Goal: Task Accomplishment & Management: Manage account settings

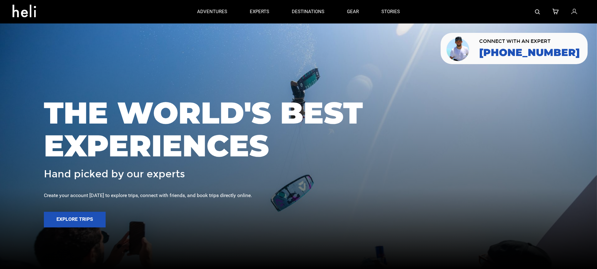
click at [576, 11] on icon at bounding box center [574, 12] width 6 height 8
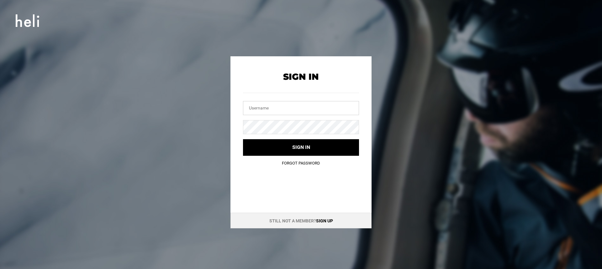
click at [274, 113] on input "text" at bounding box center [301, 108] width 116 height 14
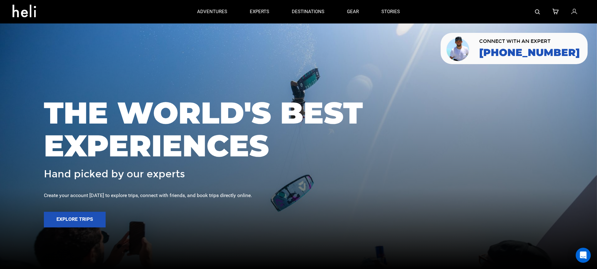
click at [577, 12] on icon at bounding box center [574, 12] width 6 height 8
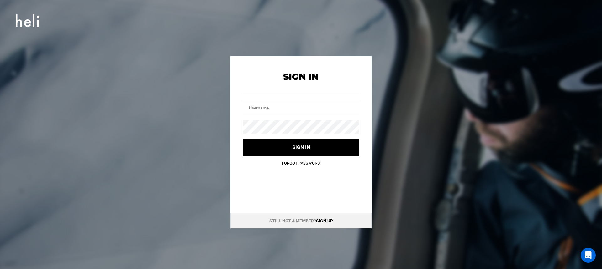
click at [296, 113] on input "text" at bounding box center [301, 108] width 116 height 14
paste input "andesheliboarding@gmail.com"
type input "andesheliboarding@gmail.com"
click at [243, 139] on button "Sign in" at bounding box center [301, 147] width 116 height 17
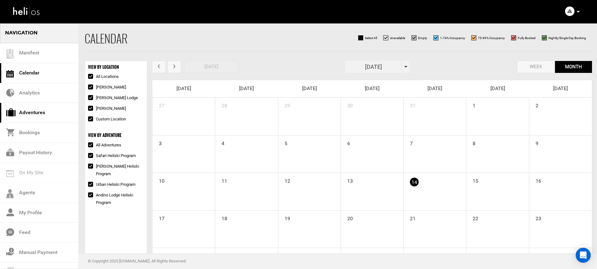
click at [66, 106] on link "Adventures" at bounding box center [39, 113] width 78 height 20
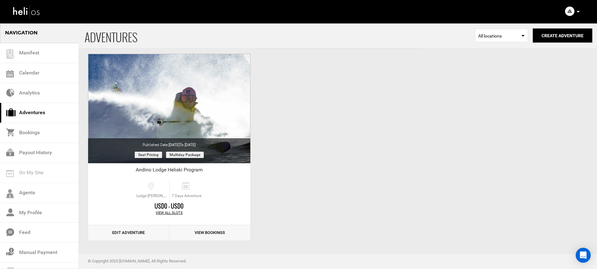
scroll to position [217, 0]
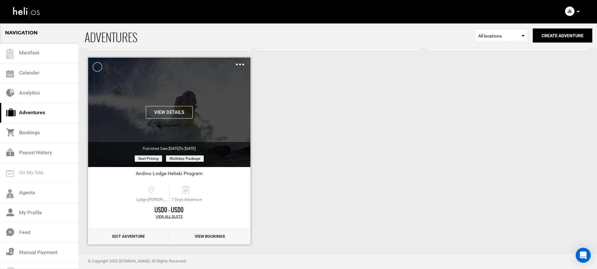
click at [240, 64] on img at bounding box center [240, 65] width 8 height 2
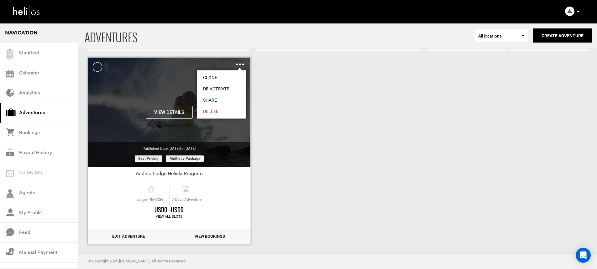
click at [237, 74] on link "Clone" at bounding box center [222, 77] width 50 height 11
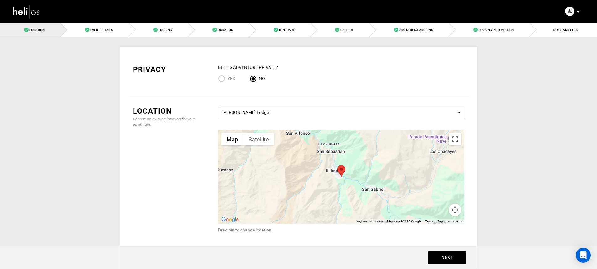
click at [225, 81] on input "Yes" at bounding box center [222, 79] width 9 height 8
radio input "true"
radio input "false"
click at [459, 256] on button "NEXT" at bounding box center [447, 258] width 38 height 13
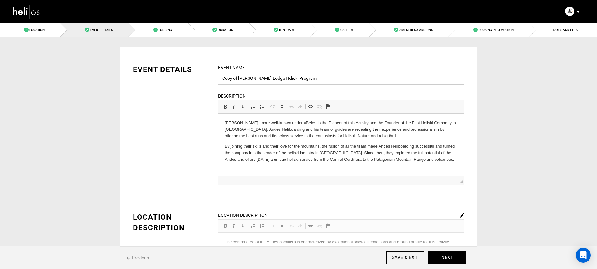
drag, startPoint x: 239, startPoint y: 80, endPoint x: 221, endPoint y: 79, distance: 18.2
click at [221, 79] on input "Copy of Andino Lodge Heliski Program" at bounding box center [341, 78] width 246 height 13
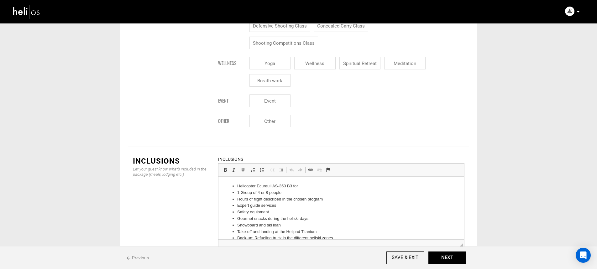
scroll to position [8, 0]
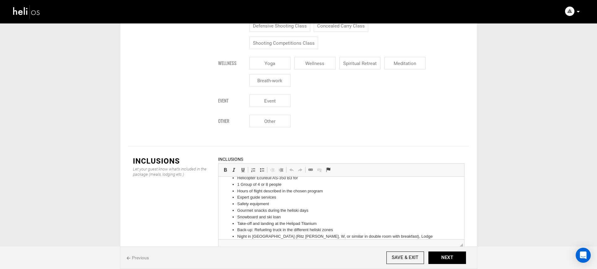
type input "4 Day Andino Lodge Heliski Program"
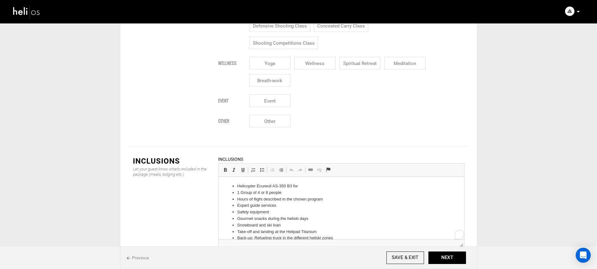
drag, startPoint x: 282, startPoint y: 186, endPoint x: 271, endPoint y: 186, distance: 11.3
drag, startPoint x: 280, startPoint y: 193, endPoint x: 261, endPoint y: 191, distance: 18.9
click at [261, 191] on li "1 Group of 4 or 8 people" at bounding box center [341, 193] width 208 height 7
click at [301, 203] on li "Expert guide services" at bounding box center [341, 206] width 208 height 7
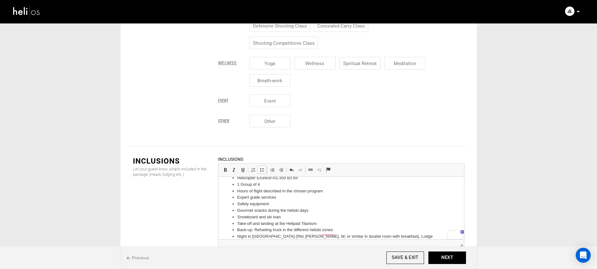
scroll to position [12, 0]
drag, startPoint x: 325, startPoint y: 187, endPoint x: 227, endPoint y: 189, distance: 97.5
click at [227, 189] on ul "Helicopter Ecureuil AS-350 B3 for 1 Group of 4 Hours of flight described in the…" at bounding box center [340, 216] width 233 height 91
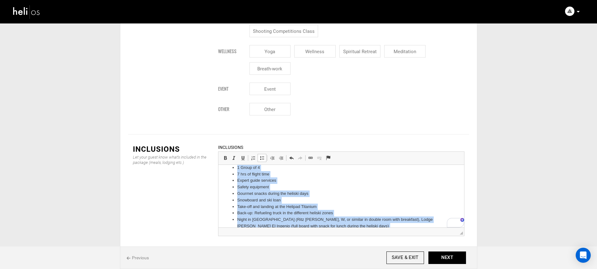
scroll to position [0, 0]
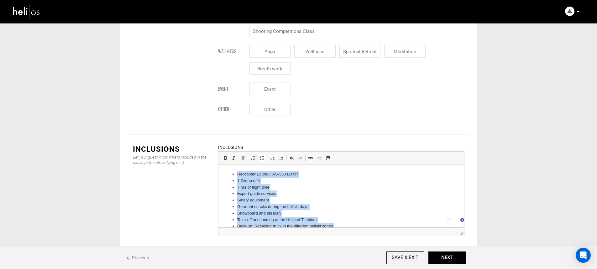
drag, startPoint x: 311, startPoint y: 201, endPoint x: 437, endPoint y: 292, distance: 155.7
click at [220, 165] on html "Helicopter Ecureuil AS-350 B3 for 1 Group of 4 7 hrs of flight time Expert guid…" at bounding box center [341, 225] width 246 height 121
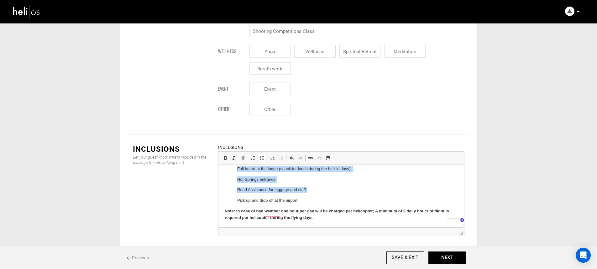
scroll to position [122, 0]
drag, startPoint x: 234, startPoint y: 172, endPoint x: 317, endPoint y: 200, distance: 87.5
click at [317, 200] on ul "1 Private Charter: 1 Helicopter Ecureuil AS-350 B3 for 1 group of 4 people 7 ho…" at bounding box center [340, 127] width 233 height 155
click at [263, 156] on span at bounding box center [261, 158] width 5 height 5
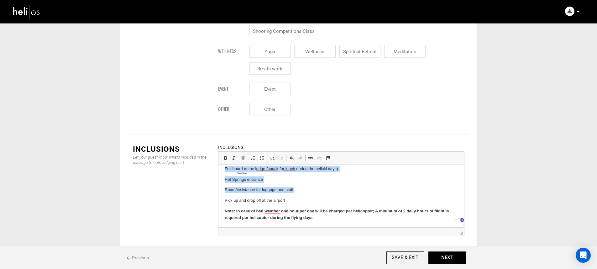
scroll to position [102, 0]
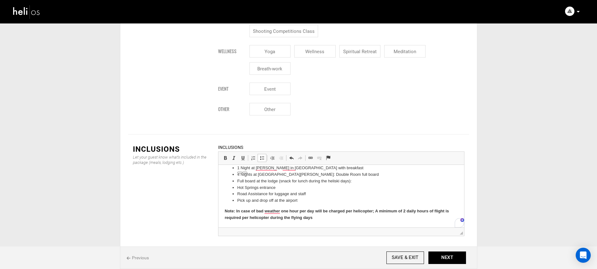
click at [283, 190] on li "Hot Springs entrance" at bounding box center [341, 188] width 208 height 7
click at [322, 202] on li "Pick up and drop off at the airport" at bounding box center [341, 201] width 208 height 7
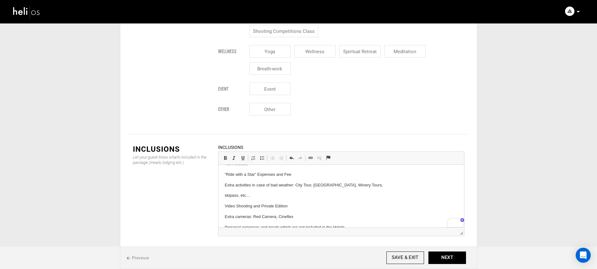
click at [224, 193] on p "skipass, etc…" at bounding box center [340, 196] width 233 height 7
click at [224, 194] on p "skipass, etc…" at bounding box center [340, 196] width 233 height 7
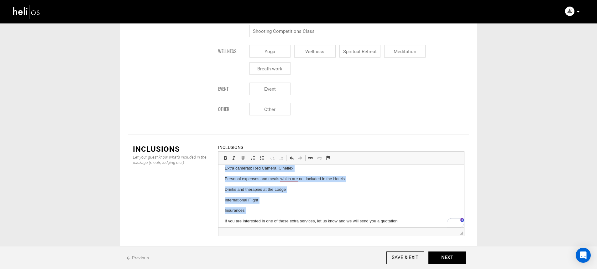
drag, startPoint x: 224, startPoint y: 212, endPoint x: 296, endPoint y: 217, distance: 71.7
click at [296, 217] on html "1 Private Charter: 1 Helicopter Ecureuil AS-350 B3 for 1 group of 4 people 7 ho…" at bounding box center [341, 113] width 246 height 270
click at [262, 156] on span at bounding box center [261, 158] width 5 height 5
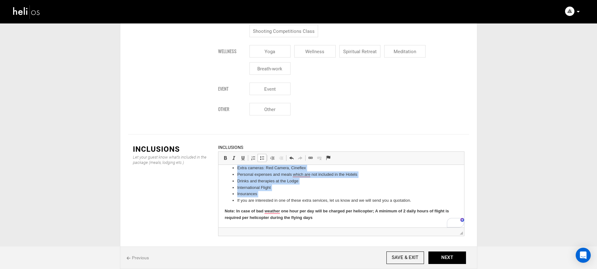
click at [283, 197] on li "Insurances" at bounding box center [341, 194] width 208 height 7
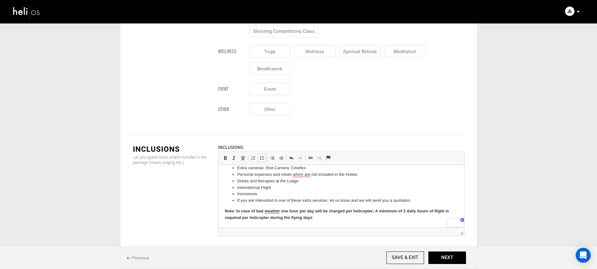
click at [237, 200] on li "If you are interested in one of these extra services, let us know and we will s…" at bounding box center [341, 201] width 208 height 7
click at [262, 156] on span at bounding box center [261, 158] width 5 height 5
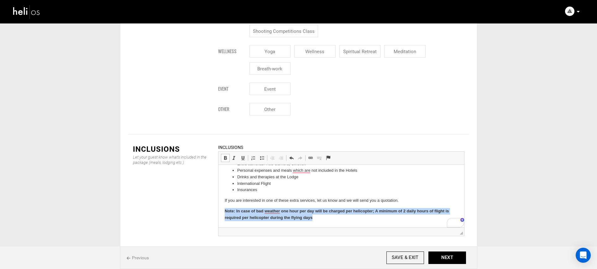
drag, startPoint x: 315, startPoint y: 223, endPoint x: 207, endPoint y: 209, distance: 108.6
click at [218, 209] on html "1 Private Charter: 1 Helicopter Ecureuil AS-350 B3 for 1 group of 4 people 7 ho…" at bounding box center [341, 107] width 246 height 242
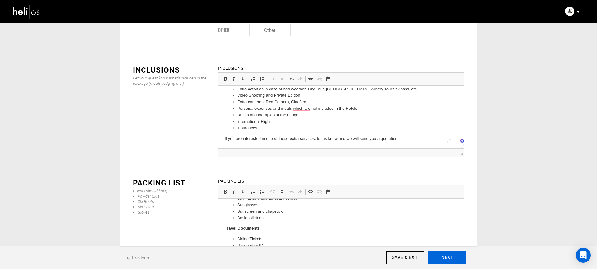
click at [443, 261] on button "NEXT" at bounding box center [447, 258] width 38 height 13
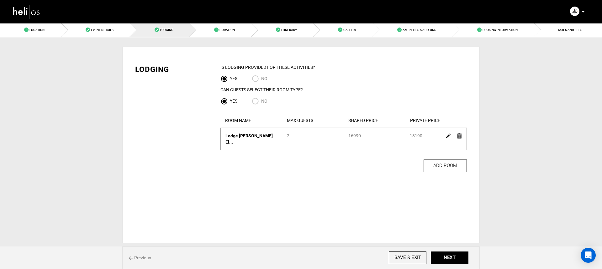
click at [447, 137] on img at bounding box center [448, 136] width 5 height 5
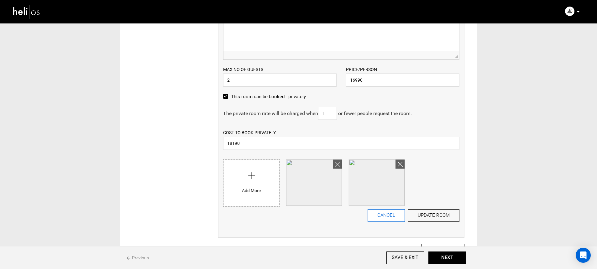
click at [380, 215] on button "CANCEL" at bounding box center [386, 216] width 37 height 13
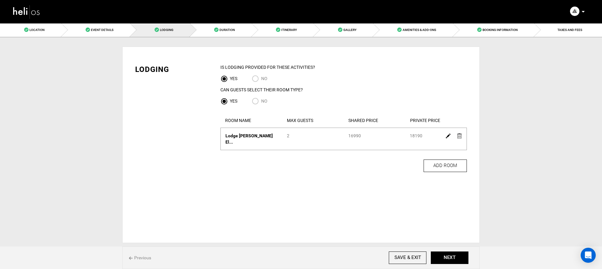
click at [255, 100] on input "No" at bounding box center [256, 102] width 9 height 8
radio input "true"
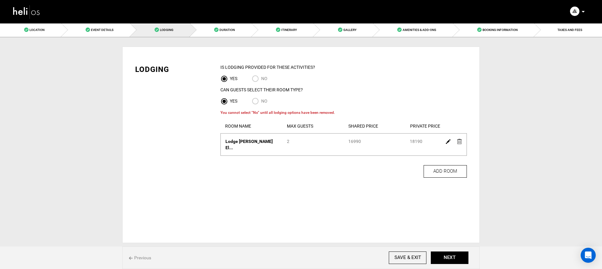
click at [459, 143] on img at bounding box center [459, 141] width 5 height 5
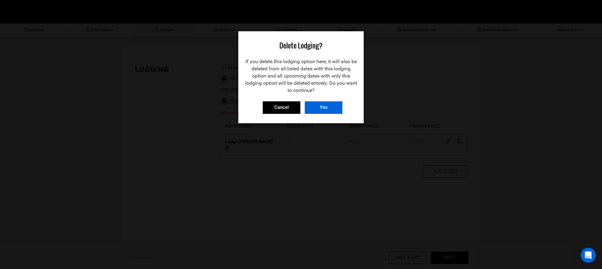
click at [327, 109] on input "Yes" at bounding box center [324, 108] width 38 height 13
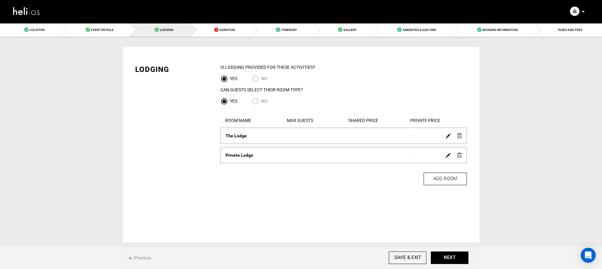
drag, startPoint x: 254, startPoint y: 102, endPoint x: 258, endPoint y: 102, distance: 4.1
click at [254, 102] on input "No" at bounding box center [256, 102] width 9 height 8
radio input "true"
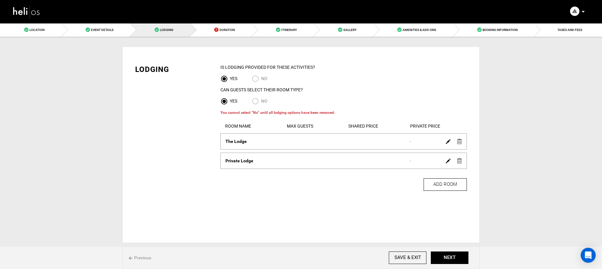
click at [458, 160] on img at bounding box center [459, 161] width 5 height 5
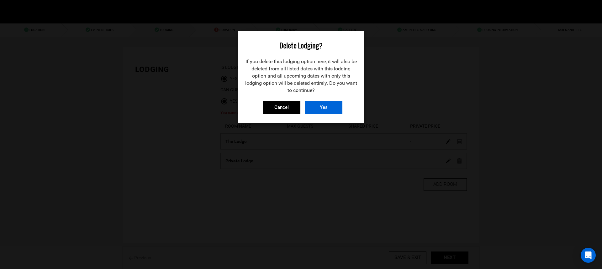
click at [327, 112] on input "Yes" at bounding box center [324, 108] width 38 height 13
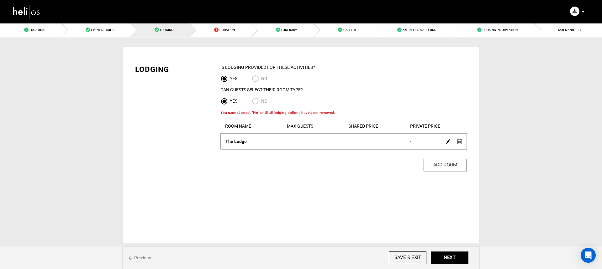
click at [461, 141] on img at bounding box center [459, 141] width 5 height 5
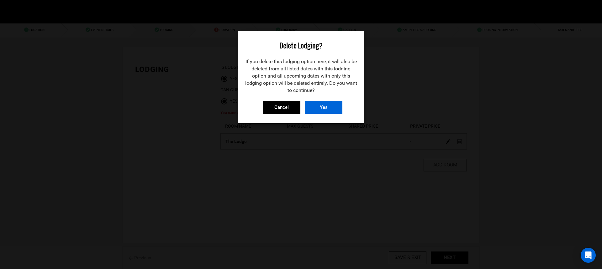
drag, startPoint x: 326, startPoint y: 106, endPoint x: 323, endPoint y: 109, distance: 4.5
click at [324, 108] on input "Yes" at bounding box center [324, 108] width 38 height 13
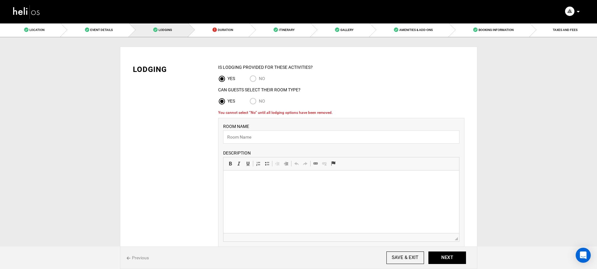
click at [255, 102] on input "No" at bounding box center [253, 102] width 9 height 8
radio input "true"
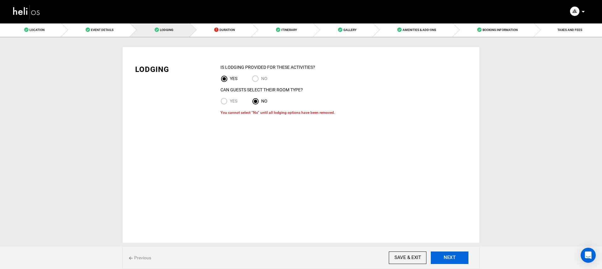
drag, startPoint x: 457, startPoint y: 261, endPoint x: 455, endPoint y: 252, distance: 10.0
click at [457, 261] on button "NEXT" at bounding box center [450, 258] width 38 height 13
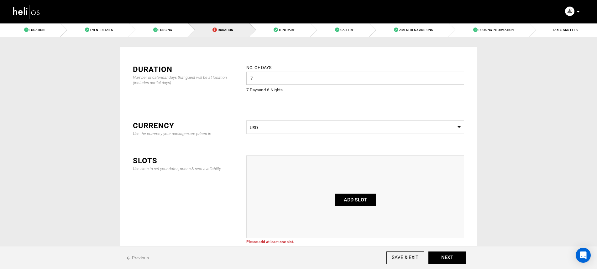
click at [312, 85] on div "No. of days 7 Please enter a valid value. 7 Day s and 6 Night s ." at bounding box center [355, 78] width 218 height 29
click at [315, 81] on input "7" at bounding box center [355, 78] width 218 height 13
type input "4"
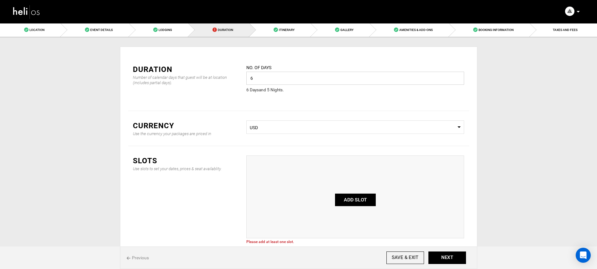
scroll to position [38, 0]
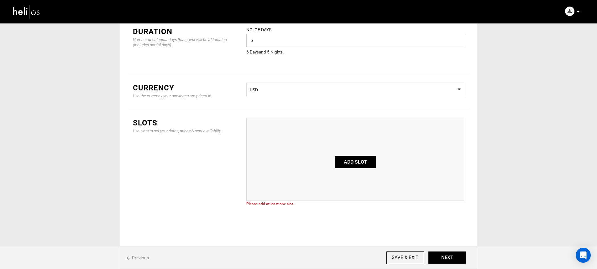
type input "6"
click at [353, 158] on button "ADD SLOT" at bounding box center [355, 162] width 41 height 13
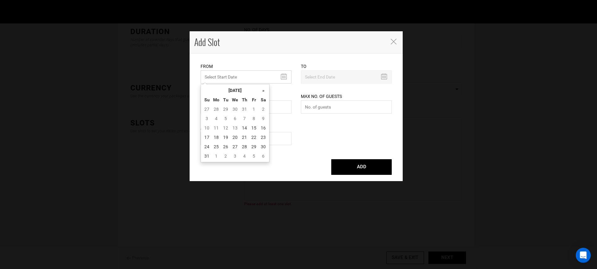
click at [237, 79] on input "MINIMUM NUMBER OF NIGHTS" at bounding box center [246, 77] width 91 height 13
click at [265, 92] on th "»" at bounding box center [263, 90] width 9 height 9
click at [206, 91] on th "«" at bounding box center [206, 90] width 9 height 9
click at [260, 111] on td "6" at bounding box center [263, 109] width 9 height 9
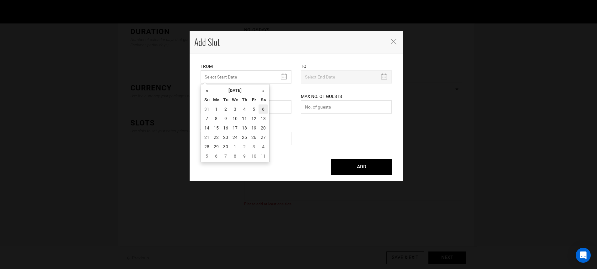
type input "09/06/2025"
type input "09/11/2025"
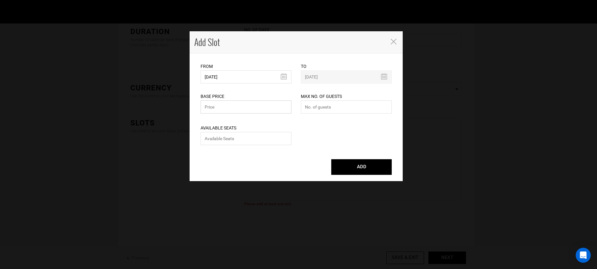
click at [261, 110] on input "text" at bounding box center [246, 107] width 91 height 13
type input "12990"
click at [346, 108] on input "number" at bounding box center [346, 107] width 91 height 13
type input "4"
click at [259, 135] on input "number" at bounding box center [246, 138] width 91 height 13
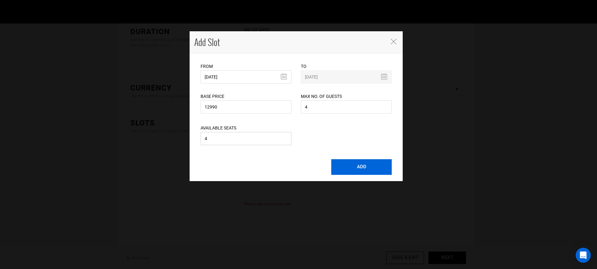
type input "4"
click at [346, 168] on button "ADD" at bounding box center [361, 167] width 60 height 16
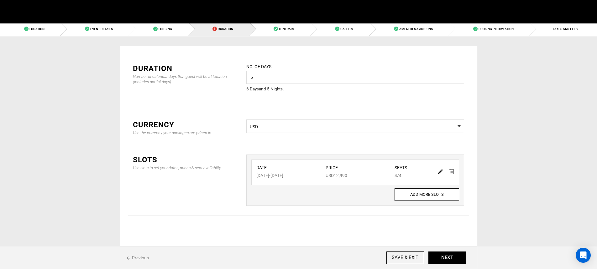
scroll to position [1, 0]
click at [449, 260] on button "NEXT" at bounding box center [447, 258] width 38 height 13
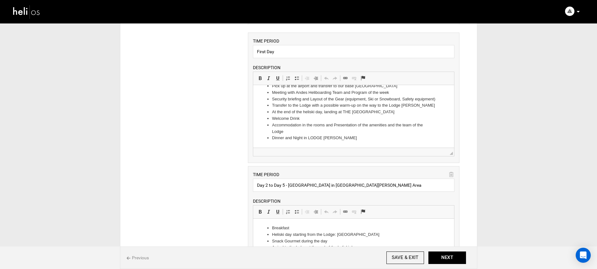
scroll to position [240, 0]
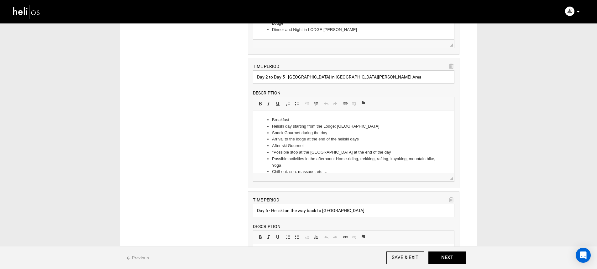
click at [284, 77] on input "Day 2 to Day 5 - Heliski in San Jose Volcano Area" at bounding box center [353, 77] width 201 height 13
drag, startPoint x: 358, startPoint y: 78, endPoint x: 304, endPoint y: 78, distance: 53.9
click at [304, 78] on input "Day 2 to Day 4 - Heliski in San Jose Volcano Area" at bounding box center [353, 77] width 201 height 13
type input "Day 2 to Day 4 - Heliski around Lodge Andino"
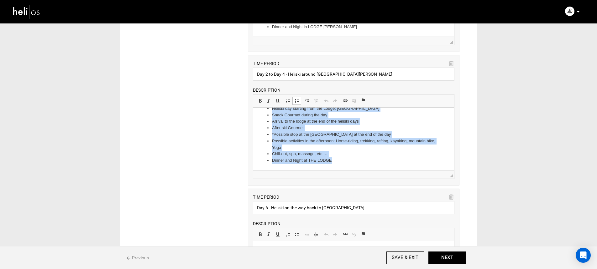
scroll to position [0, 0]
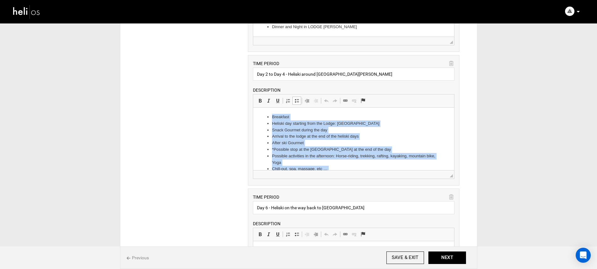
drag, startPoint x: 346, startPoint y: 163, endPoint x: 500, endPoint y: 216, distance: 162.7
click at [253, 108] on html "Breakfast Heliski day starting from the Lodge: Huge Terrain Snack Gourmet durin…" at bounding box center [353, 147] width 201 height 78
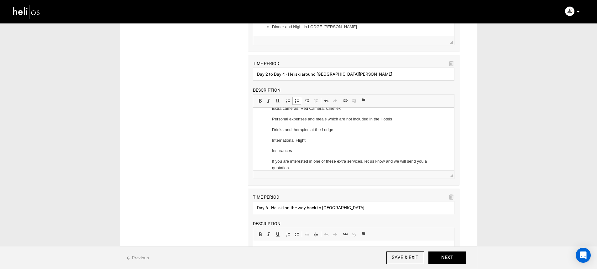
scroll to position [58, 0]
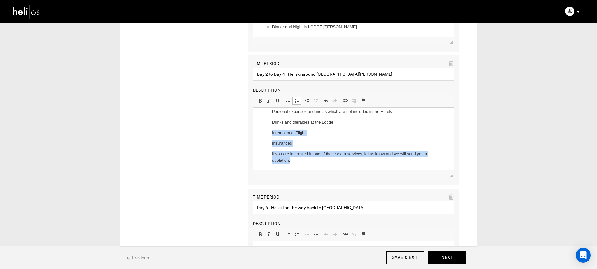
drag, startPoint x: 302, startPoint y: 161, endPoint x: 250, endPoint y: 129, distance: 61.3
click at [253, 129] on html "“Ride with a Star” Expenses and Fee Extra activities in case of bad weather: Ci…" at bounding box center [353, 110] width 201 height 121
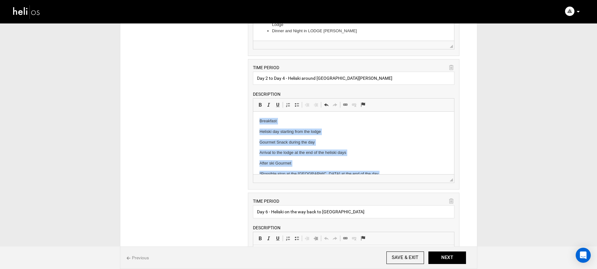
scroll to position [41, 0]
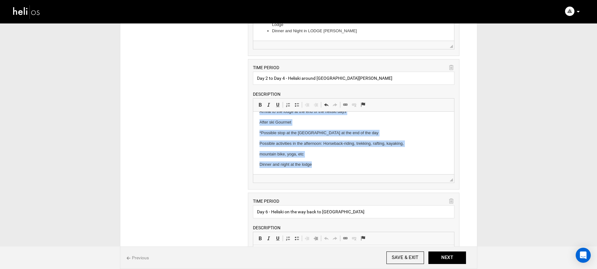
drag, startPoint x: 257, startPoint y: 121, endPoint x: 339, endPoint y: 134, distance: 82.9
click at [355, 175] on html "Breakfast Heliski day starting from the lodge Gourmet Snack during the day Arri…" at bounding box center [353, 123] width 201 height 104
click at [300, 101] on link "Insert/Remove Bulleted List" at bounding box center [296, 105] width 9 height 8
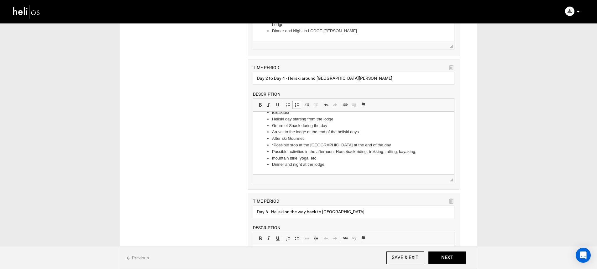
click at [308, 123] on li "Gourmet Snack during the day" at bounding box center [353, 126] width 163 height 7
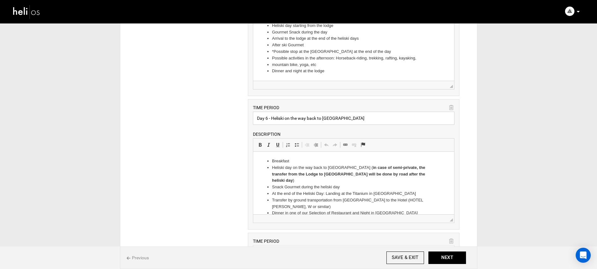
click at [267, 118] on input "Day 6 - Heliski on the way back to Santiago" at bounding box center [353, 118] width 201 height 13
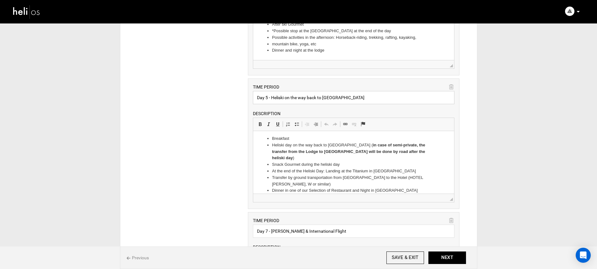
scroll to position [358, 0]
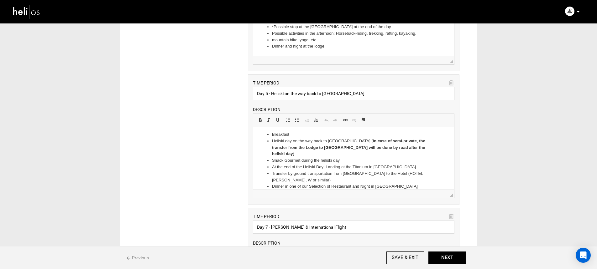
type input "Day 5 - Heliski on the way back to Santiago"
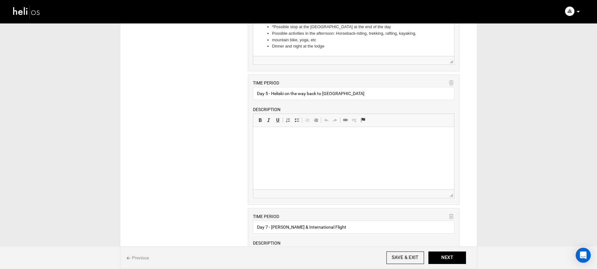
scroll to position [0, 0]
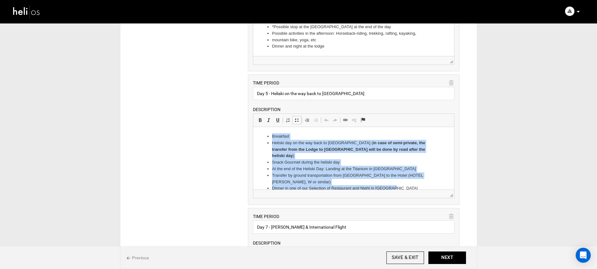
drag, startPoint x: 402, startPoint y: 182, endPoint x: 266, endPoint y: 132, distance: 145.6
click at [266, 132] on html "Breakfast Heliski day on the way back to Santiago ( in case of semi-private, th…" at bounding box center [353, 162] width 201 height 71
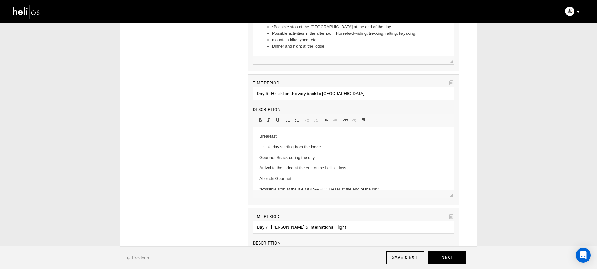
scroll to position [41, 0]
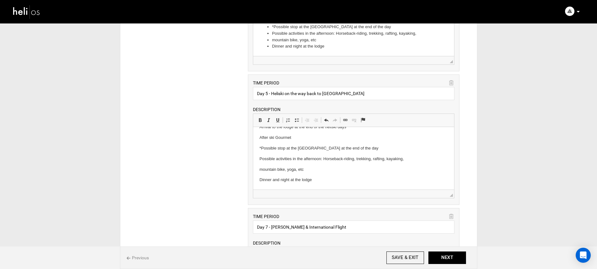
click at [299, 156] on p "*Possible stop at the [GEOGRAPHIC_DATA] at the end of the day" at bounding box center [353, 159] width 188 height 7
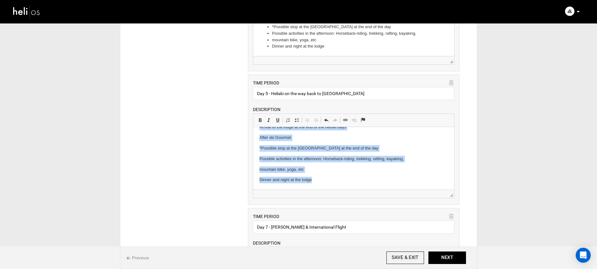
scroll to position [0, 0]
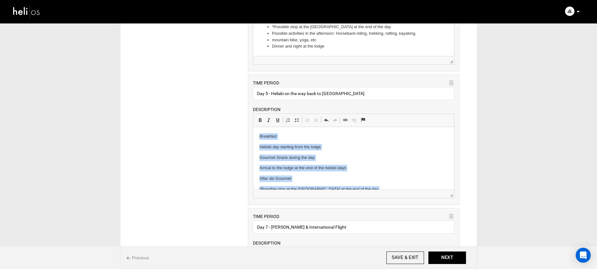
drag, startPoint x: 320, startPoint y: 181, endPoint x: 216, endPoint y: 112, distance: 124.9
click at [253, 127] on html "Breakfast Heliski day starting from the lodge Gourmet Snack during the day Arri…" at bounding box center [353, 179] width 201 height 104
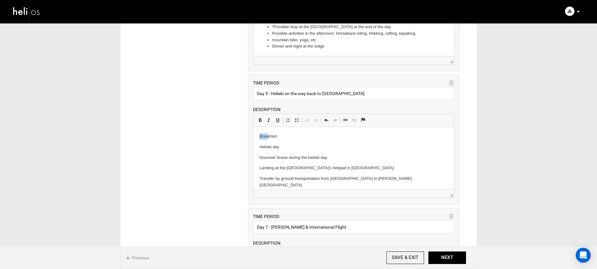
drag, startPoint x: 257, startPoint y: 137, endPoint x: 268, endPoint y: 139, distance: 11.9
click at [268, 139] on html "Breakfast Heliski day Gourmet Snack during the heliski day Landing at the Titan…" at bounding box center [353, 177] width 201 height 100
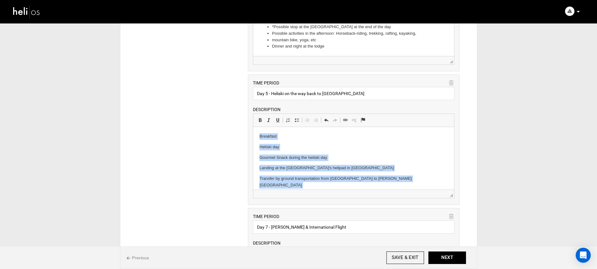
drag, startPoint x: 306, startPoint y: 181, endPoint x: 243, endPoint y: 123, distance: 86.1
click at [253, 127] on html "Breakfast Heliski day Gourmet Snack during the heliski day Landing at the Titan…" at bounding box center [353, 177] width 201 height 100
click at [298, 121] on span at bounding box center [296, 120] width 5 height 5
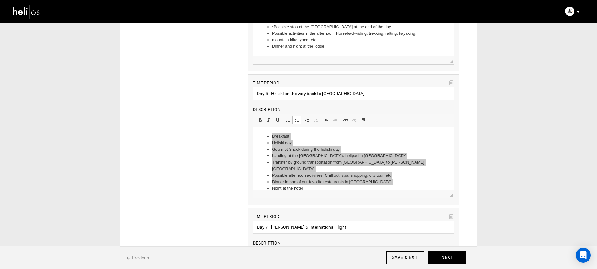
click at [233, 141] on div "ITINERARY ARRIVAL INSTRUCTIONS Rich Text Editor, editor15 Editor toolbars Basic…" at bounding box center [298, 120] width 341 height 846
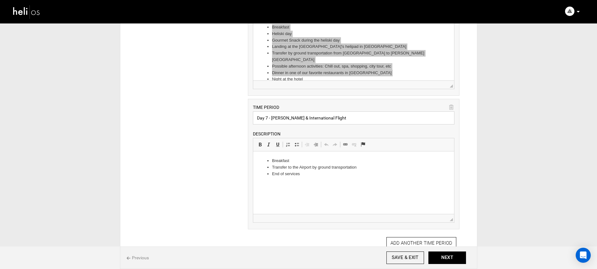
click at [370, 115] on input "Day 7 - Santiago & International Flight" at bounding box center [353, 118] width 201 height 13
click at [450, 108] on icon at bounding box center [451, 107] width 4 height 7
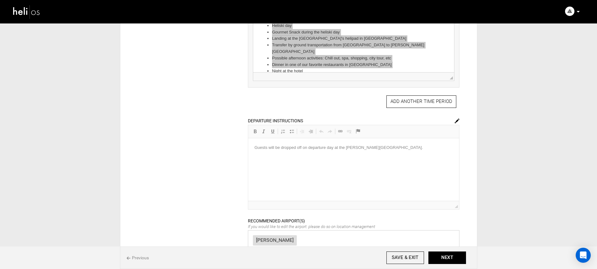
scroll to position [529, 0]
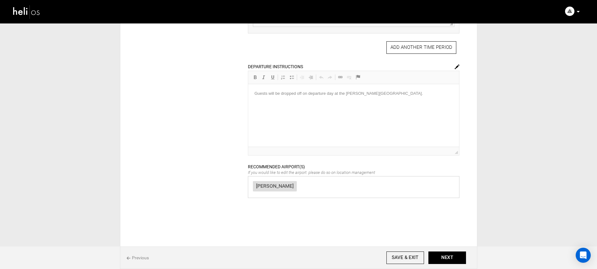
click at [362, 131] on div "DEPARTURE INSTRUCTIONS Rich Text Editor, editor22 Editor toolbars Basic Styles …" at bounding box center [354, 109] width 212 height 92
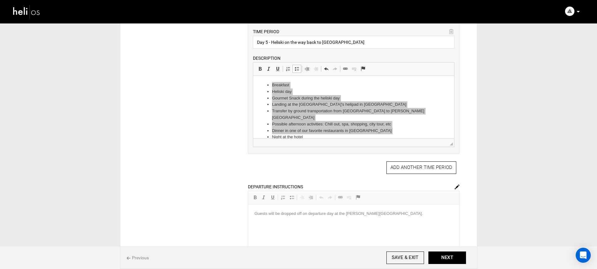
scroll to position [396, 0]
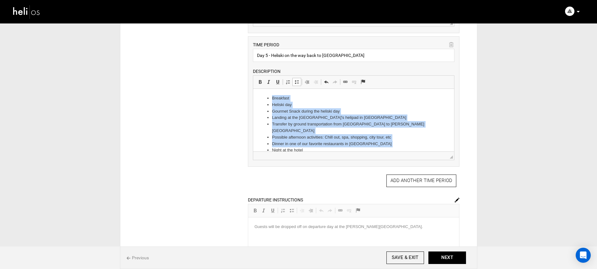
click at [403, 141] on li "Dinner in one of our favorite restaurants in Santiago" at bounding box center [353, 144] width 163 height 7
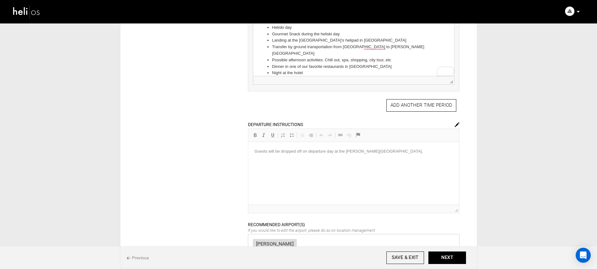
click at [455, 125] on img at bounding box center [457, 125] width 5 height 5
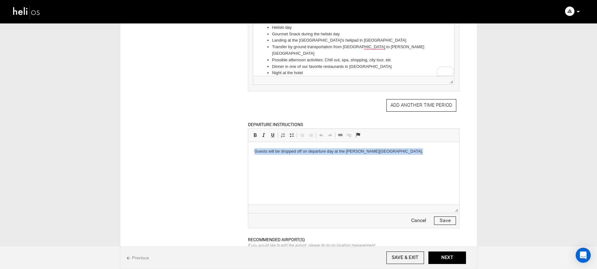
drag, startPoint x: 417, startPoint y: 159, endPoint x: 182, endPoint y: 134, distance: 236.2
click at [248, 142] on html "Guests will be dropped off on departure day at the [PERSON_NAME][GEOGRAPHIC_DAT…" at bounding box center [353, 151] width 211 height 19
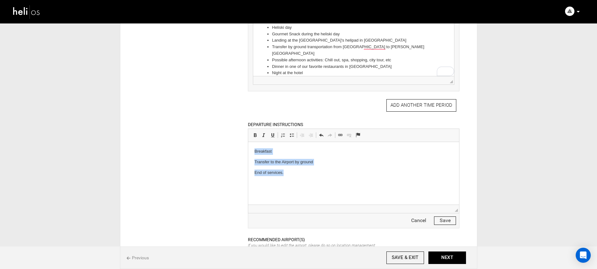
drag, startPoint x: 288, startPoint y: 178, endPoint x: 219, endPoint y: 145, distance: 76.7
click at [248, 145] on html "Breakfast Transfer to the Airport by ground End of services." at bounding box center [353, 162] width 211 height 40
click at [293, 137] on span at bounding box center [291, 135] width 5 height 5
click at [451, 222] on button "Save" at bounding box center [445, 221] width 22 height 8
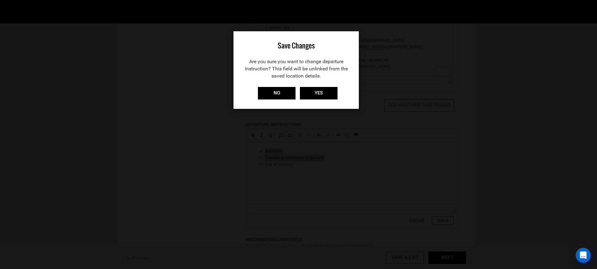
click at [327, 103] on div "Save Changes Are you sure you want to change departure instruction? This field …" at bounding box center [295, 70] width 125 height 78
click at [326, 94] on input "YES" at bounding box center [319, 93] width 38 height 13
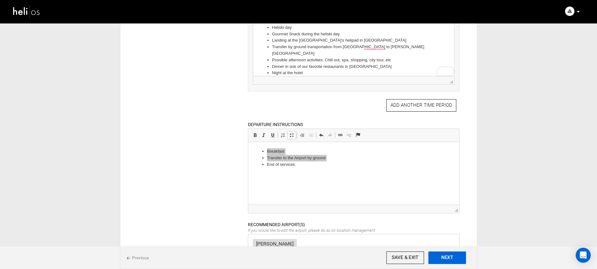
drag, startPoint x: 455, startPoint y: 256, endPoint x: 189, endPoint y: 20, distance: 355.6
click at [455, 256] on button "NEXT" at bounding box center [447, 258] width 38 height 13
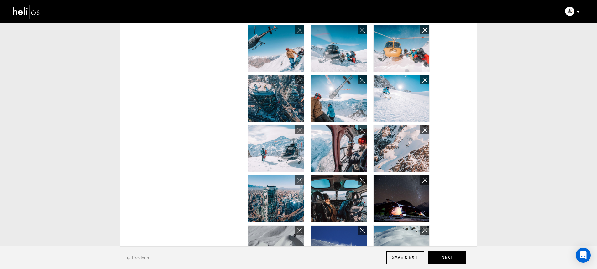
scroll to position [341, 0]
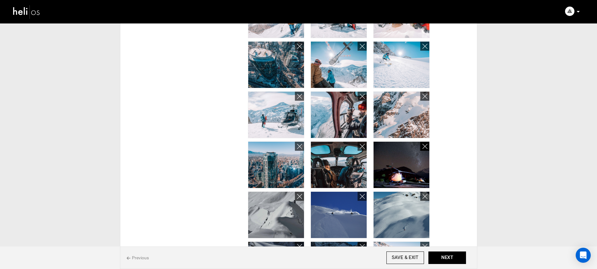
click at [426, 149] on icon at bounding box center [424, 146] width 5 height 7
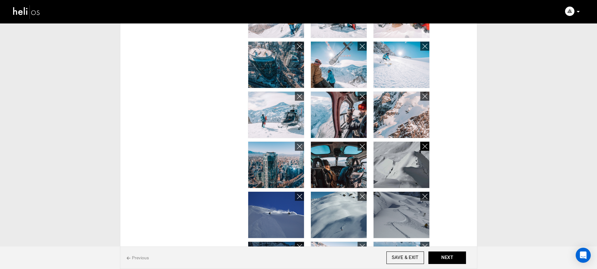
click at [424, 149] on icon at bounding box center [424, 146] width 5 height 7
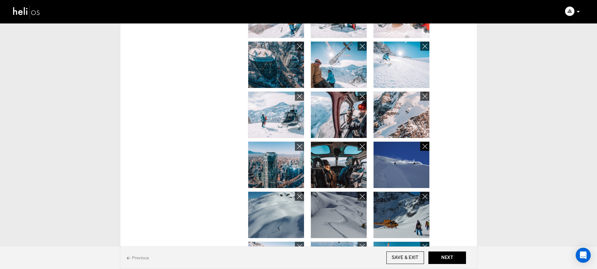
click at [424, 149] on icon at bounding box center [424, 146] width 5 height 7
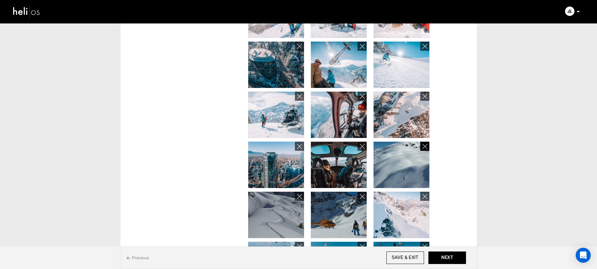
click at [424, 149] on icon at bounding box center [424, 146] width 5 height 7
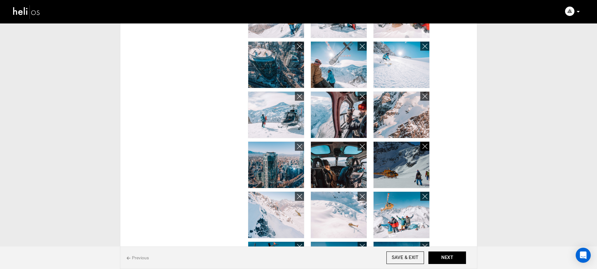
click at [424, 149] on icon at bounding box center [424, 146] width 5 height 7
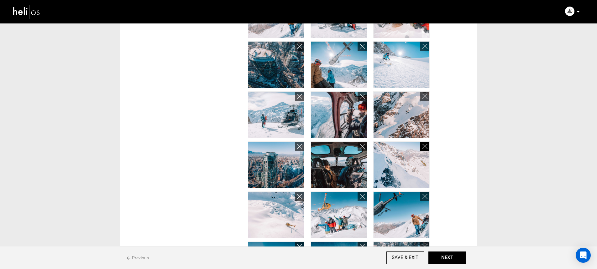
click at [424, 149] on icon at bounding box center [424, 146] width 5 height 7
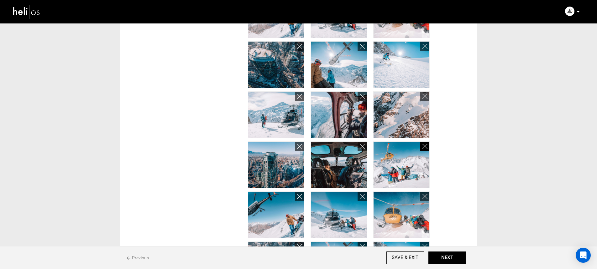
click at [424, 149] on icon at bounding box center [424, 146] width 5 height 7
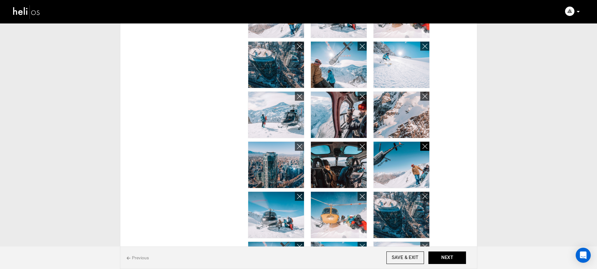
click at [424, 149] on icon at bounding box center [424, 146] width 5 height 7
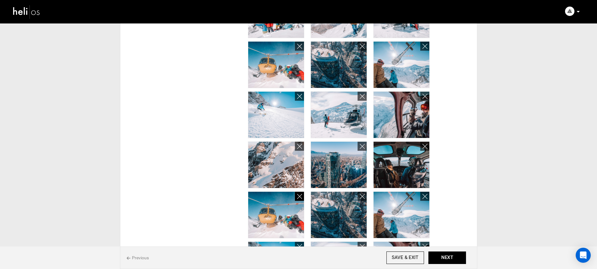
click at [424, 149] on icon at bounding box center [424, 146] width 5 height 7
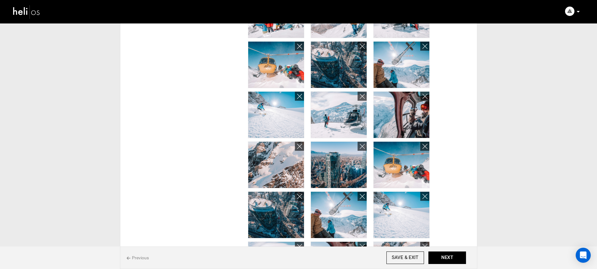
scroll to position [438, 0]
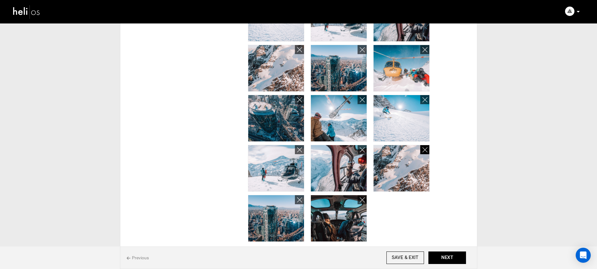
click at [421, 149] on link at bounding box center [424, 149] width 9 height 9
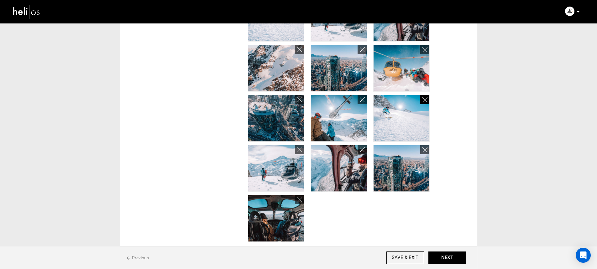
click at [421, 101] on link at bounding box center [424, 99] width 9 height 9
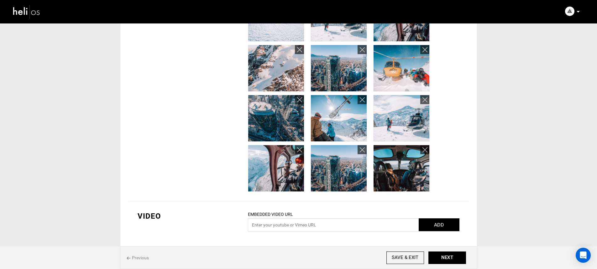
click at [424, 105] on img at bounding box center [402, 118] width 56 height 46
click at [424, 102] on icon at bounding box center [424, 100] width 5 height 7
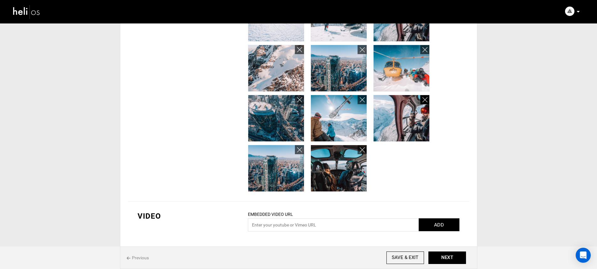
click at [424, 102] on icon at bounding box center [424, 100] width 5 height 7
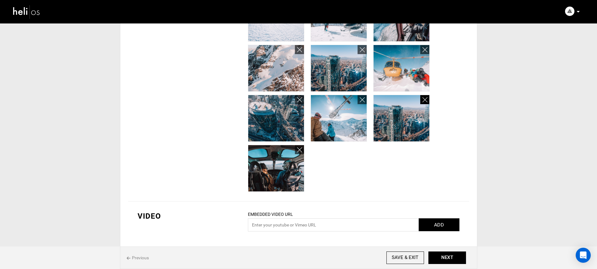
click at [424, 101] on icon at bounding box center [424, 100] width 5 height 7
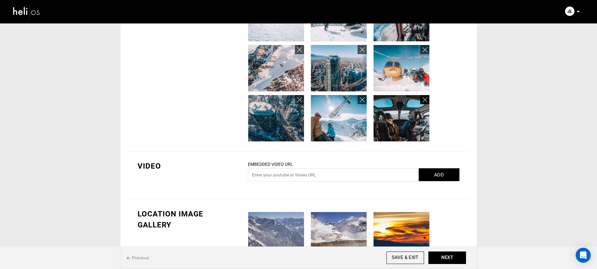
click at [424, 101] on icon at bounding box center [424, 100] width 5 height 7
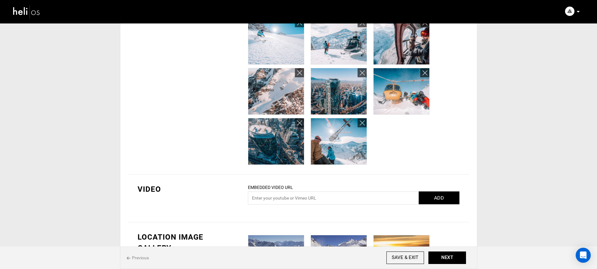
scroll to position [392, 0]
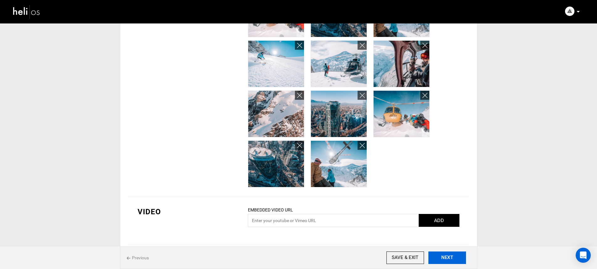
click at [446, 260] on button "NEXT" at bounding box center [447, 258] width 38 height 13
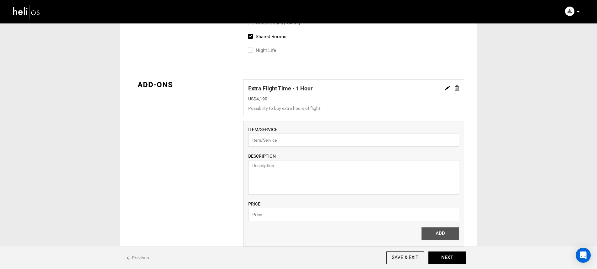
scroll to position [272, 0]
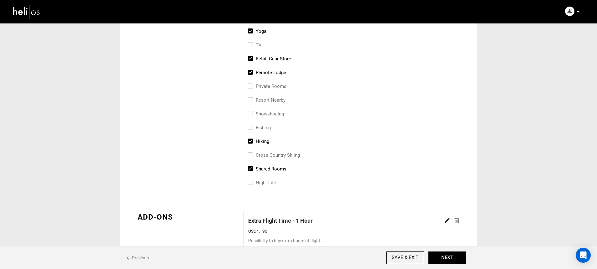
click at [457, 223] on img at bounding box center [456, 220] width 5 height 5
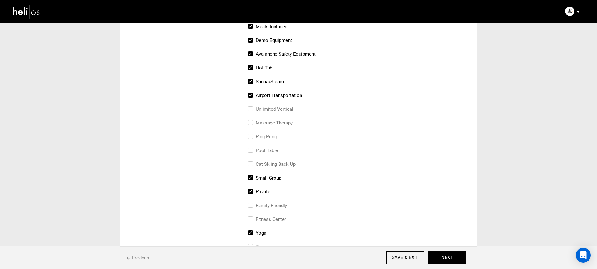
scroll to position [0, 0]
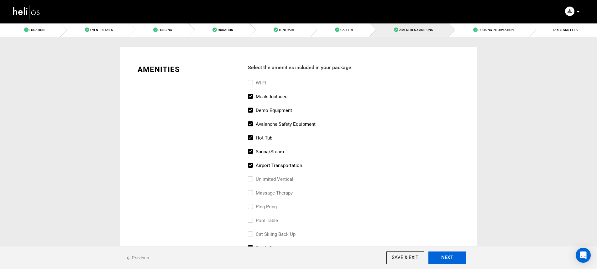
click at [456, 256] on button "NEXT" at bounding box center [447, 258] width 38 height 13
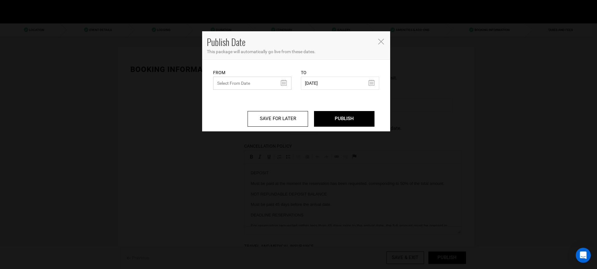
click at [258, 81] on input "text" at bounding box center [252, 83] width 78 height 13
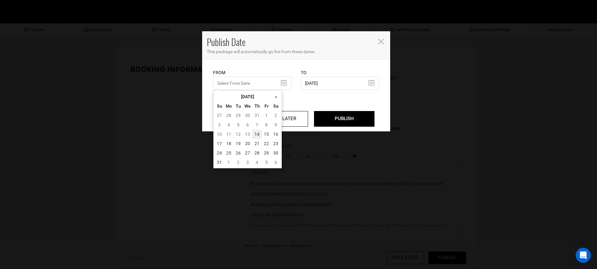
click at [257, 134] on td "14" at bounding box center [256, 134] width 9 height 9
type input "08/14/2025"
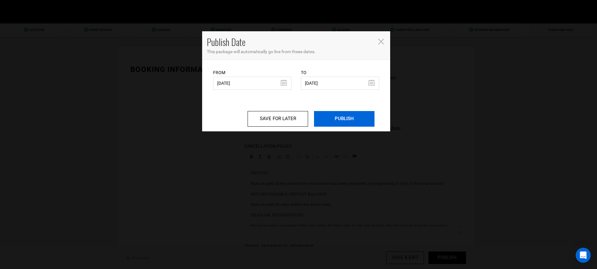
click at [353, 123] on input "PUBLISH" at bounding box center [344, 119] width 60 height 16
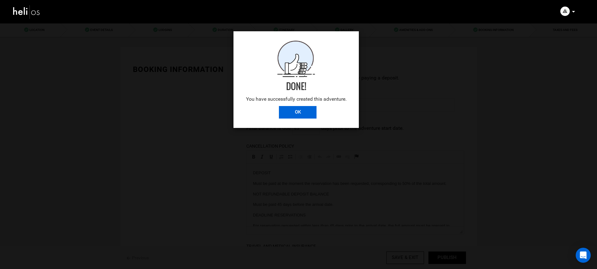
click at [306, 107] on input "OK" at bounding box center [298, 112] width 38 height 13
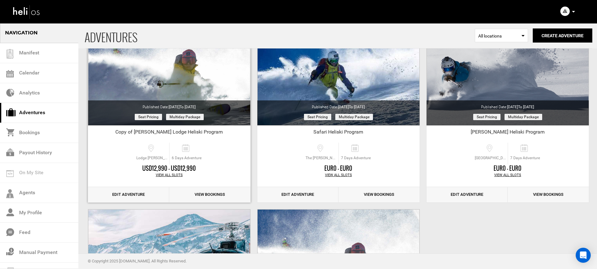
scroll to position [97, 0]
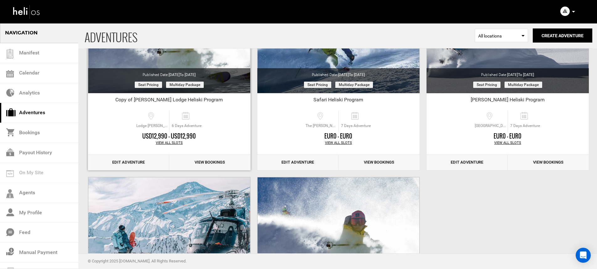
click at [147, 161] on link "Edit Adventure" at bounding box center [128, 162] width 81 height 15
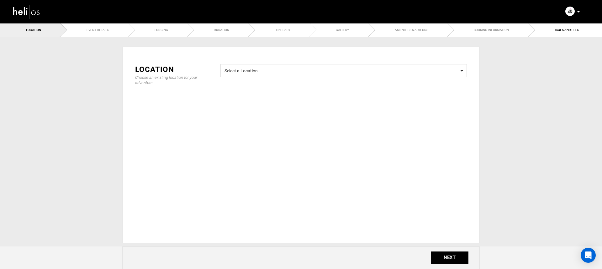
type input "Copy of Andino Lodge Heliski Program"
checkbox input "true"
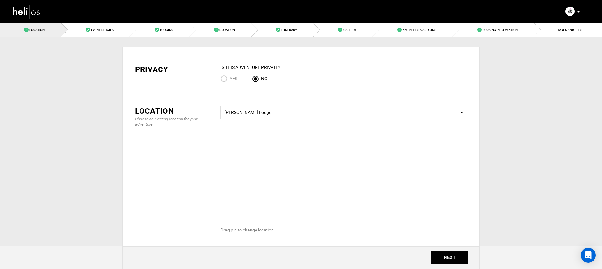
click at [230, 78] on span "Yes" at bounding box center [234, 78] width 8 height 5
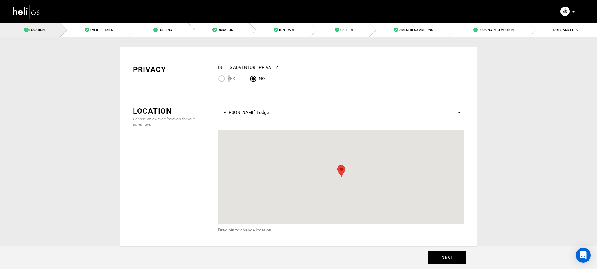
click at [219, 79] on input "Yes" at bounding box center [222, 79] width 9 height 8
radio input "true"
radio input "false"
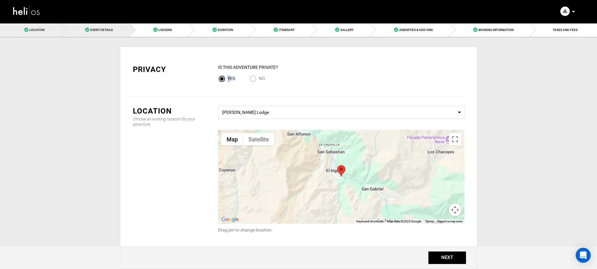
click at [104, 25] on link "Event Details" at bounding box center [95, 30] width 68 height 14
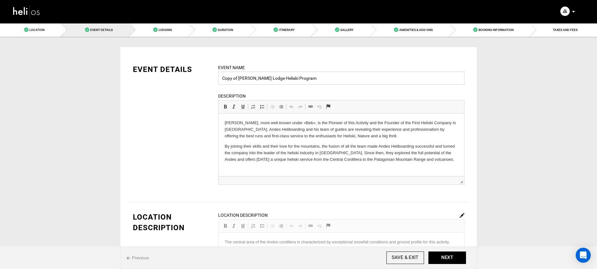
drag, startPoint x: 239, startPoint y: 79, endPoint x: 203, endPoint y: 80, distance: 36.0
click at [203, 80] on div "EVENT DETAILS Event Name Copy of Andino Lodge Heliski Program Event name can no…" at bounding box center [298, 128] width 341 height 129
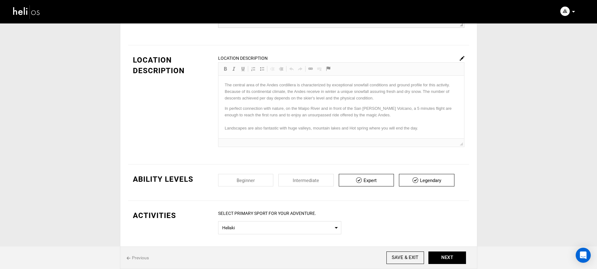
scroll to position [284, 0]
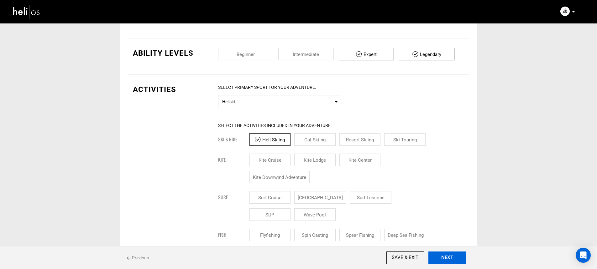
type input "4 Day Andino Lodge Heliski Program"
drag, startPoint x: 448, startPoint y: 264, endPoint x: 447, endPoint y: 258, distance: 5.5
click at [448, 263] on button "NEXT" at bounding box center [447, 258] width 38 height 13
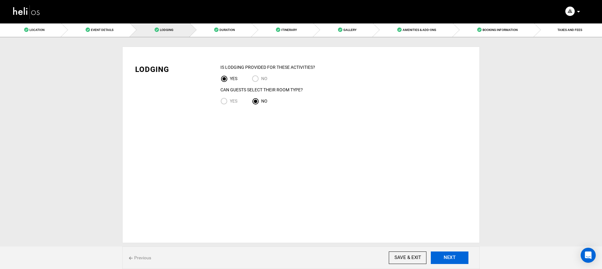
click at [448, 262] on button "NEXT" at bounding box center [450, 258] width 38 height 13
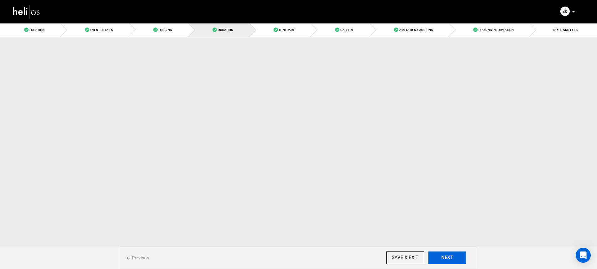
click at [448, 261] on button "NEXT" at bounding box center [447, 258] width 38 height 13
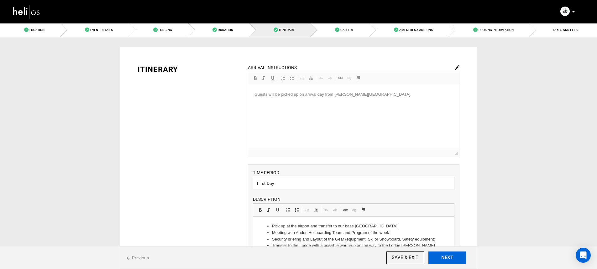
click at [448, 260] on button "NEXT" at bounding box center [447, 258] width 38 height 13
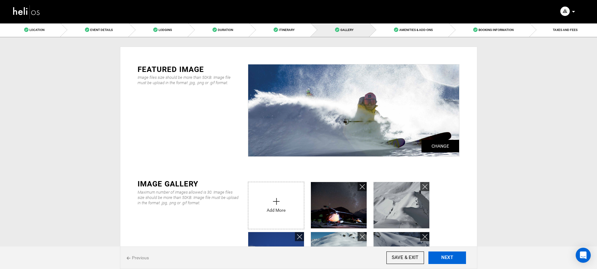
click at [449, 260] on button "NEXT" at bounding box center [447, 258] width 38 height 13
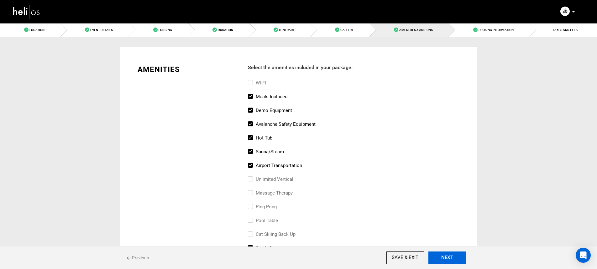
click at [449, 260] on button "NEXT" at bounding box center [447, 258] width 38 height 13
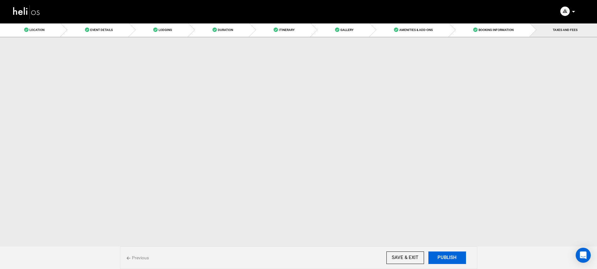
click at [449, 260] on button "PUBLISH" at bounding box center [447, 258] width 38 height 13
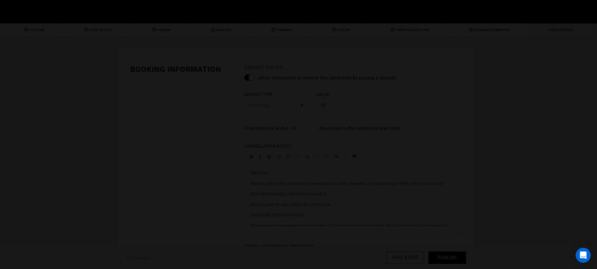
click at [449, 260] on body "Manifest Calendar Analytics Adventures Bookings Payout History Agents My Profil…" at bounding box center [298, 134] width 597 height 269
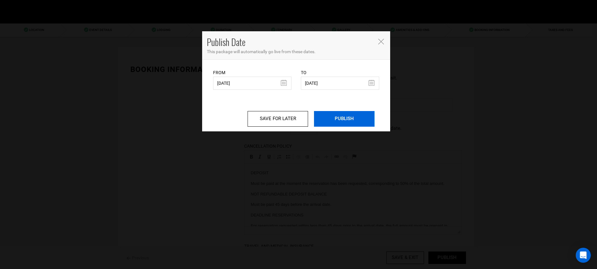
click at [352, 115] on input "PUBLISH" at bounding box center [344, 119] width 60 height 16
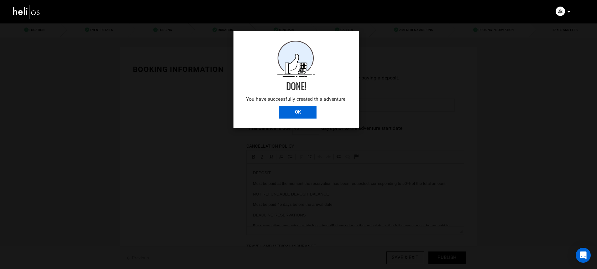
click at [312, 112] on input "OK" at bounding box center [298, 112] width 38 height 13
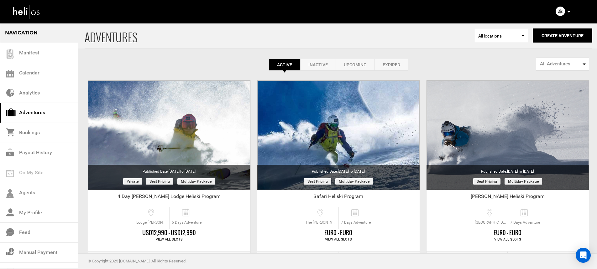
click at [568, 11] on icon at bounding box center [568, 12] width 3 height 2
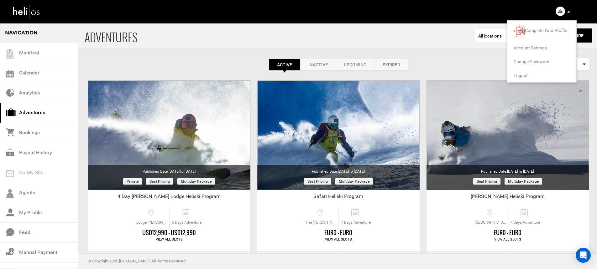
click at [522, 75] on span "Logout" at bounding box center [521, 75] width 14 height 5
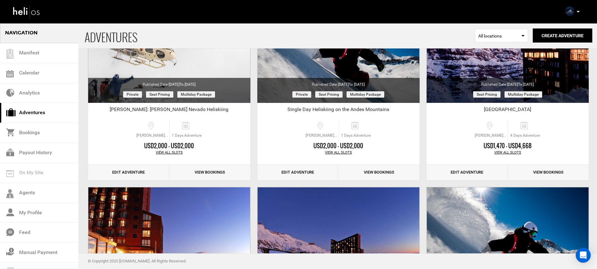
scroll to position [414, 0]
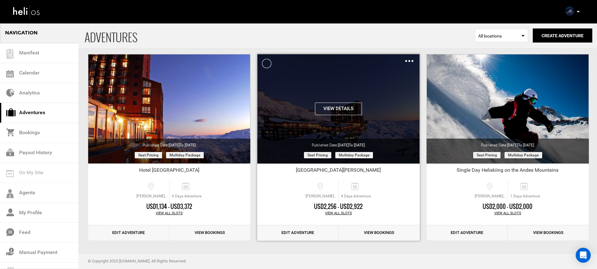
click at [408, 62] on div "Clone De-Activate Share Delete" at bounding box center [409, 60] width 8 height 7
click at [409, 61] on img at bounding box center [409, 61] width 8 height 2
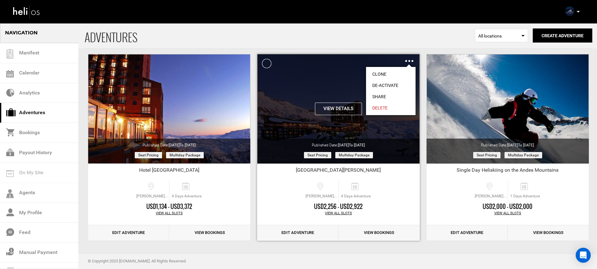
click at [394, 74] on link "Clone" at bounding box center [391, 74] width 50 height 11
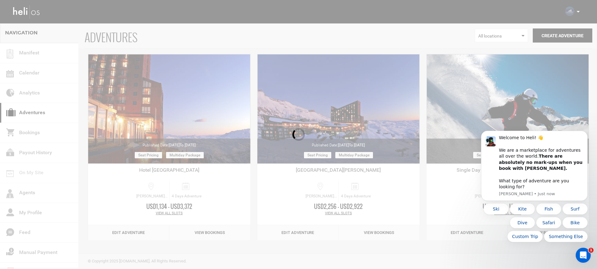
scroll to position [0, 0]
click at [584, 135] on icon "Dismiss notification" at bounding box center [585, 132] width 3 height 3
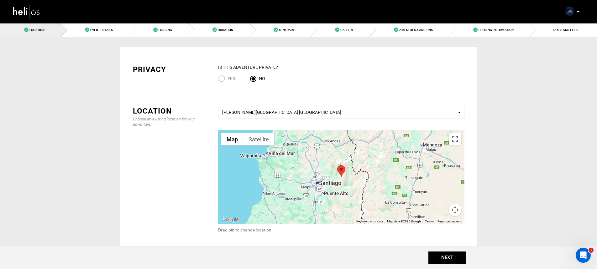
click at [222, 78] on input "Yes" at bounding box center [222, 79] width 9 height 8
radio input "true"
radio input "false"
click at [443, 260] on button "NEXT" at bounding box center [447, 258] width 38 height 13
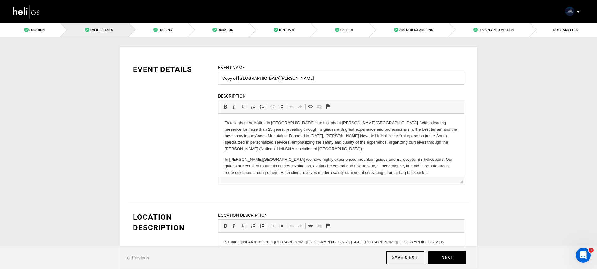
drag, startPoint x: 239, startPoint y: 79, endPoint x: 205, endPoint y: 78, distance: 34.2
click at [205, 78] on div "EVENT DETAILS Event Name Copy of Hotel Valle Nevado Event name can not be less …" at bounding box center [298, 128] width 341 height 129
click at [260, 79] on input "Hotel Valle Nevado" at bounding box center [341, 78] width 246 height 13
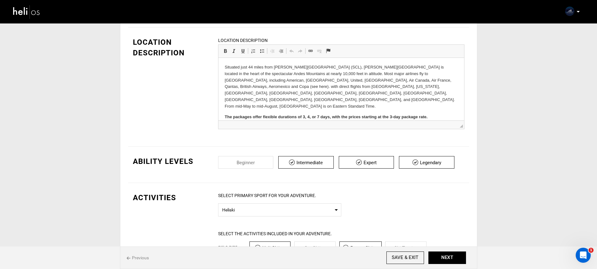
scroll to position [207, 0]
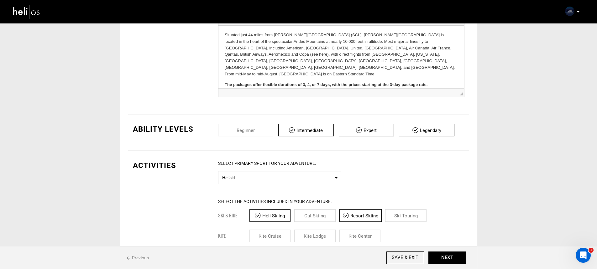
type input "Hotel Valle Nevado and Heli Skiing"
drag, startPoint x: 431, startPoint y: 72, endPoint x: 193, endPoint y: 75, distance: 237.9
click at [218, 75] on html "Situated just 44 miles from Santiago's International Airport (SCL), Valle Nevad…" at bounding box center [341, 60] width 246 height 69
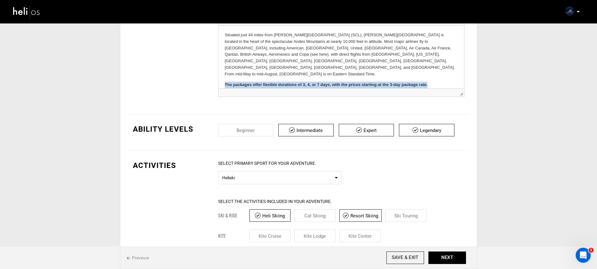
drag, startPoint x: 223, startPoint y: 70, endPoint x: 431, endPoint y: 71, distance: 208.1
click at [431, 71] on html "Situated just 44 miles from Santiago's International Airport (SCL), Valle Nevad…" at bounding box center [341, 60] width 246 height 69
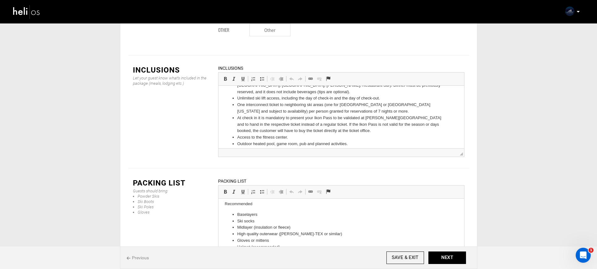
scroll to position [0, 0]
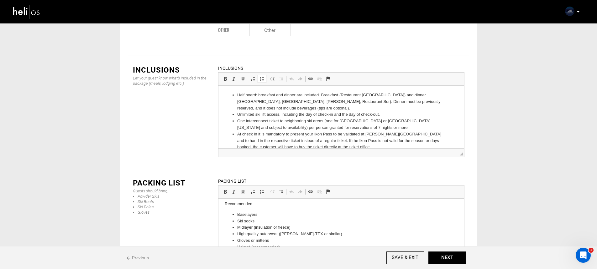
drag, startPoint x: 331, startPoint y: 112, endPoint x: 296, endPoint y: 111, distance: 35.4
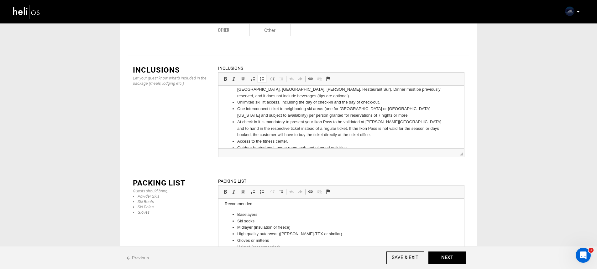
scroll to position [16, 0]
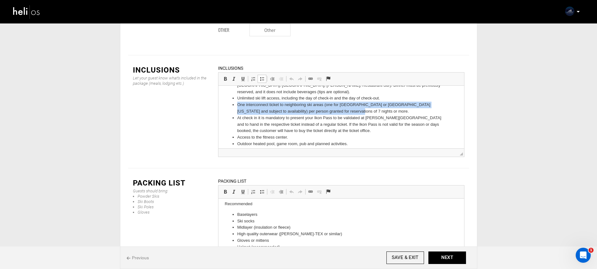
drag, startPoint x: 326, startPoint y: 112, endPoint x: 236, endPoint y: 103, distance: 89.7
click at [236, 103] on ul "Half board: breakfast and dinner are included. Breakfast (Restaurant La Fourche…" at bounding box center [340, 121] width 233 height 91
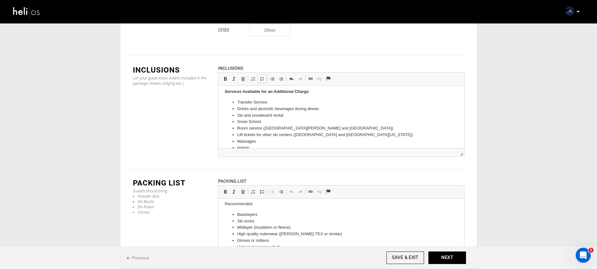
scroll to position [159, 0]
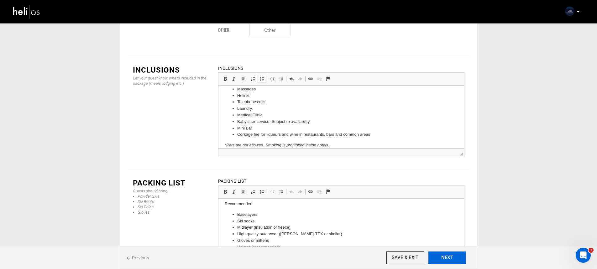
click at [452, 262] on button "NEXT" at bounding box center [447, 258] width 38 height 13
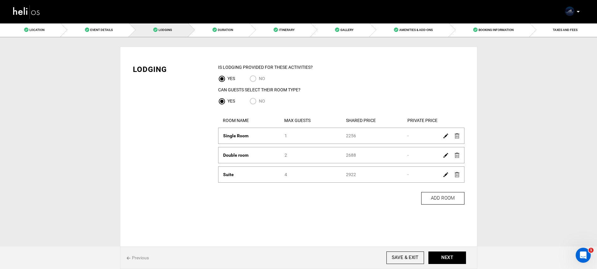
drag, startPoint x: 143, startPoint y: 255, endPoint x: 175, endPoint y: 212, distance: 54.2
click at [143, 255] on span "Previous" at bounding box center [138, 258] width 22 height 6
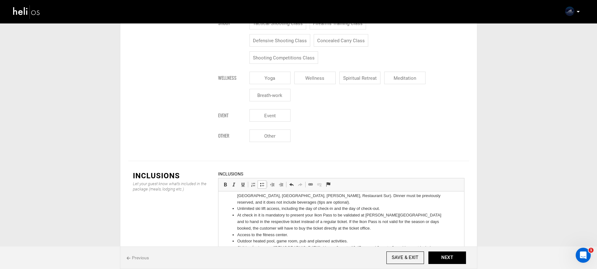
scroll to position [29, 0]
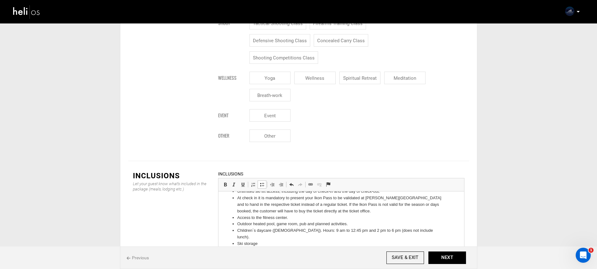
click at [282, 241] on li "Ski storage" at bounding box center [341, 244] width 208 height 7
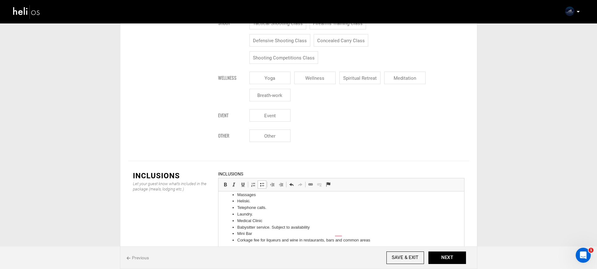
scroll to position [154, 0]
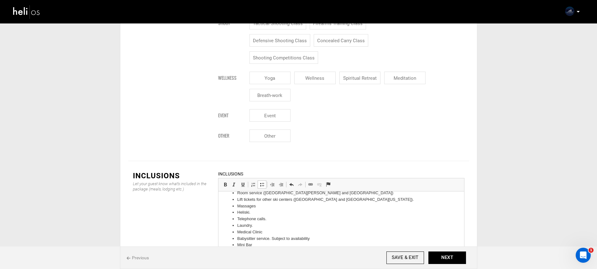
click at [260, 210] on li "Heliski." at bounding box center [341, 213] width 208 height 7
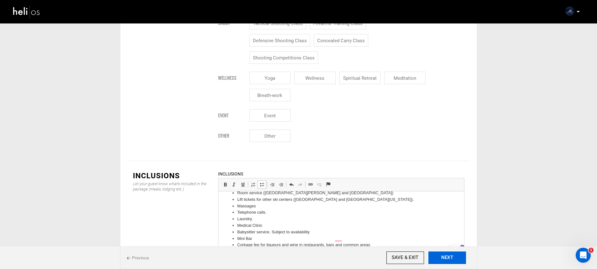
click at [459, 259] on button "NEXT" at bounding box center [447, 258] width 38 height 13
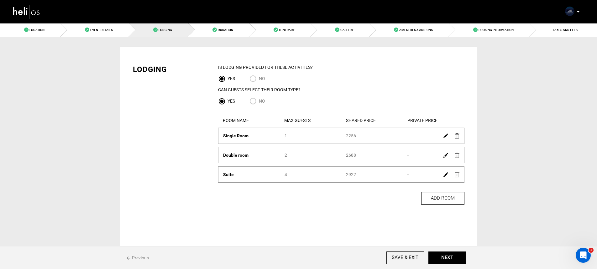
click at [456, 174] on img at bounding box center [457, 174] width 5 height 5
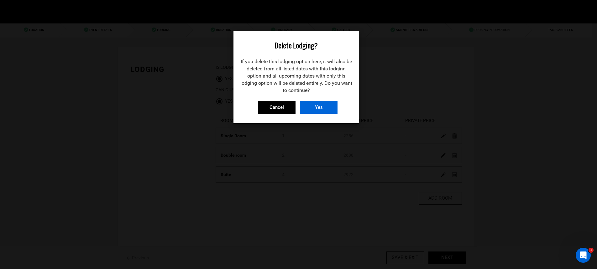
click at [334, 107] on input "Yes" at bounding box center [319, 108] width 38 height 13
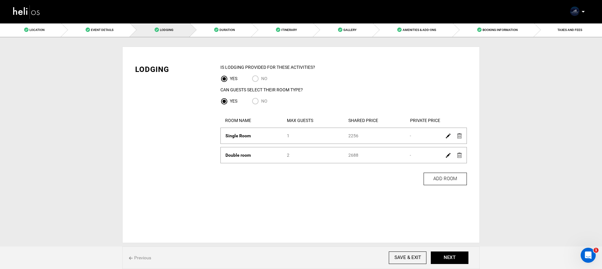
click at [460, 157] on img at bounding box center [459, 155] width 5 height 5
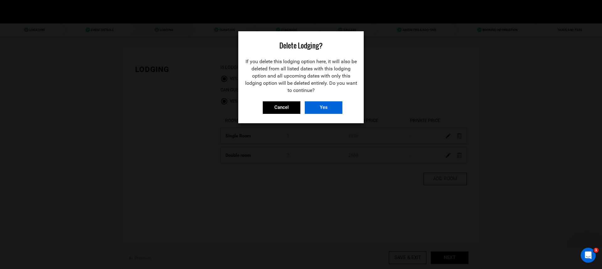
click at [333, 108] on input "Yes" at bounding box center [324, 108] width 38 height 13
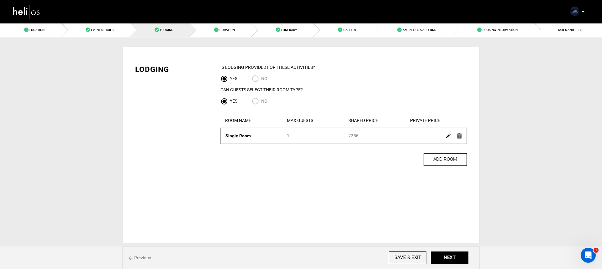
click at [446, 137] on img at bounding box center [448, 136] width 5 height 5
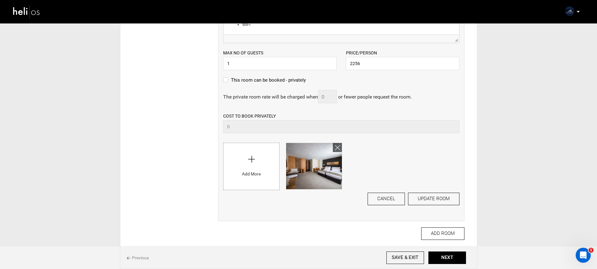
scroll to position [175, 0]
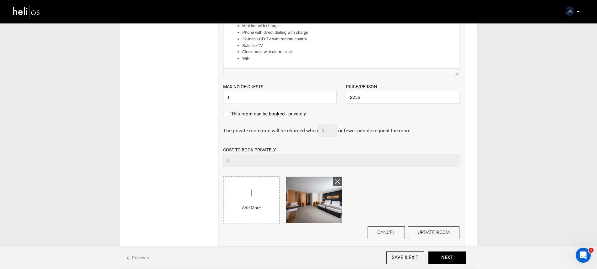
click at [364, 102] on input "2256" at bounding box center [402, 97] width 113 height 13
type input "4430"
click at [454, 235] on button "UPDATE ROOM" at bounding box center [433, 233] width 51 height 13
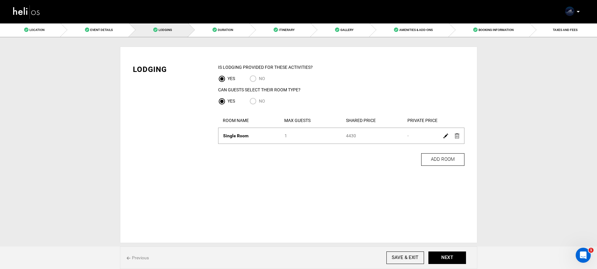
scroll to position [0, 0]
click at [454, 256] on button "NEXT" at bounding box center [450, 258] width 38 height 13
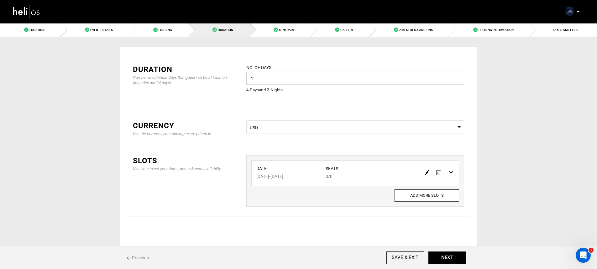
click at [307, 80] on input "4" at bounding box center [355, 78] width 218 height 13
type input "5"
click at [355, 193] on button "ADD SLOT" at bounding box center [355, 197] width 41 height 13
type input "0"
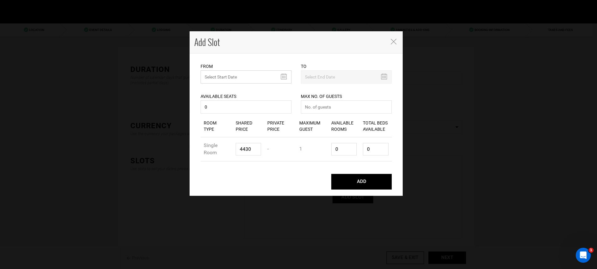
click at [261, 80] on input "text" at bounding box center [246, 77] width 91 height 13
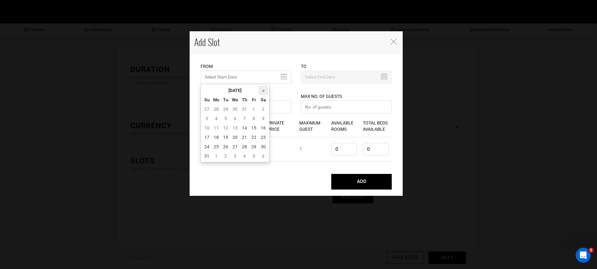
click at [263, 91] on th "»" at bounding box center [263, 90] width 9 height 9
click at [255, 108] on td "5" at bounding box center [253, 109] width 9 height 9
type input "09/05/2025"
type input "09/09/2025"
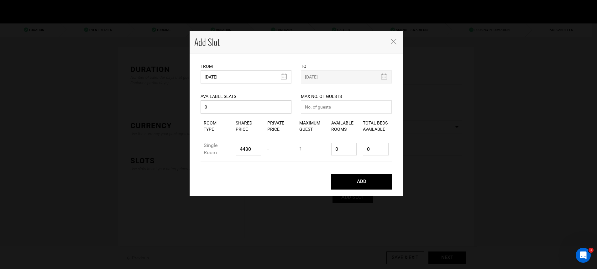
click at [256, 106] on input "0" at bounding box center [246, 107] width 91 height 13
click at [391, 44] on span "Close" at bounding box center [394, 41] width 8 height 7
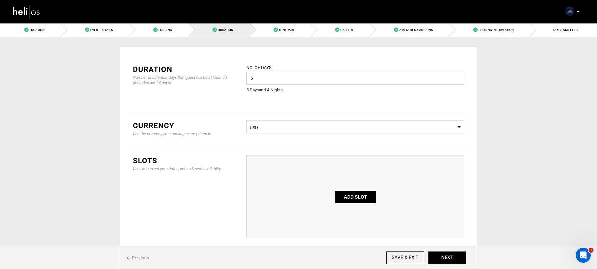
click at [356, 72] on input "5" at bounding box center [355, 78] width 218 height 13
click at [356, 73] on input "5" at bounding box center [355, 78] width 218 height 13
type input "6"
click at [367, 214] on div "ADD SLOT" at bounding box center [355, 197] width 218 height 83
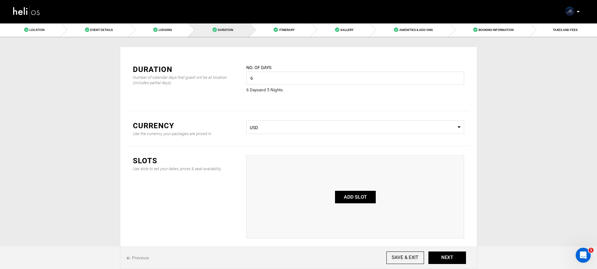
click at [366, 197] on button "ADD SLOT" at bounding box center [355, 197] width 41 height 13
type input "0"
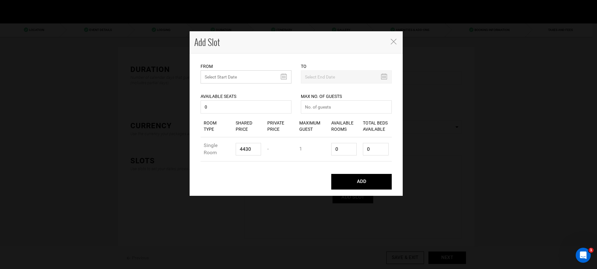
click at [266, 78] on input "MINIMUM NUMBER OF NIGHTS" at bounding box center [246, 77] width 91 height 13
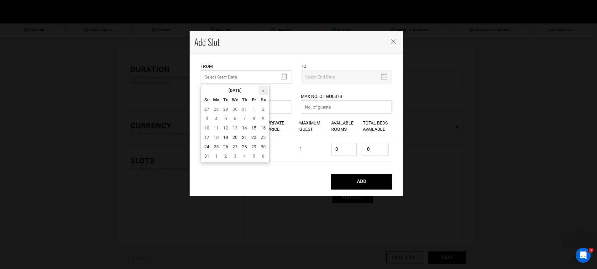
click at [262, 91] on th "»" at bounding box center [263, 90] width 9 height 9
click at [254, 110] on td "5" at bounding box center [253, 109] width 9 height 9
type input "09/05/2025"
type input "09/10/2025"
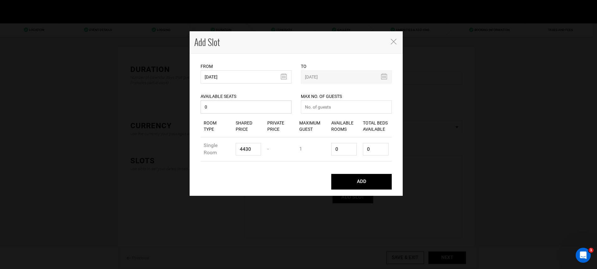
click at [256, 107] on input "0" at bounding box center [246, 107] width 91 height 13
type input "1"
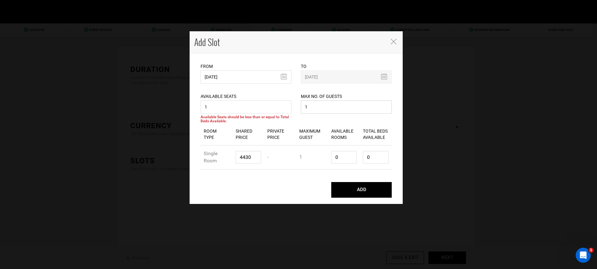
type input "1"
drag, startPoint x: 334, startPoint y: 150, endPoint x: 343, endPoint y: 162, distance: 15.1
click at [334, 150] on div "Available Rooms 0" at bounding box center [344, 158] width 32 height 22
click at [340, 160] on input "0" at bounding box center [344, 157] width 26 height 13
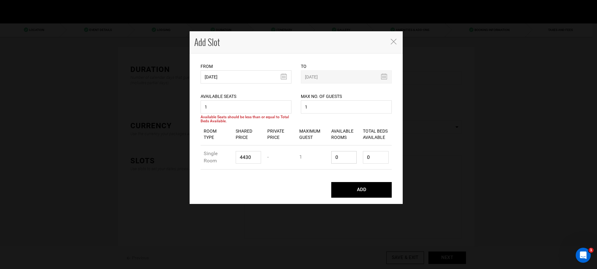
type input "1"
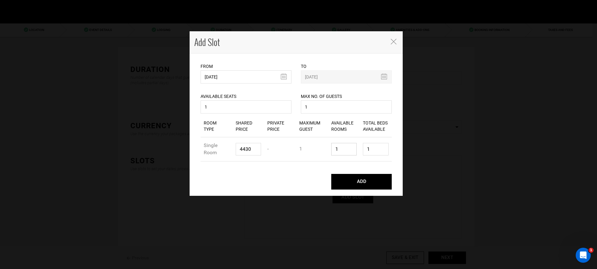
type input "1"
click at [372, 178] on button "ADD" at bounding box center [361, 182] width 60 height 16
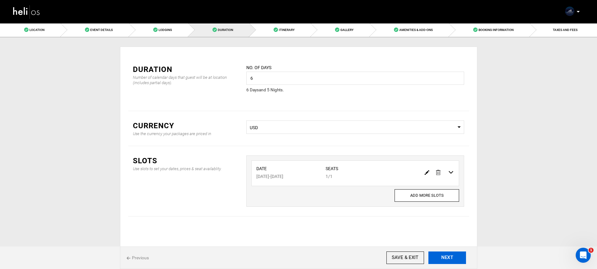
click at [455, 259] on button "NEXT" at bounding box center [447, 258] width 38 height 13
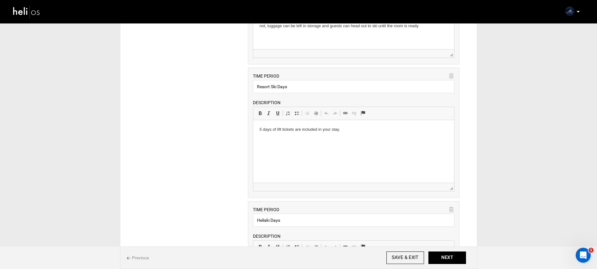
scroll to position [198, 0]
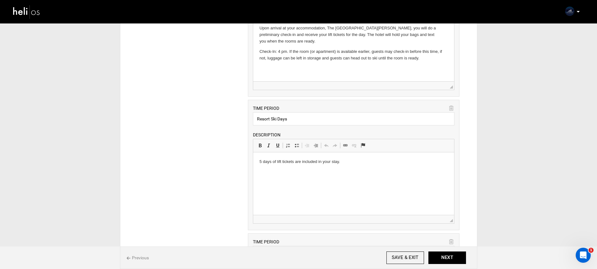
click at [452, 108] on icon at bounding box center [451, 108] width 4 height 7
type input "Heliski Days"
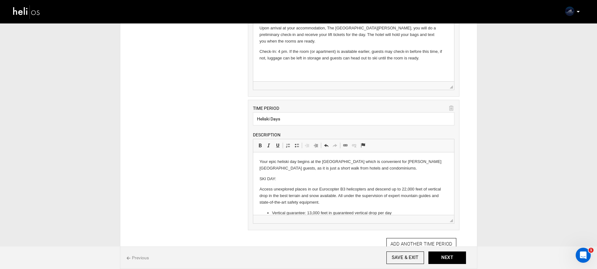
scroll to position [357, 0]
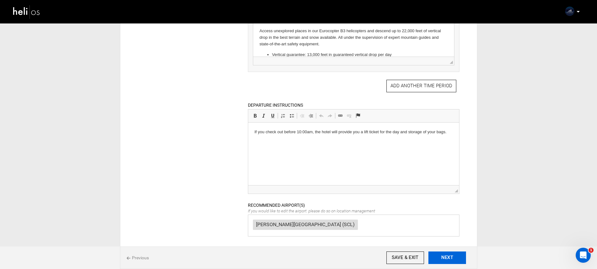
click at [455, 254] on button "NEXT" at bounding box center [447, 258] width 38 height 13
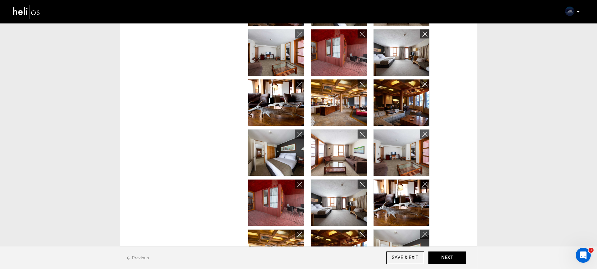
scroll to position [262, 0]
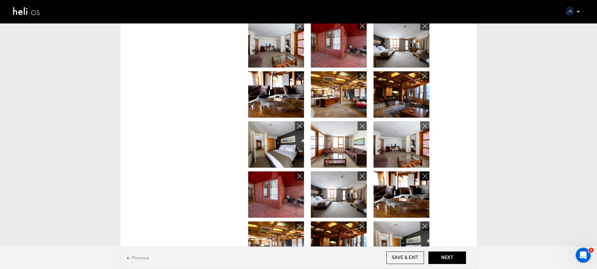
click at [424, 176] on icon at bounding box center [424, 176] width 5 height 7
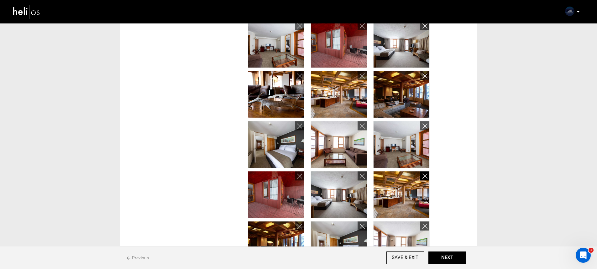
click at [424, 176] on icon at bounding box center [424, 176] width 5 height 7
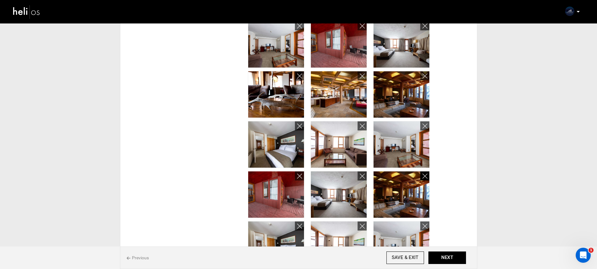
click at [424, 176] on icon at bounding box center [424, 176] width 5 height 7
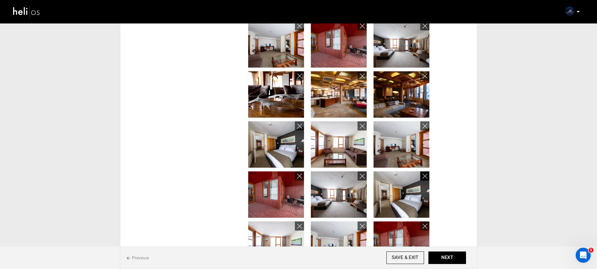
click at [424, 176] on icon at bounding box center [424, 176] width 5 height 7
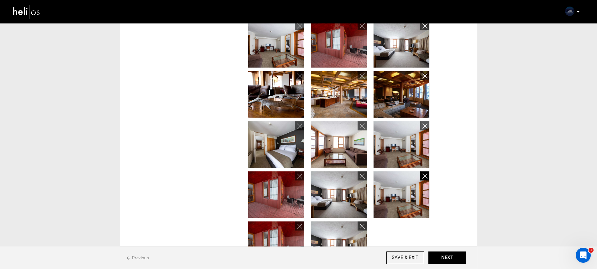
click at [424, 176] on icon at bounding box center [424, 176] width 5 height 7
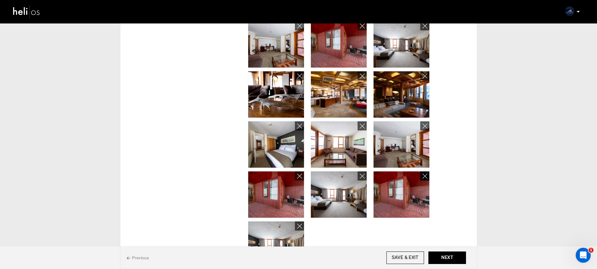
click at [424, 176] on icon at bounding box center [424, 176] width 5 height 7
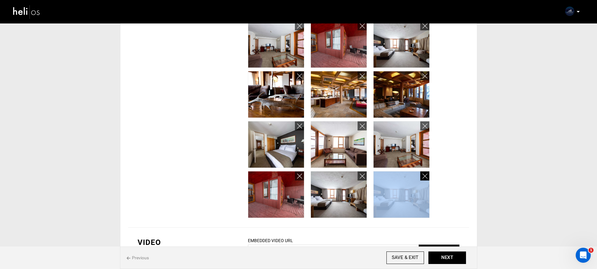
click at [424, 176] on icon at bounding box center [424, 176] width 5 height 7
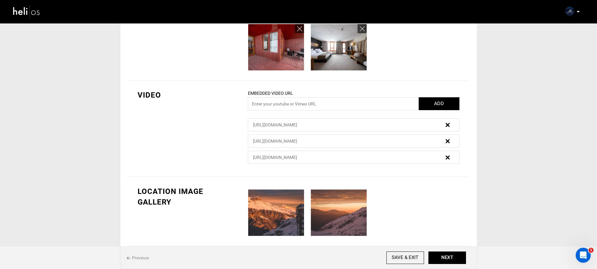
scroll to position [417, 0]
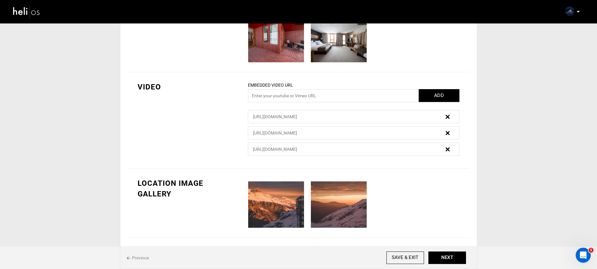
click at [447, 119] on link at bounding box center [448, 116] width 4 height 9
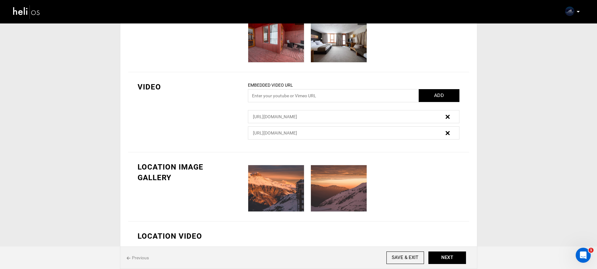
click at [447, 115] on img at bounding box center [448, 117] width 4 height 4
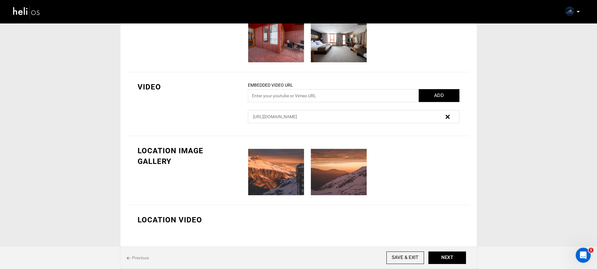
scroll to position [513, 0]
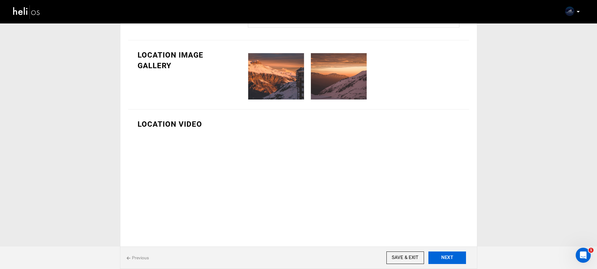
click at [456, 257] on button "NEXT" at bounding box center [447, 258] width 38 height 13
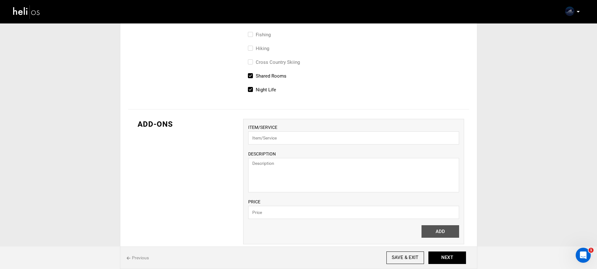
scroll to position [397, 0]
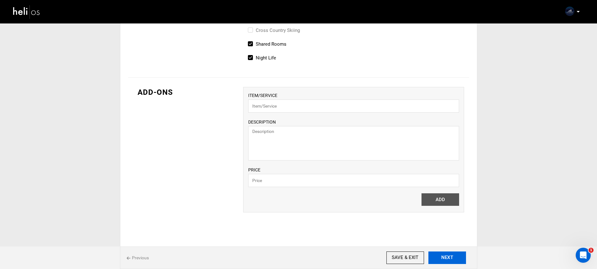
click at [446, 257] on button "NEXT" at bounding box center [447, 258] width 38 height 13
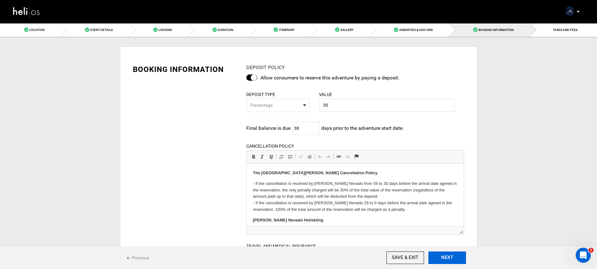
click at [445, 253] on button "NEXT" at bounding box center [447, 258] width 38 height 13
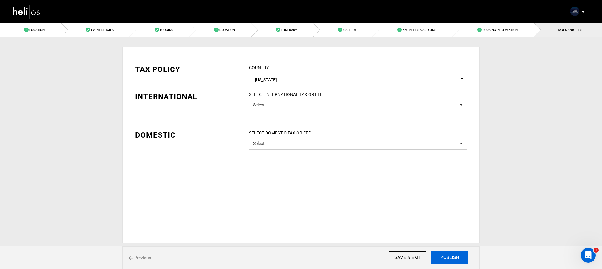
drag, startPoint x: 445, startPoint y: 253, endPoint x: 394, endPoint y: 181, distance: 87.5
click at [411, 210] on div "Privacy IS this Adventure Private? Yes No Location Choose an existing location …" at bounding box center [301, 140] width 367 height 206
click at [323, 81] on span "American Samoa" at bounding box center [358, 79] width 206 height 8
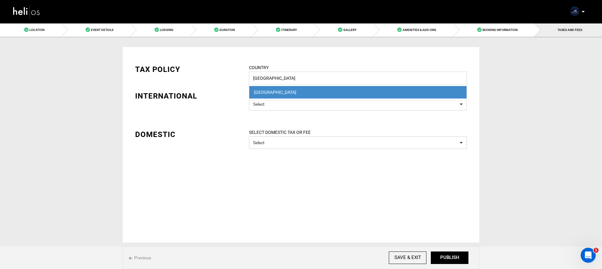
type input "chile"
click at [319, 89] on div "Chile" at bounding box center [358, 92] width 208 height 6
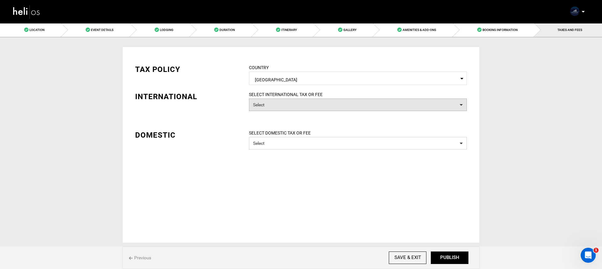
click at [314, 102] on button "Select" at bounding box center [358, 105] width 218 height 13
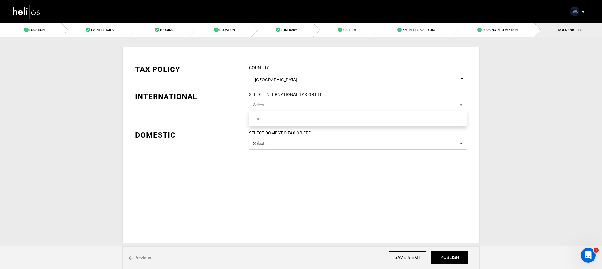
click at [312, 119] on link "txn" at bounding box center [357, 119] width 217 height 8
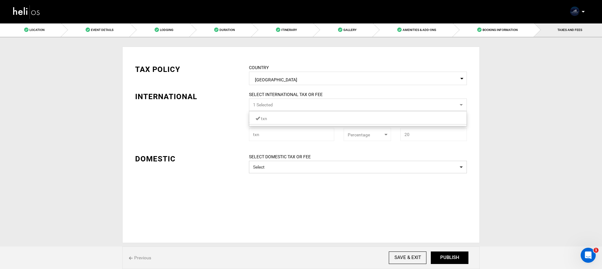
click at [311, 119] on link "txn" at bounding box center [357, 119] width 217 height 8
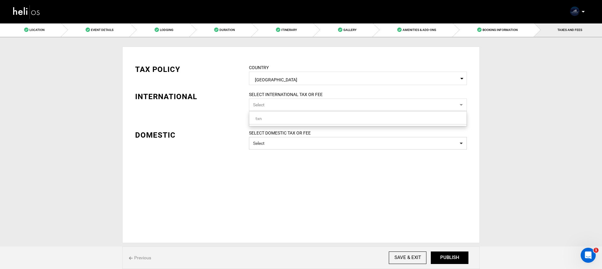
click at [200, 118] on div "TAX POLICY COUNTRY Select Country Chile Please select a country. INTERNATIONAL …" at bounding box center [300, 102] width 341 height 95
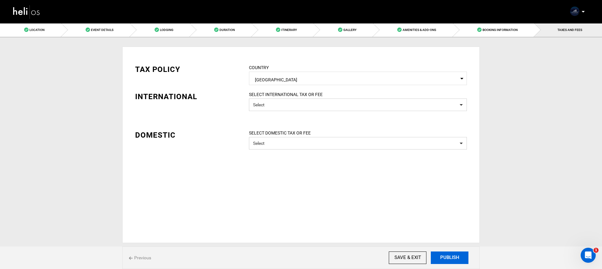
click at [456, 260] on button "PUBLISH" at bounding box center [450, 258] width 38 height 13
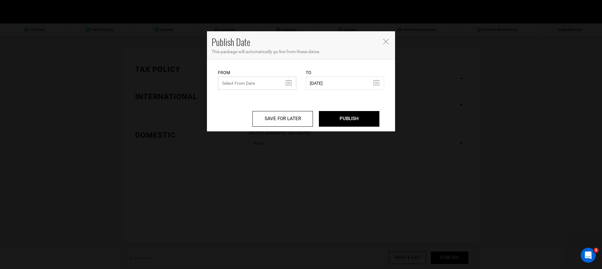
click at [261, 84] on input "text" at bounding box center [257, 83] width 78 height 13
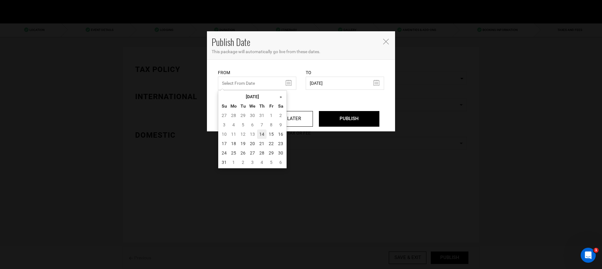
click at [260, 133] on td "14" at bounding box center [261, 134] width 9 height 9
type input "08/14/2025"
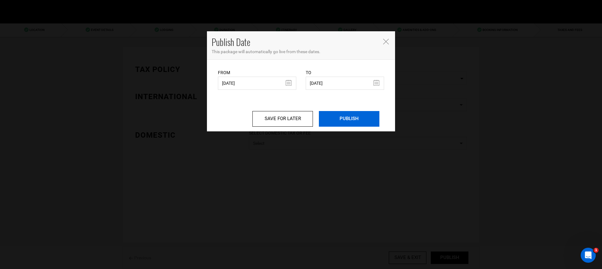
click at [352, 123] on input "PUBLISH" at bounding box center [349, 119] width 60 height 16
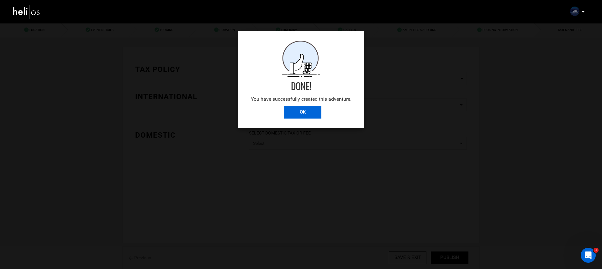
click at [315, 115] on input "OK" at bounding box center [303, 112] width 38 height 13
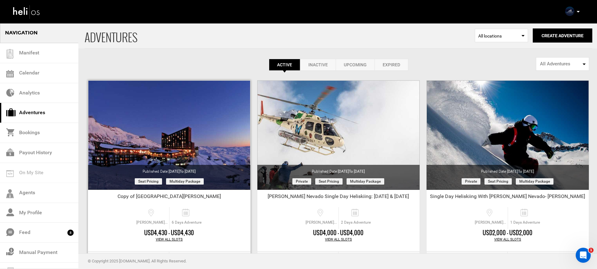
scroll to position [100, 0]
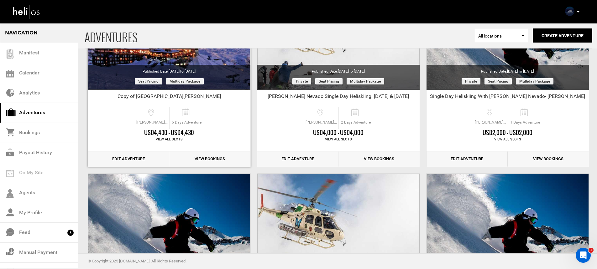
click at [145, 156] on link "Edit Adventure" at bounding box center [128, 159] width 81 height 15
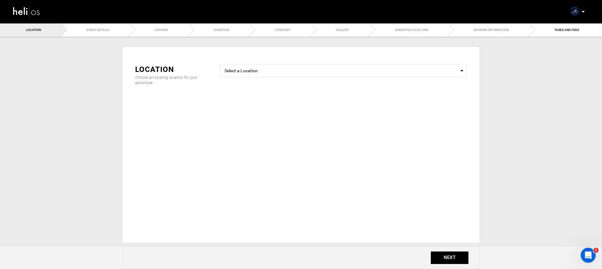
type input "Copy of Hotel Valle Nevado"
checkbox input "true"
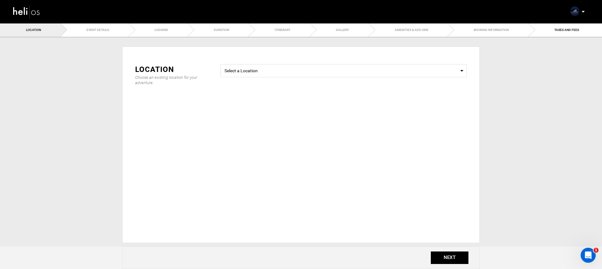
checkbox input "true"
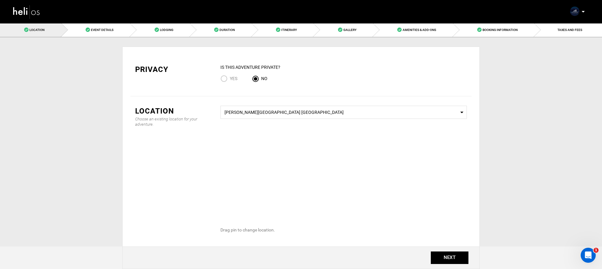
click at [216, 77] on div "IS this Adventure Private? Yes No" at bounding box center [344, 75] width 256 height 23
click at [221, 79] on input "Yes" at bounding box center [224, 79] width 9 height 8
radio input "true"
radio input "false"
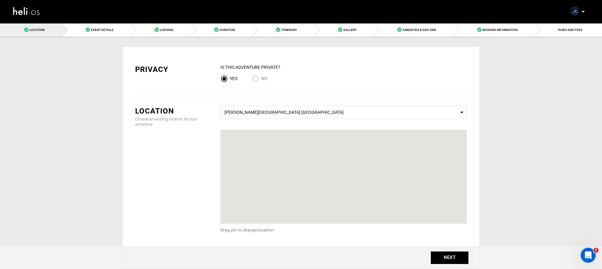
click at [129, 38] on div "Privacy IS this Adventure Private? Yes No Location Choose an existing location …" at bounding box center [300, 170] width 357 height 267
click at [115, 36] on link "Event Details" at bounding box center [95, 30] width 68 height 14
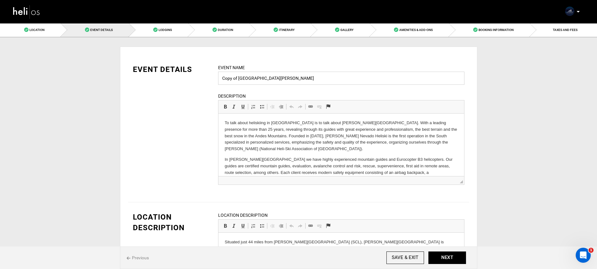
drag, startPoint x: 239, startPoint y: 79, endPoint x: 214, endPoint y: 80, distance: 25.4
click at [214, 80] on div "Event Name Copy of Hotel Valle Nevado Event name can not be less than 3 charact…" at bounding box center [341, 128] width 256 height 129
click at [270, 74] on input "Hotel Valle Nevado" at bounding box center [341, 78] width 246 height 13
click at [276, 79] on input "Hotel Valle Nevado" at bounding box center [341, 78] width 246 height 13
type input "Hotel Valle Nevado with 2 Days of Heli Skiing"
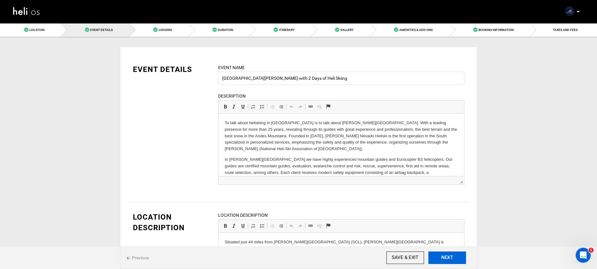
click at [456, 259] on button "NEXT" at bounding box center [447, 258] width 38 height 13
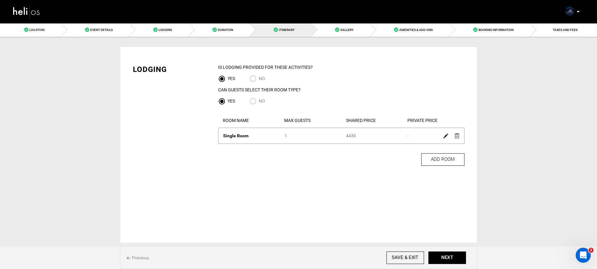
click at [448, 250] on div "Previous SAVE & EXIT NEXT" at bounding box center [298, 258] width 357 height 23
click at [448, 253] on button "NEXT" at bounding box center [447, 258] width 38 height 13
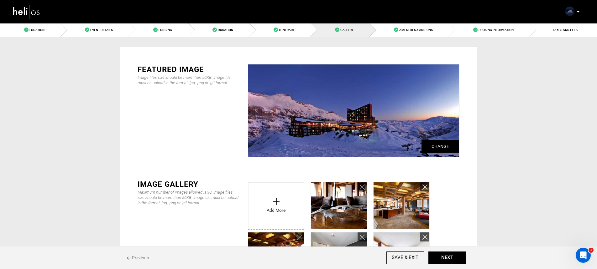
scroll to position [174, 0]
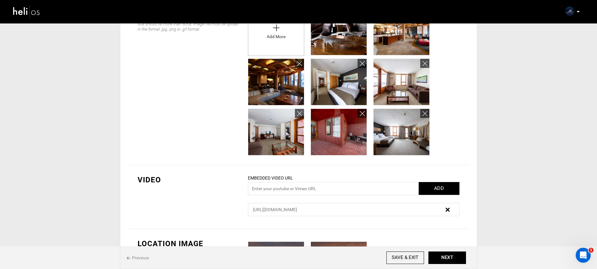
click at [127, 257] on img at bounding box center [129, 258] width 4 height 3
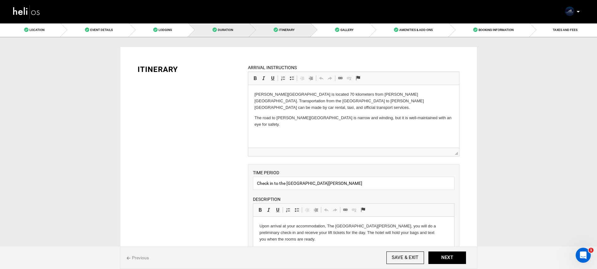
click at [229, 37] on link "Duration" at bounding box center [218, 30] width 61 height 14
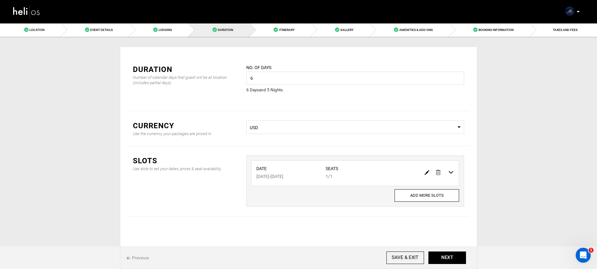
click at [425, 171] on img at bounding box center [427, 172] width 5 height 5
type input "09/05/2025"
type input "09/10/2025"
type input "1"
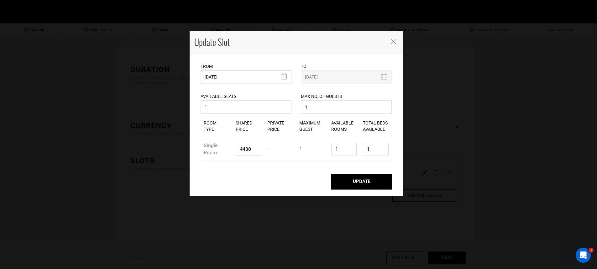
click at [242, 149] on input "4430" at bounding box center [249, 149] width 26 height 13
type input "8430"
click at [349, 184] on button "UPDATE" at bounding box center [361, 182] width 60 height 16
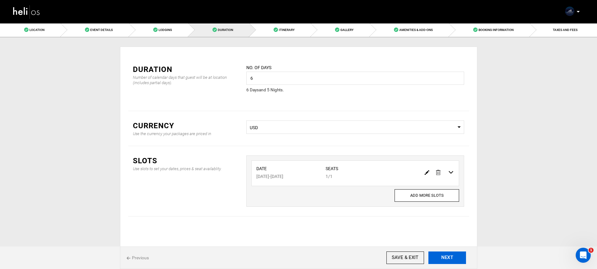
click at [451, 259] on button "NEXT" at bounding box center [447, 258] width 38 height 13
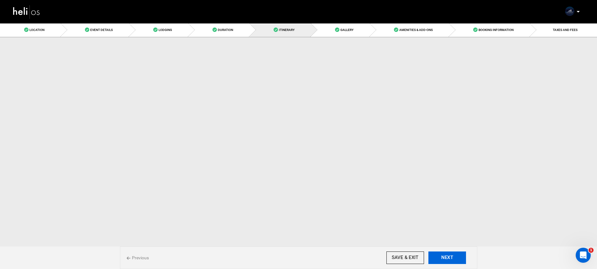
click at [451, 259] on button "NEXT" at bounding box center [447, 258] width 38 height 13
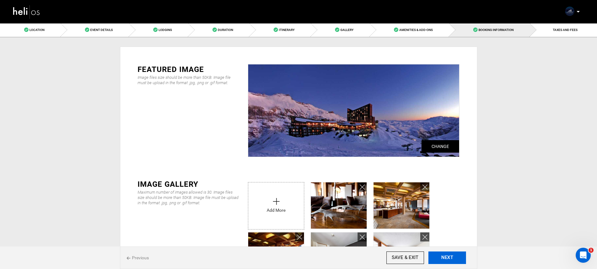
click at [451, 259] on button "NEXT" at bounding box center [447, 258] width 38 height 13
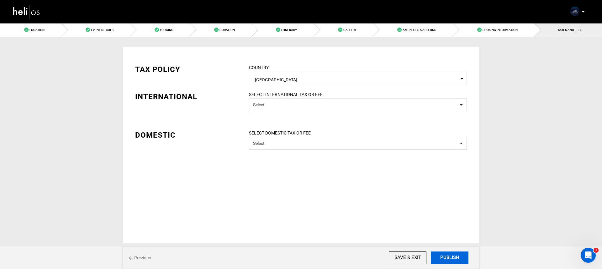
click at [451, 259] on button "PUBLISH" at bounding box center [450, 258] width 38 height 13
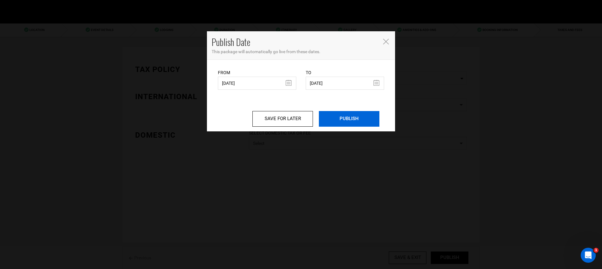
click at [357, 121] on input "PUBLISH" at bounding box center [349, 119] width 60 height 16
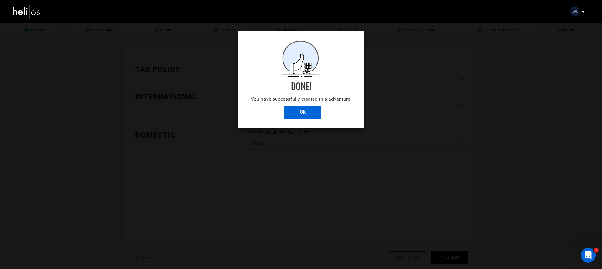
click at [310, 107] on div "Done! You have successfully created this adventure. OK" at bounding box center [300, 79] width 125 height 97
click at [310, 110] on input "OK" at bounding box center [303, 112] width 38 height 13
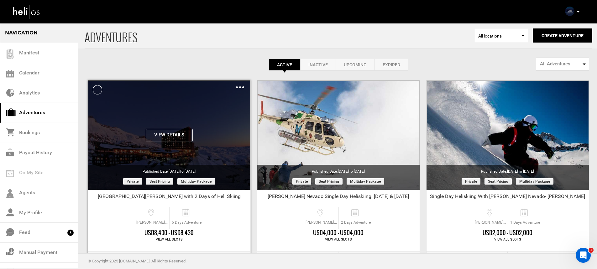
click at [239, 88] on img at bounding box center [240, 87] width 8 height 2
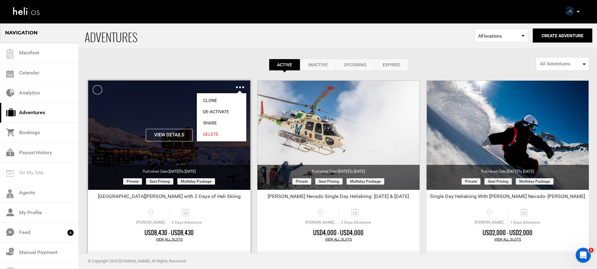
click at [228, 123] on link "Share" at bounding box center [222, 123] width 50 height 11
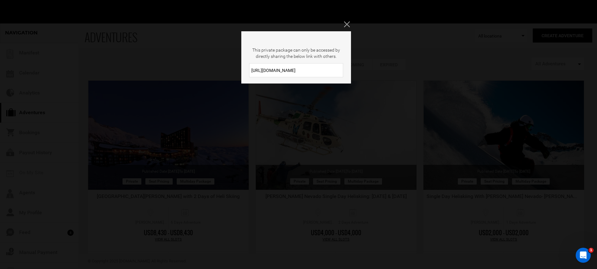
drag, startPoint x: 297, startPoint y: 71, endPoint x: 238, endPoint y: 69, distance: 59.9
click at [238, 69] on div "This private package can only be accessed by directly sharing the below link wi…" at bounding box center [298, 134] width 597 height 269
click at [54, 87] on div "This private package can only be accessed by directly sharing the below link wi…" at bounding box center [298, 134] width 597 height 269
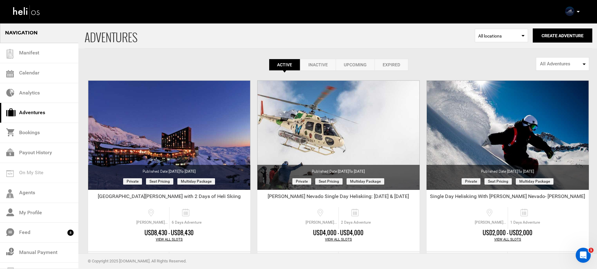
click at [578, 12] on icon at bounding box center [578, 12] width 3 height 2
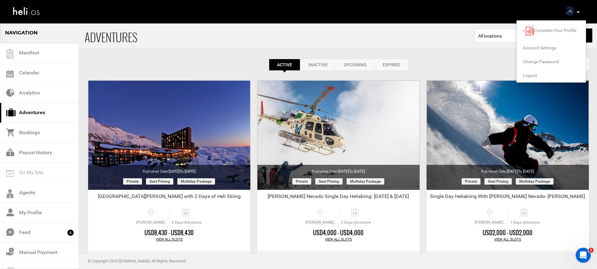
click at [536, 75] on span "Logout" at bounding box center [530, 75] width 14 height 5
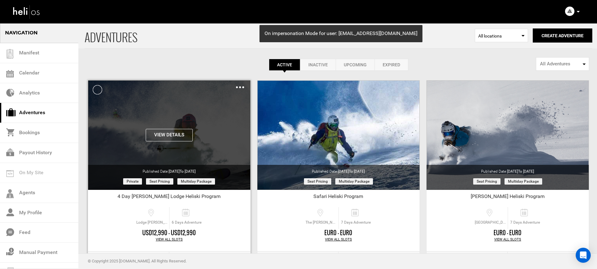
click at [240, 87] on img at bounding box center [240, 87] width 8 height 2
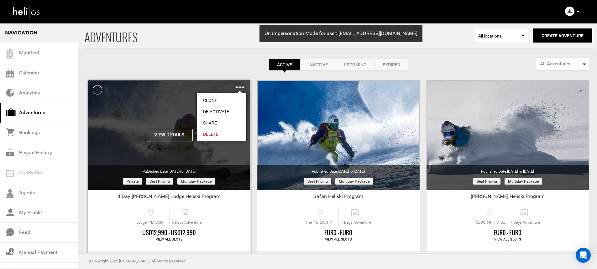
click at [216, 123] on link "Share" at bounding box center [222, 123] width 50 height 11
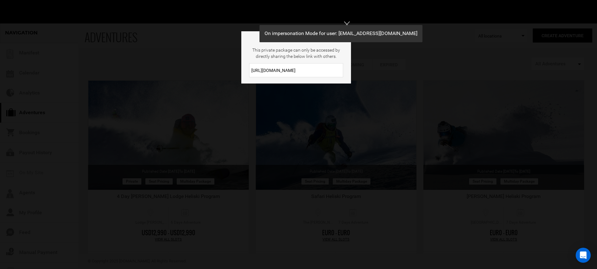
click at [301, 72] on input "https://heli.life/HDcV2l" at bounding box center [296, 70] width 94 height 14
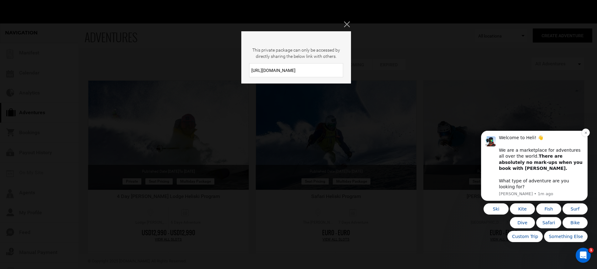
click at [581, 138] on div "Welcome to Heli! 👋 We are a marketplace for adventures all over the world. Ther…" at bounding box center [534, 166] width 107 height 70
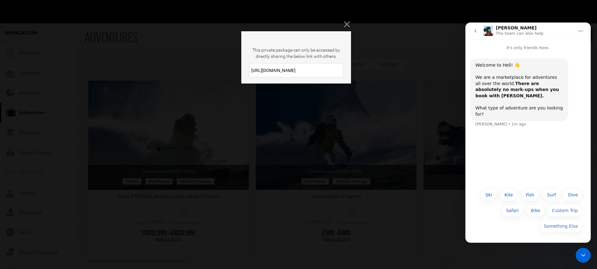
click at [346, 28] on div "This private package can only be accessed by directly sharing the below link wi…" at bounding box center [298, 134] width 597 height 269
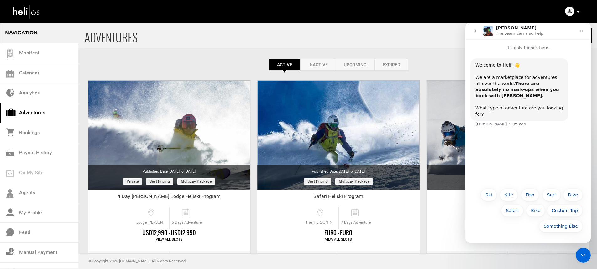
click at [583, 254] on icon "Close Intercom Messenger" at bounding box center [583, 256] width 8 height 8
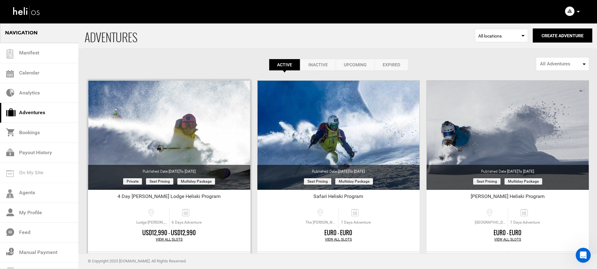
scroll to position [57, 0]
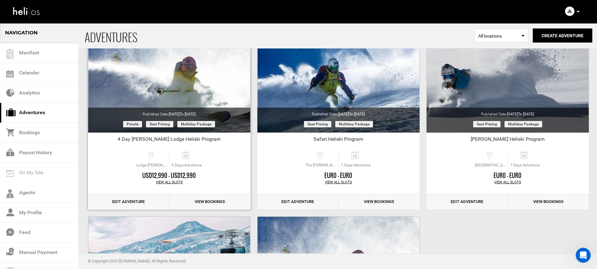
click at [149, 204] on link "Edit Adventure" at bounding box center [128, 202] width 81 height 15
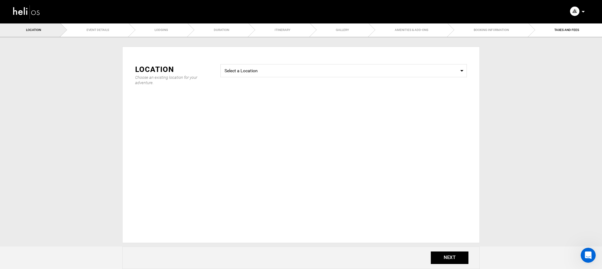
type input "4 Day Andino Lodge Heliski Program"
checkbox input "true"
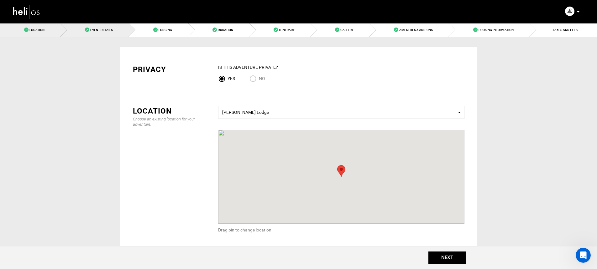
click at [118, 34] on link "Event Details" at bounding box center [95, 30] width 68 height 14
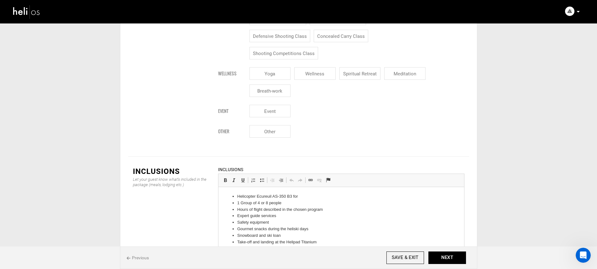
drag, startPoint x: 394, startPoint y: 224, endPoint x: 336, endPoint y: 233, distance: 58.6
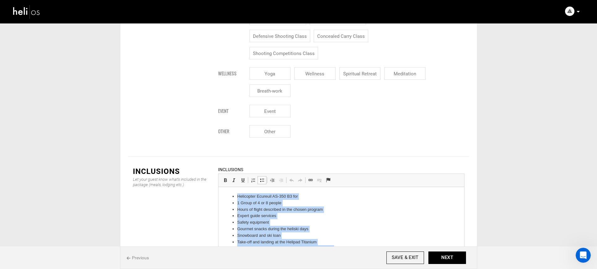
drag, startPoint x: 319, startPoint y: 244, endPoint x: 239, endPoint y: 190, distance: 96.9
click at [239, 190] on html "Helicopter Ecureuil AS-350 B3 for 1 Group of 4 or 8 people Hours of flight desc…" at bounding box center [341, 247] width 246 height 121
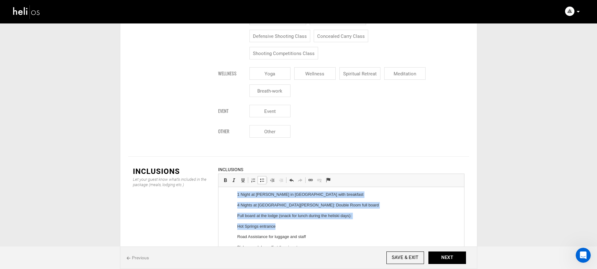
scroll to position [115, 0]
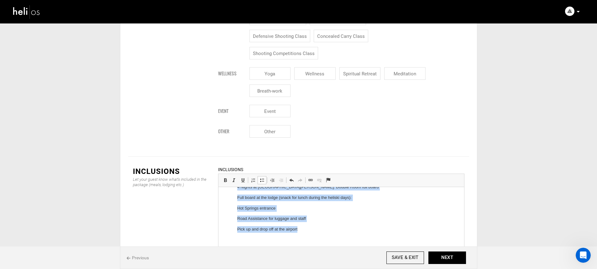
drag, startPoint x: 239, startPoint y: 195, endPoint x: 332, endPoint y: 249, distance: 107.3
click at [332, 249] on html "1 Private Charter: 1 Helicopter Ecureuil AS-350 B3 for 1 group of 4 people 7 ho…" at bounding box center [341, 161] width 246 height 178
click at [262, 178] on span at bounding box center [261, 180] width 5 height 5
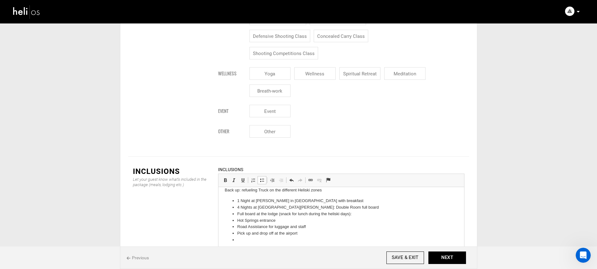
click at [288, 206] on li "4 Nights at Lodge Andino: Double Room full board" at bounding box center [341, 208] width 208 height 7
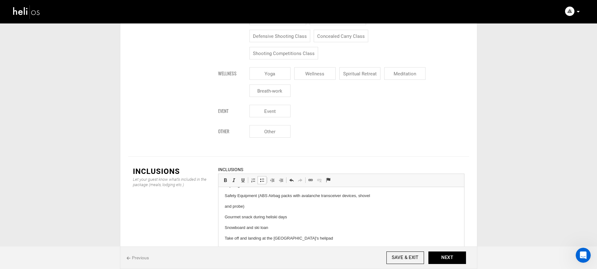
scroll to position [0, 0]
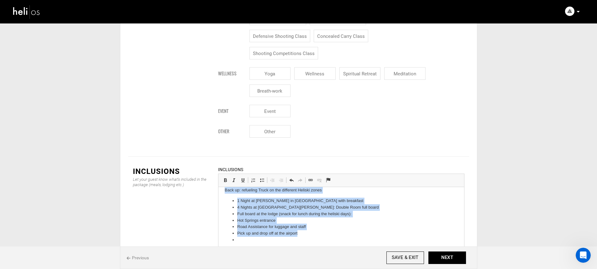
drag, startPoint x: 222, startPoint y: 198, endPoint x: 313, endPoint y: 234, distance: 97.6
click at [313, 234] on html "1 Private Charter: 1 Helicopter Ecureuil AS-350 B3 for 1 group of 4 people 7 ho…" at bounding box center [341, 174] width 246 height 154
click at [262, 176] on link "Insert/Remove Bulleted List" at bounding box center [262, 180] width 9 height 8
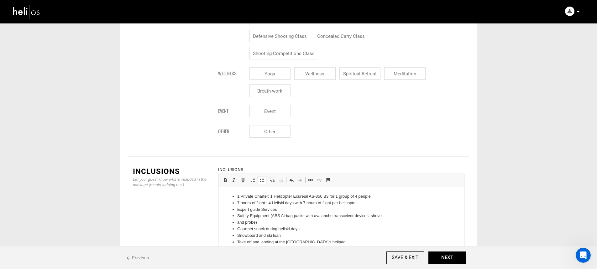
click at [273, 201] on li "7 hours of flight : 4 Heliski days with 7 hours of flight per helicopter" at bounding box center [341, 203] width 208 height 7
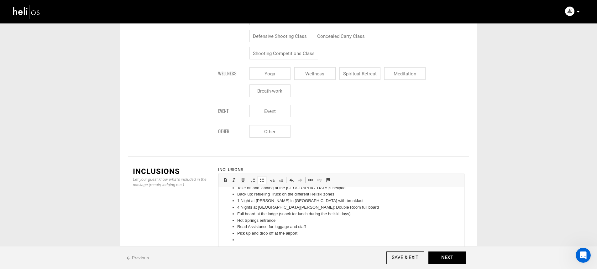
click at [270, 238] on li at bounding box center [341, 240] width 208 height 7
click at [345, 215] on li "4 Nights at Lodge Andino: Double Room full board" at bounding box center [341, 214] width 208 height 7
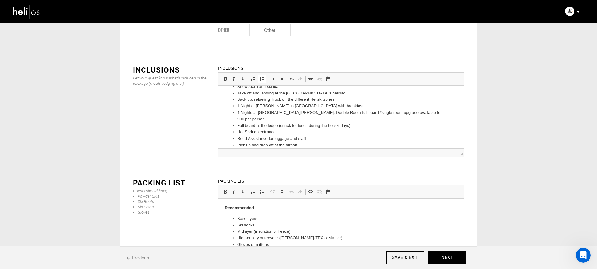
click at [304, 145] on html "1 Private Charter: 1 Helicopter Ecureuil AS-350 B3 for 1 group of 4 people 7 ho…" at bounding box center [341, 96] width 246 height 117
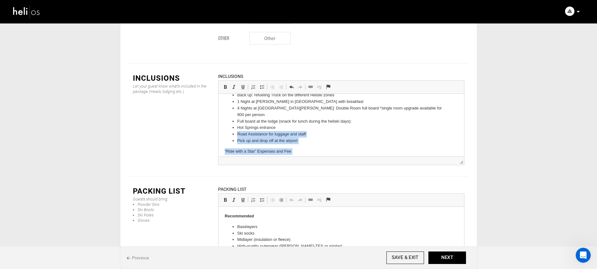
scroll to position [68, 0]
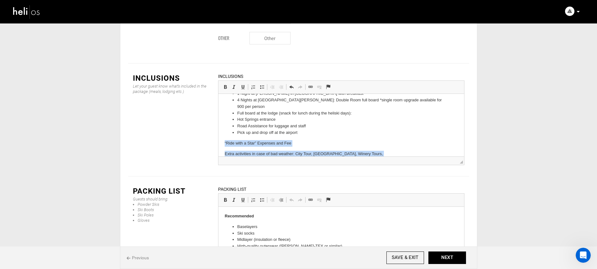
drag, startPoint x: 325, startPoint y: 152, endPoint x: 222, endPoint y: 134, distance: 104.9
click at [222, 134] on html "1 Private Charter: 1 Helicopter Ecureuil AS-350 B3 for 1 group of 4 people 7 ho…" at bounding box center [341, 137] width 246 height 223
click at [260, 83] on link "Insert/Remove Bulleted List" at bounding box center [262, 87] width 9 height 8
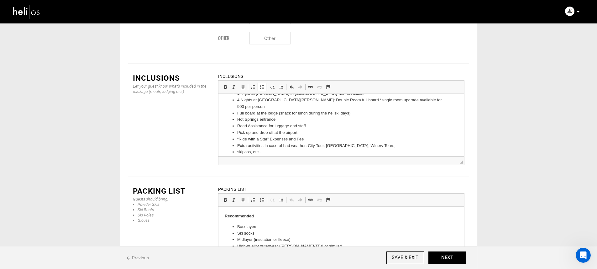
click at [260, 83] on link "Insert/Remove Bulleted List" at bounding box center [262, 87] width 9 height 8
click at [307, 130] on li "Pick up and drop off at the airport" at bounding box center [341, 133] width 208 height 7
click at [263, 85] on span at bounding box center [261, 87] width 5 height 5
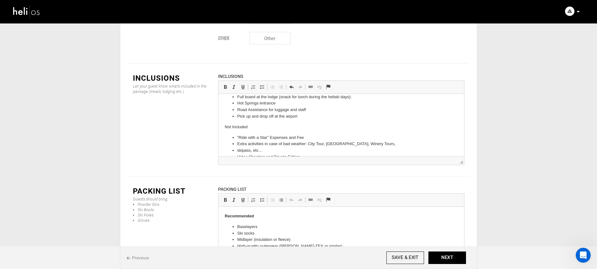
scroll to position [88, 0]
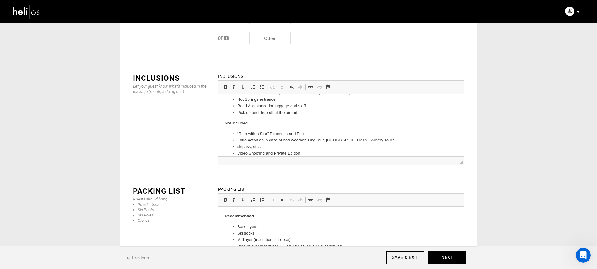
click at [234, 141] on ul "“Ride with a Star” Expenses and Fee Extra activities in case of bad weather: Ci…" at bounding box center [340, 163] width 233 height 65
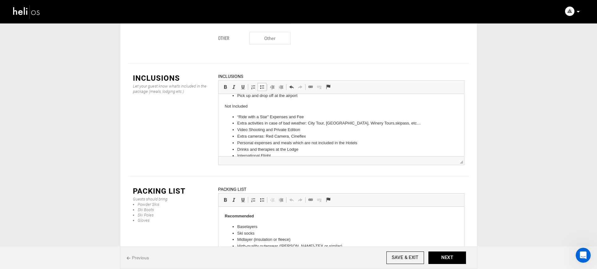
scroll to position [121, 0]
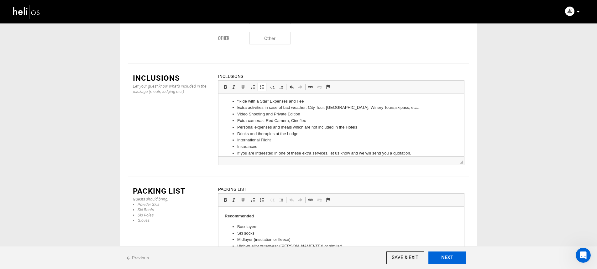
click at [440, 253] on button "NEXT" at bounding box center [447, 258] width 38 height 13
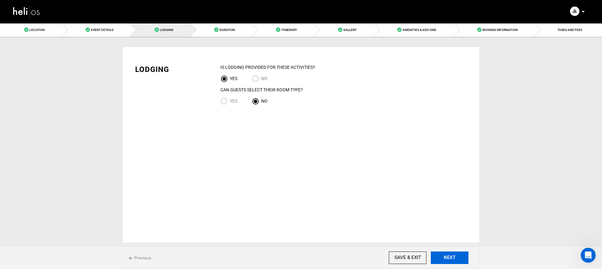
click at [442, 254] on button "NEXT" at bounding box center [450, 258] width 38 height 13
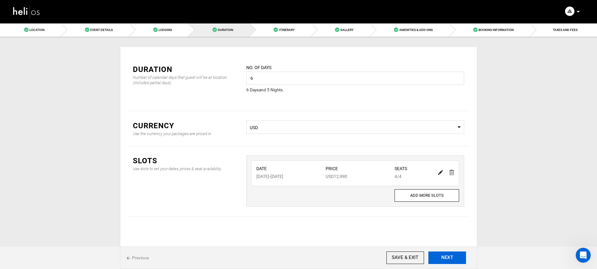
click at [441, 254] on button "NEXT" at bounding box center [447, 258] width 38 height 13
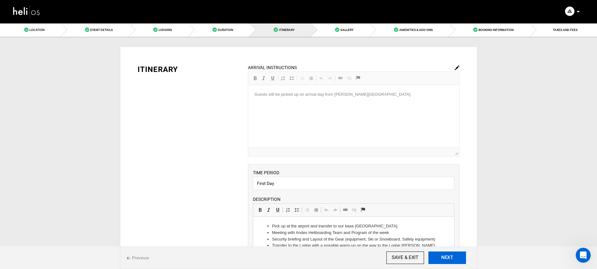
click at [442, 255] on button "NEXT" at bounding box center [447, 258] width 38 height 13
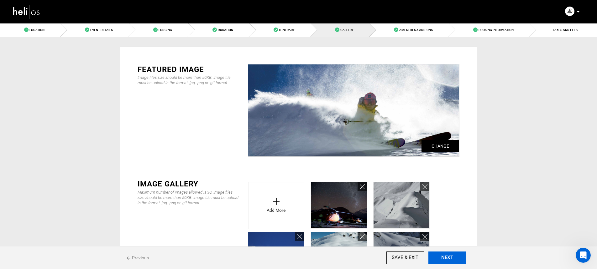
click at [441, 254] on button "NEXT" at bounding box center [447, 258] width 38 height 13
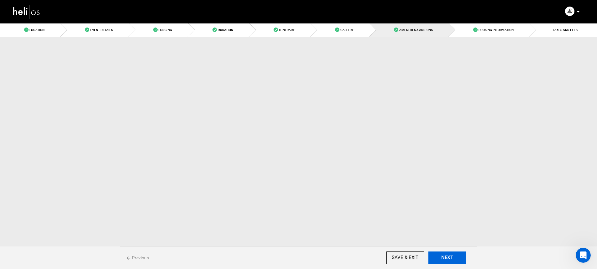
click at [441, 254] on button "NEXT" at bounding box center [447, 258] width 38 height 13
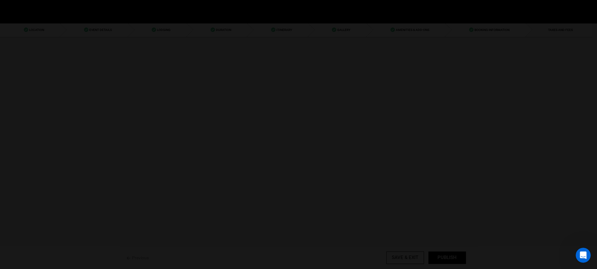
click at [441, 254] on div at bounding box center [298, 134] width 597 height 269
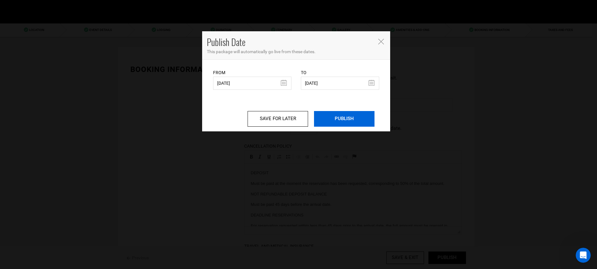
click at [362, 124] on input "PUBLISH" at bounding box center [344, 119] width 60 height 16
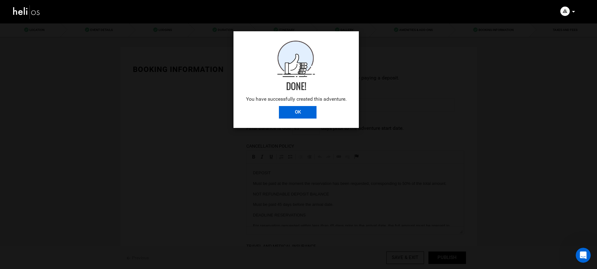
click at [299, 114] on input "OK" at bounding box center [298, 112] width 38 height 13
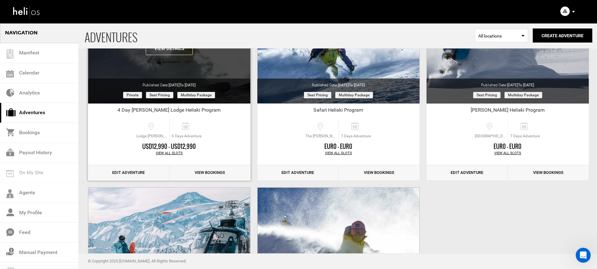
scroll to position [78, 0]
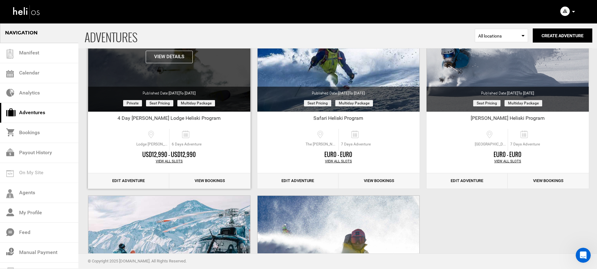
click at [177, 59] on button "View Details" at bounding box center [169, 57] width 47 height 13
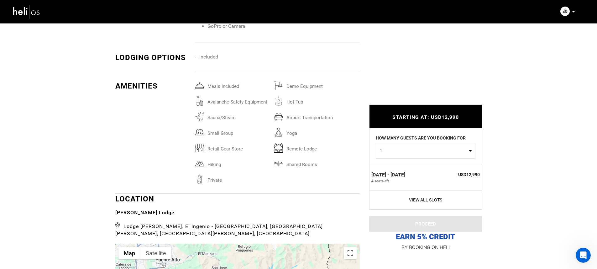
scroll to position [888, 0]
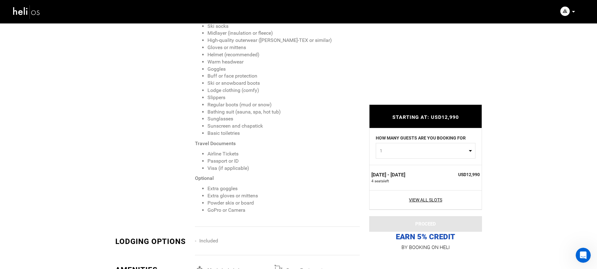
click at [574, 11] on icon at bounding box center [573, 12] width 3 height 2
click at [530, 76] on span "Logout" at bounding box center [525, 75] width 14 height 5
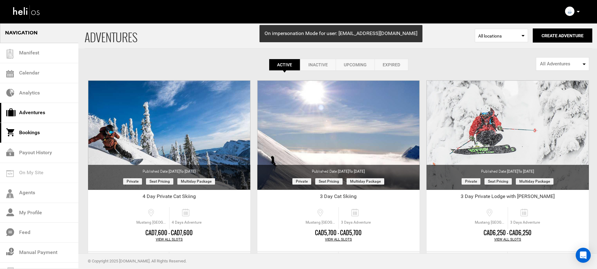
click at [47, 127] on link "Bookings" at bounding box center [39, 133] width 78 height 20
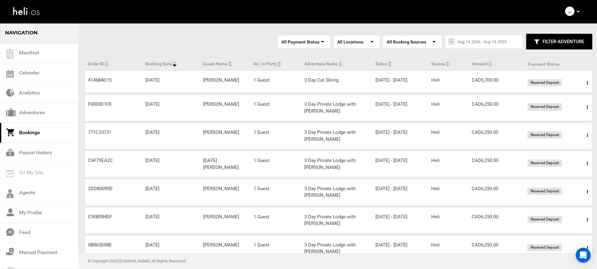
scroll to position [49, 0]
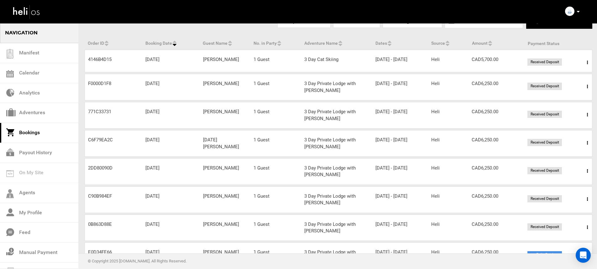
click at [584, 93] on span at bounding box center [587, 87] width 8 height 16
click at [564, 108] on link "View Details" at bounding box center [564, 106] width 62 height 16
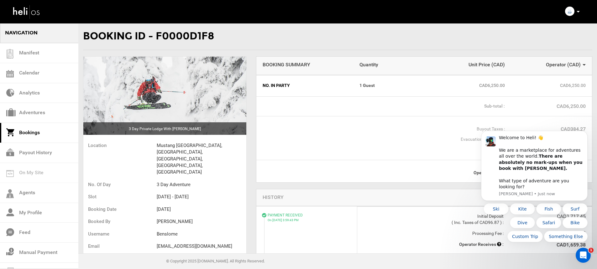
scroll to position [8, 0]
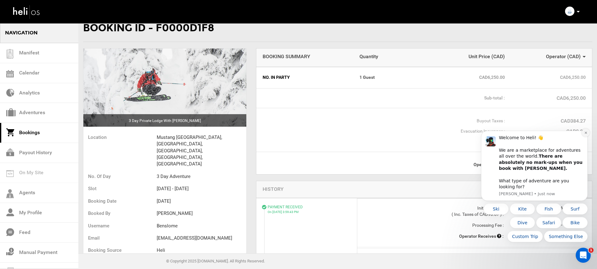
click at [585, 135] on icon "Dismiss notification" at bounding box center [585, 132] width 3 height 3
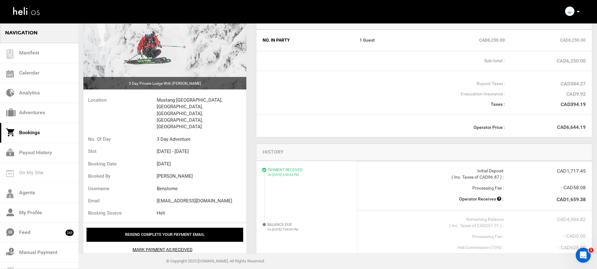
scroll to position [38, 0]
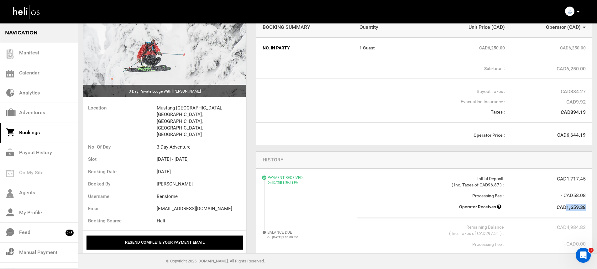
drag, startPoint x: 567, startPoint y: 209, endPoint x: 585, endPoint y: 207, distance: 18.3
click at [585, 207] on strong "CAD1,659.38" at bounding box center [571, 208] width 29 height 6
copy strong "1,659.38"
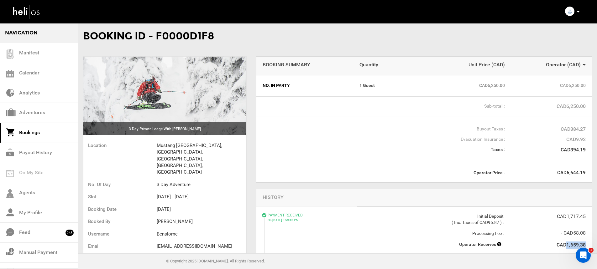
scroll to position [4, 0]
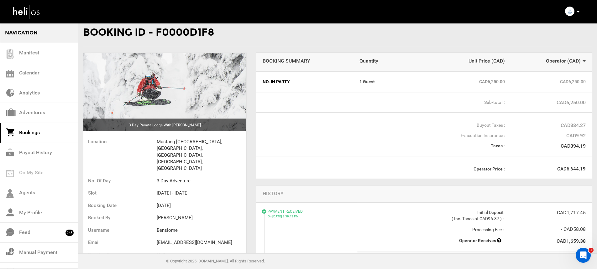
click at [580, 10] on div "Complete Your Profile Account Settings Change Password Logout" at bounding box center [573, 11] width 23 height 12
click at [578, 11] on icon at bounding box center [578, 12] width 3 height 2
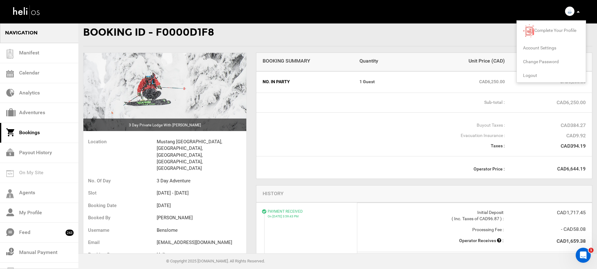
click at [542, 47] on span "Account Settings" at bounding box center [539, 47] width 33 height 5
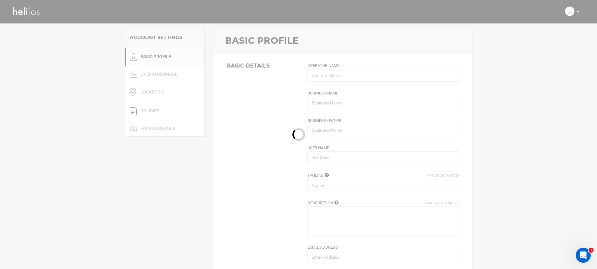
type input "Mustang Powder"
type input "Heli Adventures Inc"
type input "mustangpowder"
type input "Cat Skiing in Beautiful BC"
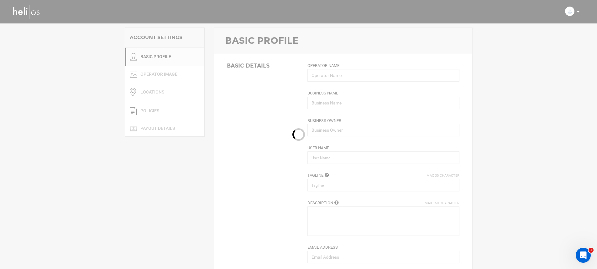
type textarea "We provide cat skiing in the [GEOGRAPHIC_DATA] of [GEOGRAPHIC_DATA]."
type input "[EMAIL_ADDRESS][DOMAIN_NAME]"
type input "[URL][DOMAIN_NAME]"
type input "Po Box 2266"
type input "Revelstoke"
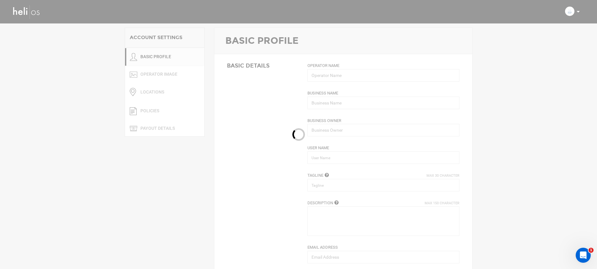
type input "V0E2S0"
type input "[PHONE_NUMBER]"
type input "0"
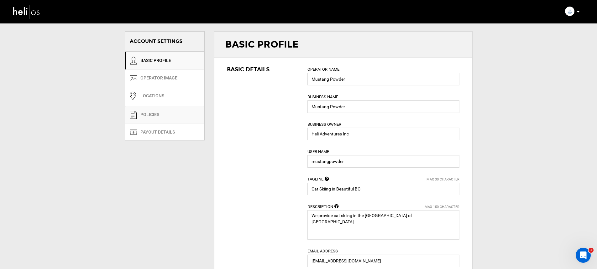
click at [153, 115] on link "POLICIES" at bounding box center [164, 115] width 79 height 18
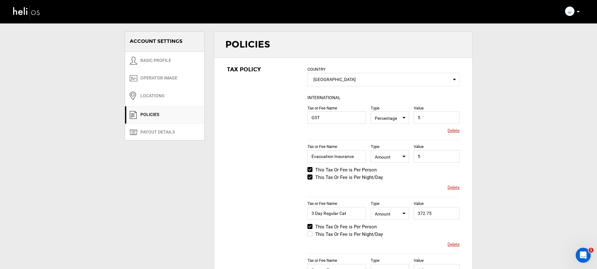
click at [23, 12] on img at bounding box center [27, 11] width 28 height 17
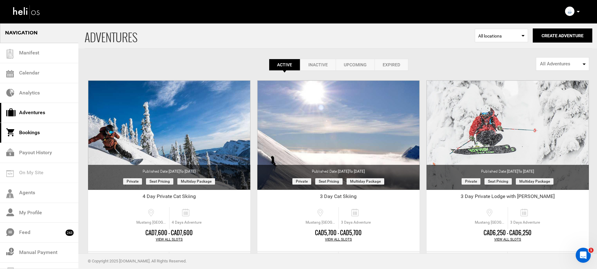
click at [47, 135] on link "Bookings" at bounding box center [39, 133] width 78 height 20
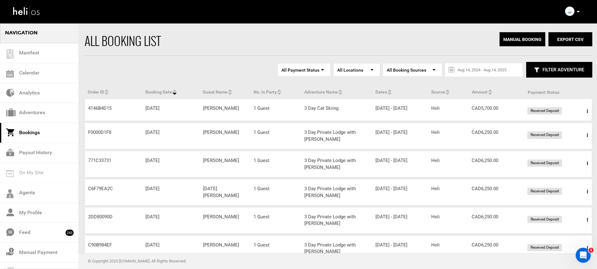
scroll to position [15, 0]
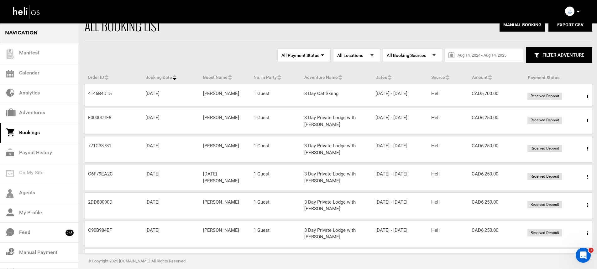
click at [584, 97] on span at bounding box center [587, 97] width 8 height 16
click at [563, 117] on link "View Details" at bounding box center [564, 116] width 62 height 16
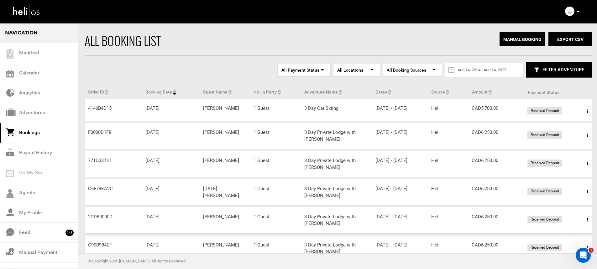
click at [586, 140] on span at bounding box center [587, 136] width 8 height 16
click at [572, 155] on link "View Details" at bounding box center [564, 155] width 62 height 16
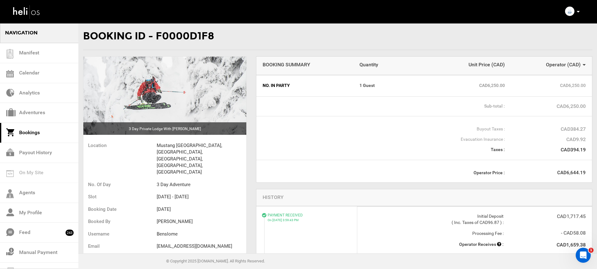
click at [577, 12] on icon at bounding box center [578, 12] width 3 height 2
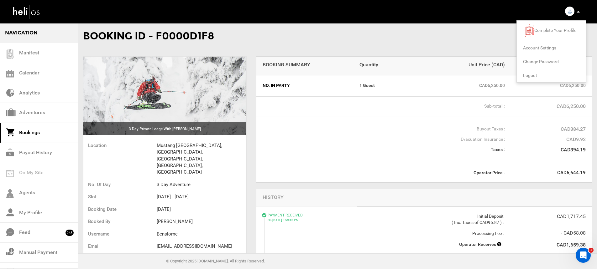
click at [544, 49] on span "Account Settings" at bounding box center [539, 47] width 33 height 5
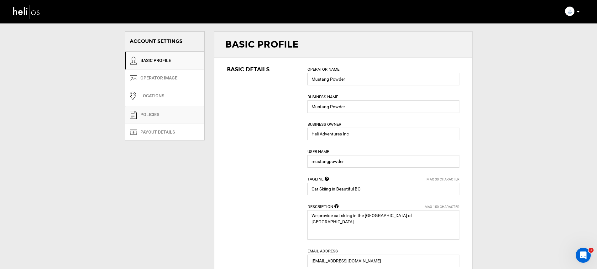
click at [156, 115] on link "POLICIES" at bounding box center [164, 115] width 79 height 18
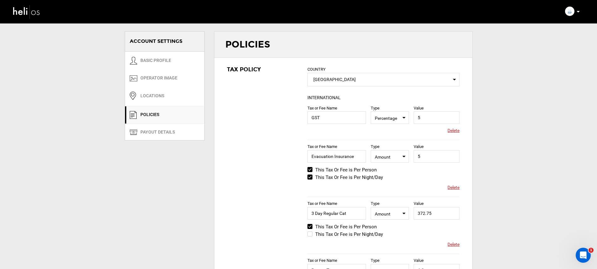
click at [29, 18] on img at bounding box center [27, 11] width 28 height 17
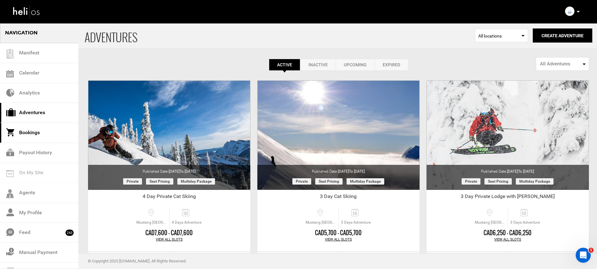
click at [40, 133] on link "Bookings" at bounding box center [39, 133] width 78 height 20
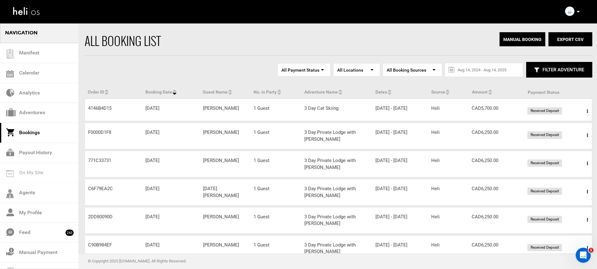
click at [585, 140] on span at bounding box center [587, 136] width 8 height 16
click at [572, 152] on link "View Details" at bounding box center [564, 155] width 62 height 16
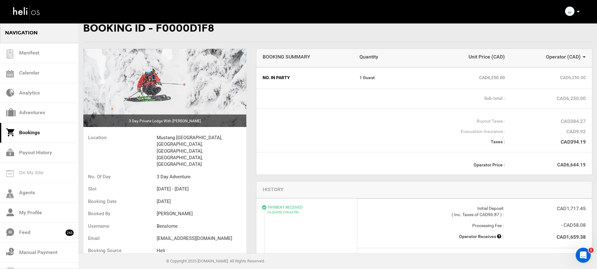
scroll to position [16, 0]
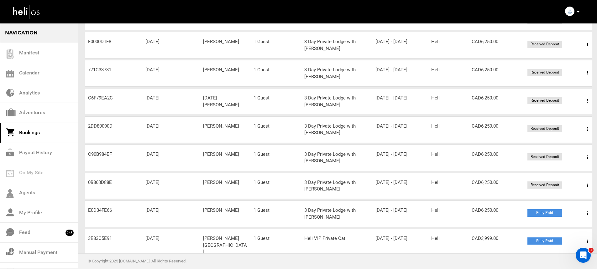
scroll to position [87, 0]
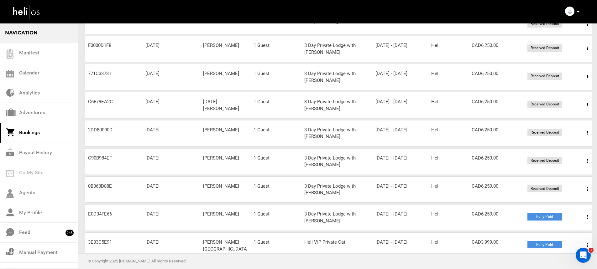
click at [585, 223] on span at bounding box center [587, 218] width 8 height 16
click at [561, 238] on link "View Details" at bounding box center [564, 237] width 62 height 16
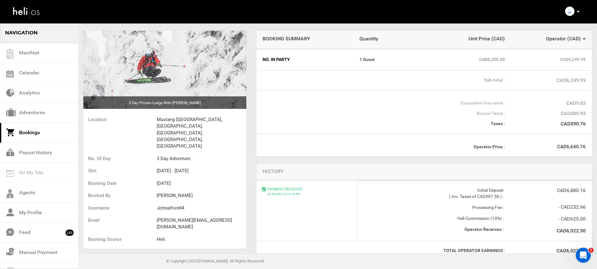
scroll to position [21, 0]
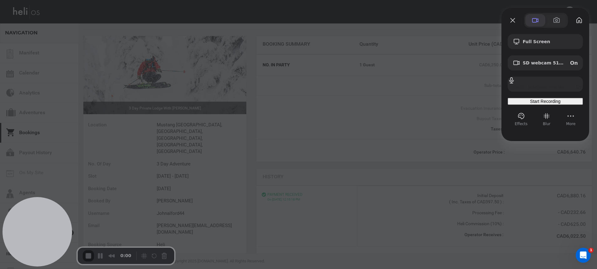
click at [538, 17] on span at bounding box center [535, 21] width 8 height 8
click at [536, 65] on span "SD webcam 5160 (1410:1410)" at bounding box center [544, 62] width 42 height 5
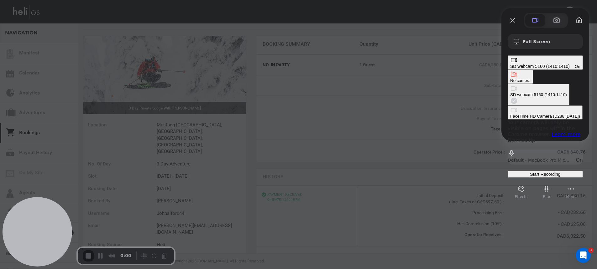
click at [510, 78] on div "No camera" at bounding box center [520, 80] width 20 height 5
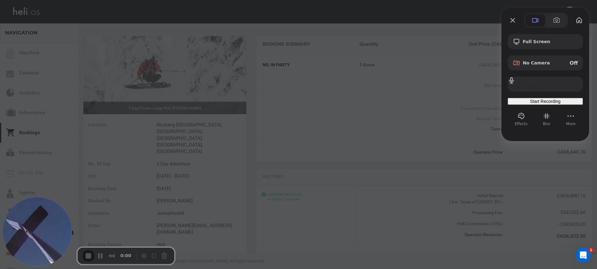
click at [524, 100] on div "Start Recording" at bounding box center [545, 101] width 70 height 5
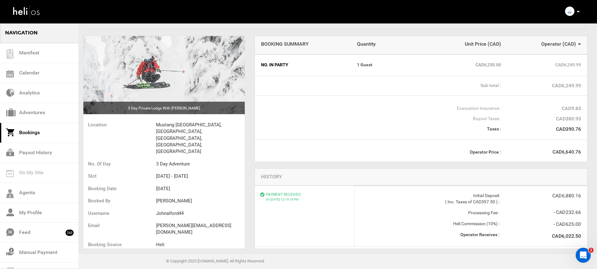
scroll to position [0, 0]
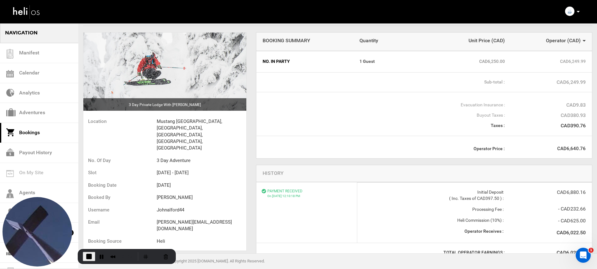
scroll to position [32, 0]
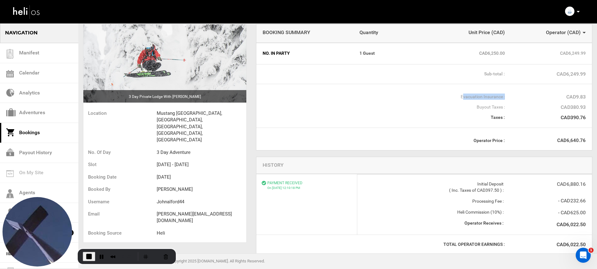
drag, startPoint x: 463, startPoint y: 96, endPoint x: 546, endPoint y: 97, distance: 82.7
click at [546, 91] on div "Evacuation Insurance : CAD9.83" at bounding box center [424, 91] width 323 height 0
click at [561, 98] on div "CAD9.83" at bounding box center [545, 97] width 81 height 7
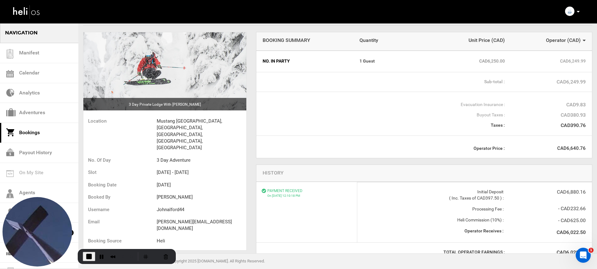
click at [562, 112] on div "CAD380.93" at bounding box center [545, 115] width 81 height 7
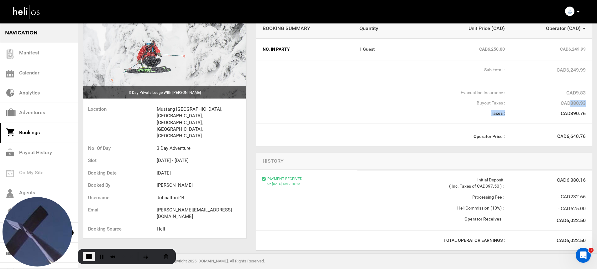
drag, startPoint x: 569, startPoint y: 103, endPoint x: 586, endPoint y: 104, distance: 16.9
click at [586, 104] on div "Evacuation Insurance : CAD9.83 Buyout Taxes : CAD380.93 Taxes : CAD390.76" at bounding box center [424, 102] width 336 height 44
click at [571, 111] on div "CAD390.76" at bounding box center [545, 113] width 81 height 7
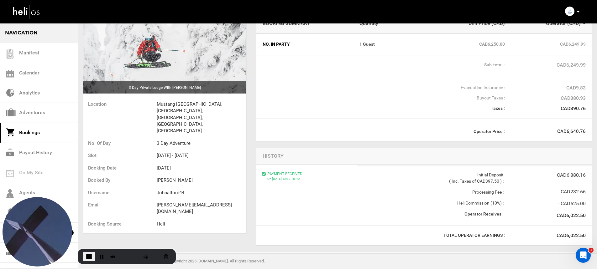
scroll to position [37, 0]
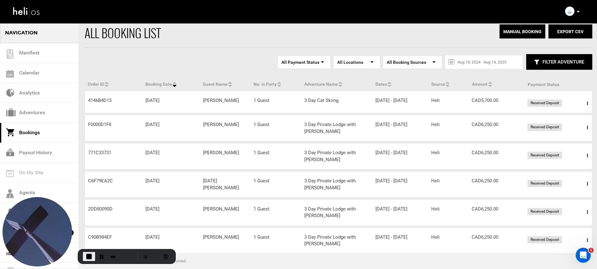
scroll to position [12, 0]
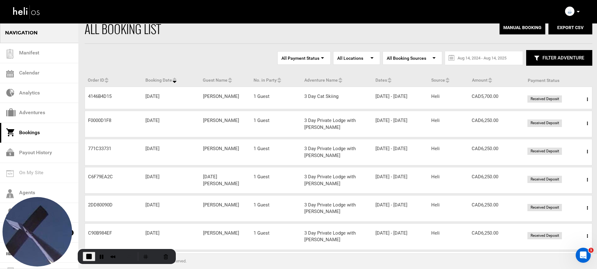
click at [586, 128] on span at bounding box center [587, 124] width 8 height 16
click at [564, 146] on link "View Details" at bounding box center [564, 143] width 62 height 16
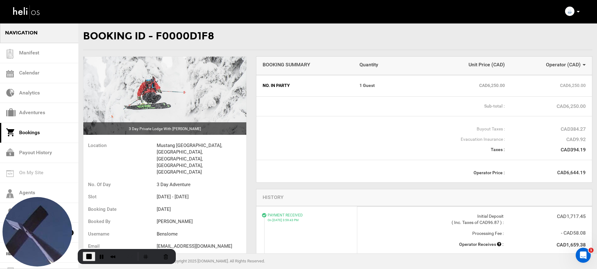
scroll to position [29, 0]
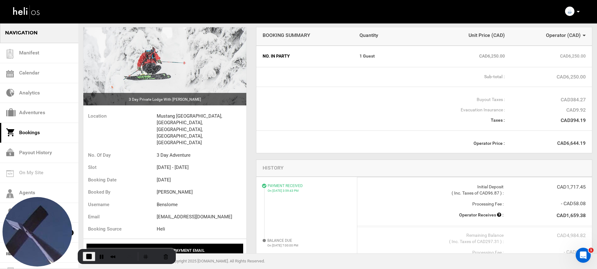
click at [575, 99] on div "CAD384.27" at bounding box center [545, 100] width 81 height 7
drag, startPoint x: 570, startPoint y: 98, endPoint x: 582, endPoint y: 98, distance: 11.9
click at [582, 98] on div "CAD384.27" at bounding box center [545, 100] width 81 height 7
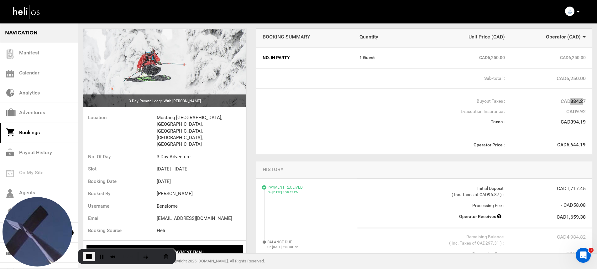
scroll to position [20, 0]
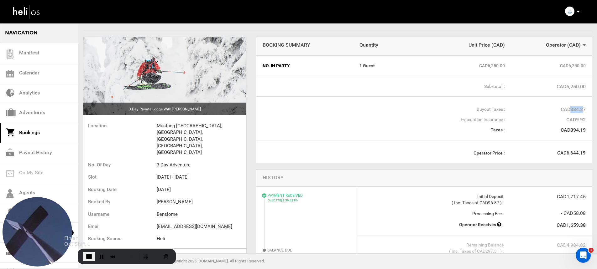
click at [87, 258] on span "End Recording" at bounding box center [89, 257] width 8 height 8
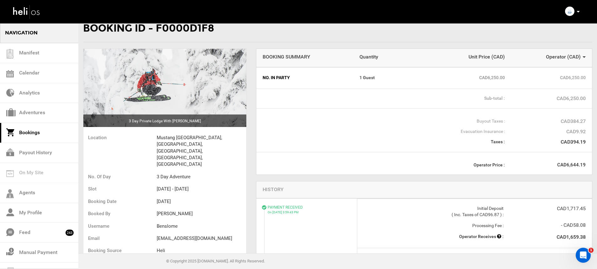
scroll to position [12, 0]
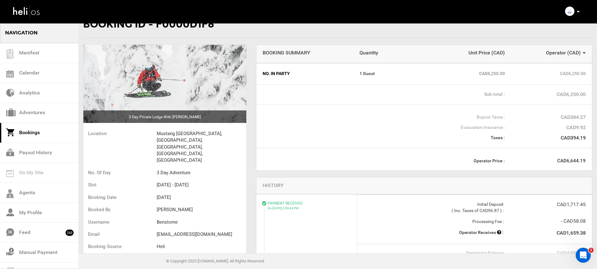
click at [39, 130] on link "Bookings" at bounding box center [39, 133] width 78 height 20
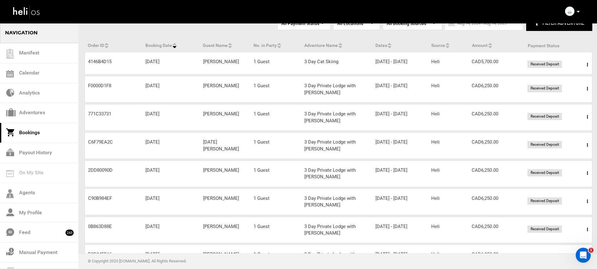
scroll to position [51, 0]
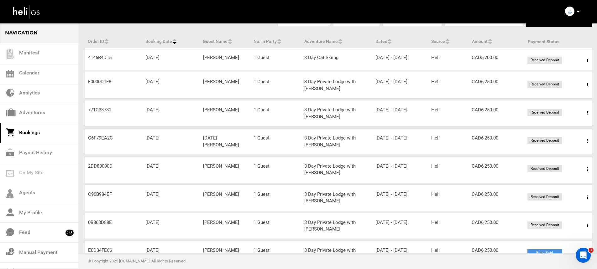
click at [581, 61] on div "Received Deposit" at bounding box center [557, 60] width 60 height 7
click at [586, 60] on span at bounding box center [587, 61] width 8 height 16
click at [567, 76] on link "View Details" at bounding box center [564, 80] width 62 height 16
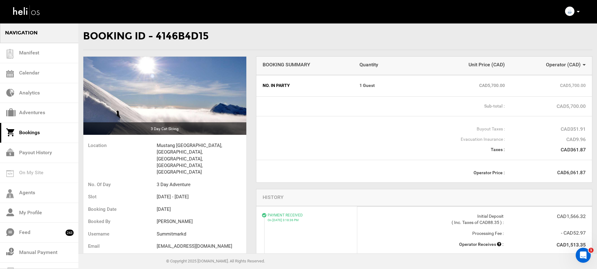
click at [577, 12] on icon at bounding box center [578, 12] width 3 height 2
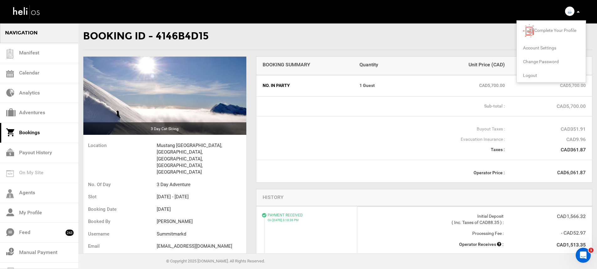
click at [541, 49] on span "Account Settings" at bounding box center [539, 47] width 33 height 5
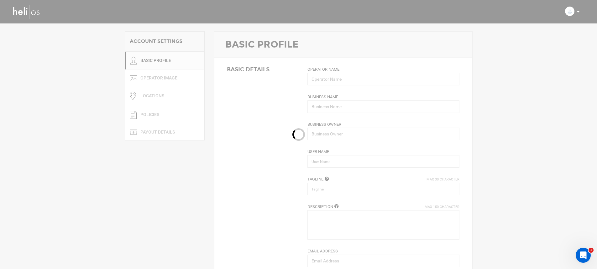
click at [171, 112] on div at bounding box center [298, 134] width 597 height 269
click at [170, 116] on div at bounding box center [298, 134] width 597 height 269
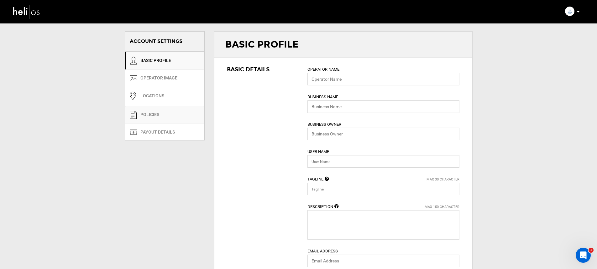
type input "Mustang Powder"
type input "Heli Adventures Inc"
type input "mustangpowder"
type input "Cat Skiing in Beautiful BC"
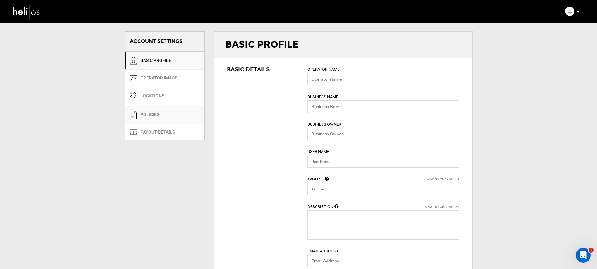
type textarea "We provide cat skiing in the Monashee Mountains of British Columbia."
type input "info@mustangpowder.com"
type input "https://www.mustangpowder.com"
type input "Po Box 2266"
type input "Revelstoke"
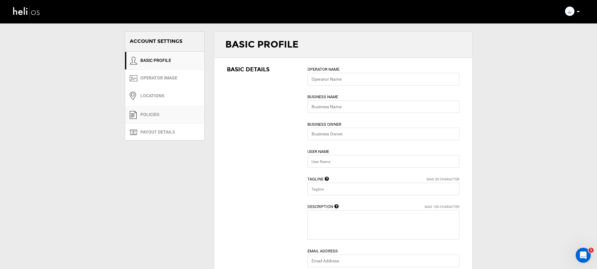
type input "V0E2S0"
type input "+1 888-884-4666"
type input "0"
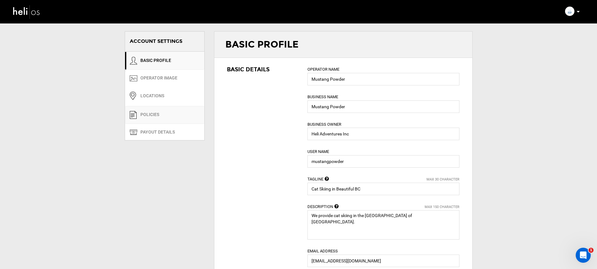
click at [178, 117] on link "POLICIES" at bounding box center [164, 115] width 79 height 18
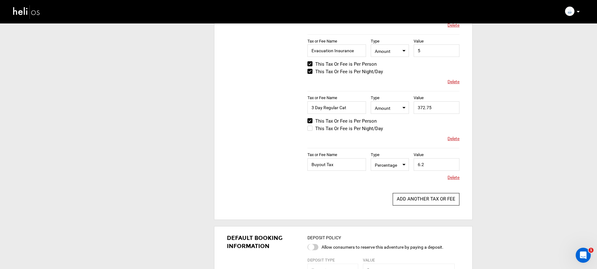
scroll to position [200, 0]
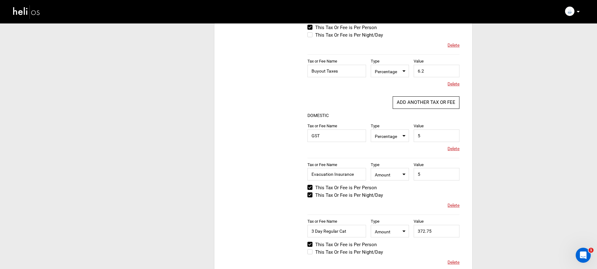
click at [21, 14] on img at bounding box center [27, 11] width 28 height 17
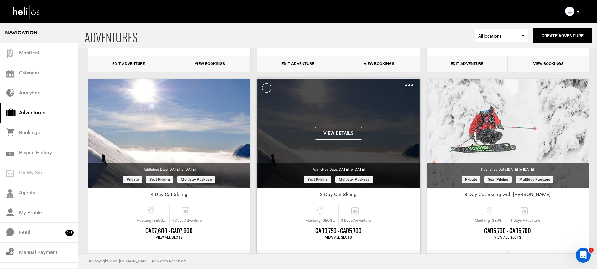
scroll to position [206, 0]
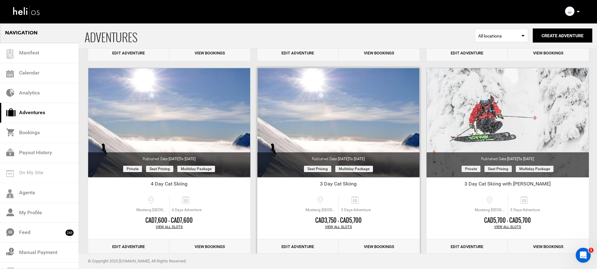
click at [294, 245] on link "Edit Adventure" at bounding box center [297, 247] width 81 height 15
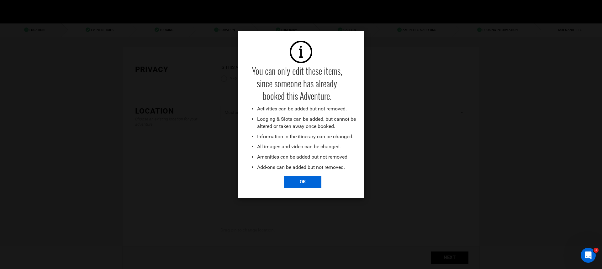
drag, startPoint x: 287, startPoint y: 186, endPoint x: 293, endPoint y: 181, distance: 7.6
click at [287, 186] on input "OK" at bounding box center [303, 182] width 38 height 13
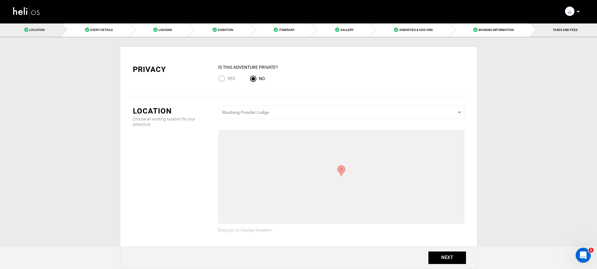
click at [557, 30] on span "TAXES AND FEES" at bounding box center [565, 29] width 25 height 3
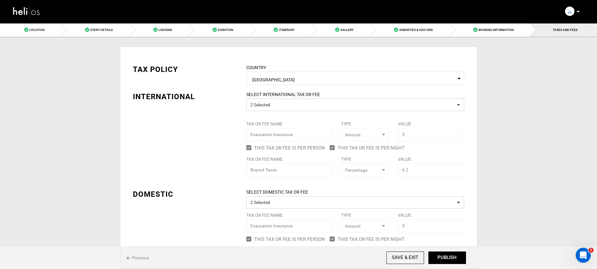
click at [37, 14] on img at bounding box center [27, 11] width 28 height 17
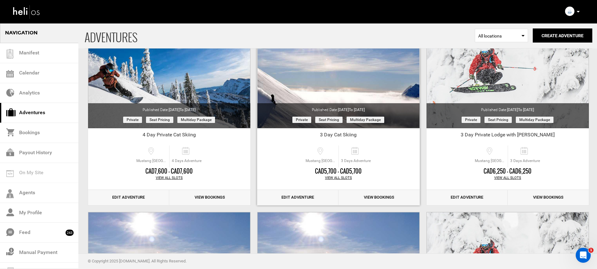
click at [379, 194] on link "View Bookings" at bounding box center [378, 197] width 81 height 15
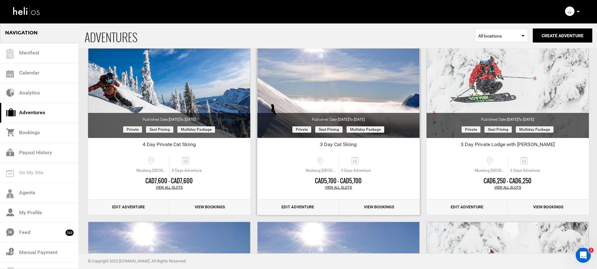
click at [306, 207] on link "Edit Adventure" at bounding box center [297, 207] width 81 height 15
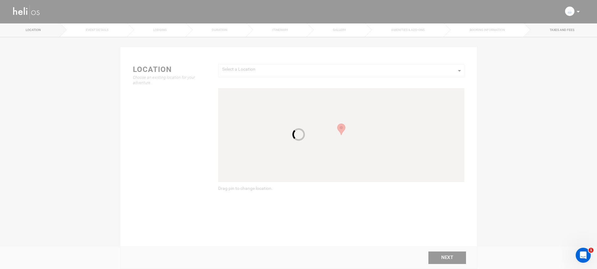
click at [550, 33] on link "TAXES AND FEES" at bounding box center [560, 30] width 73 height 14
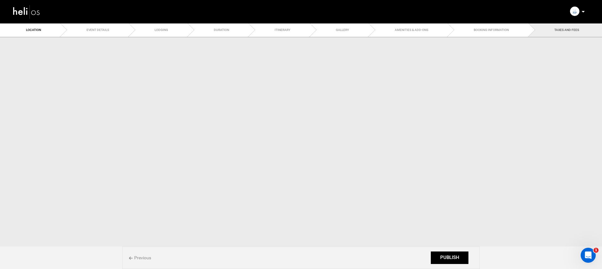
click at [554, 31] on span "TAXES AND FEES" at bounding box center [566, 29] width 25 height 3
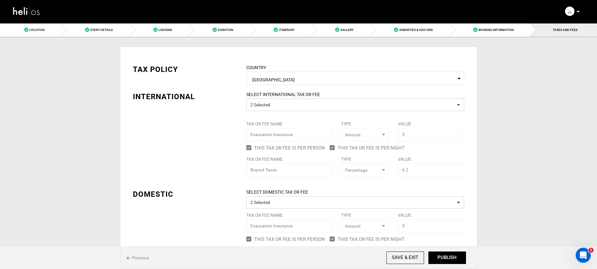
click at [24, 14] on img at bounding box center [27, 11] width 28 height 17
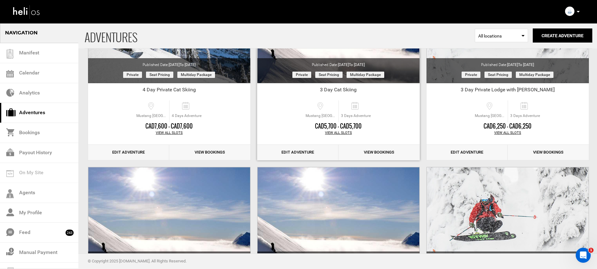
scroll to position [103, 0]
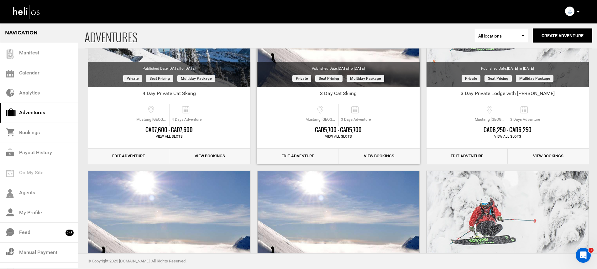
click at [301, 156] on link "Edit Adventure" at bounding box center [297, 156] width 81 height 15
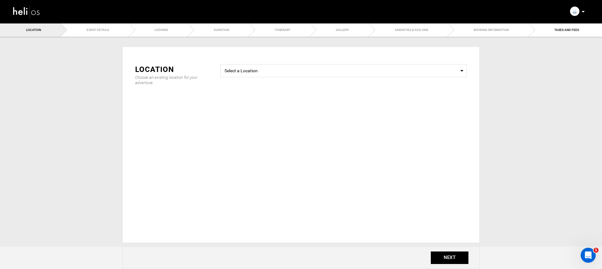
type input "3"
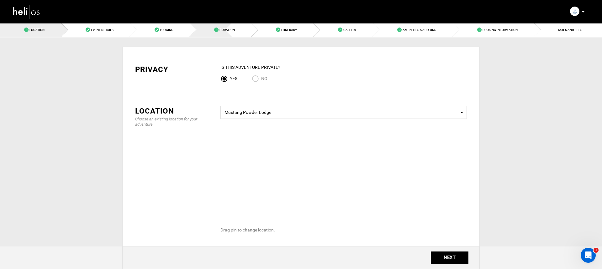
click at [225, 33] on link "Duration" at bounding box center [221, 30] width 62 height 14
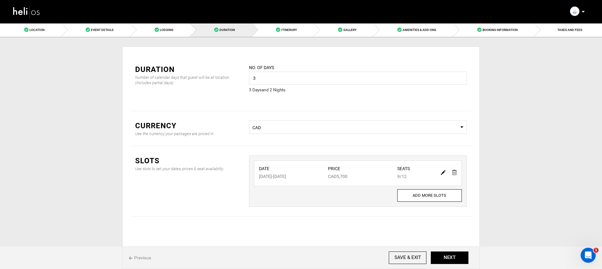
click at [441, 173] on img at bounding box center [443, 172] width 5 height 5
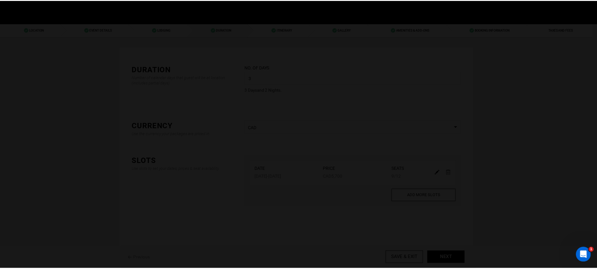
scroll to position [1, 0]
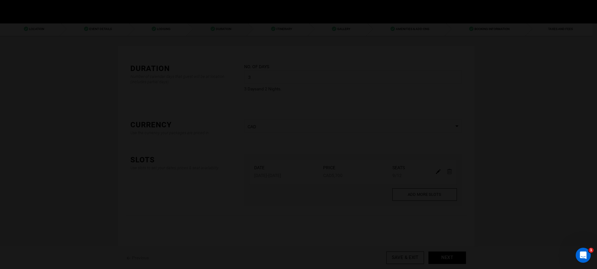
type input "01/06/2026"
type input "01/08/2026"
type input "5700"
type input "12"
type input "9"
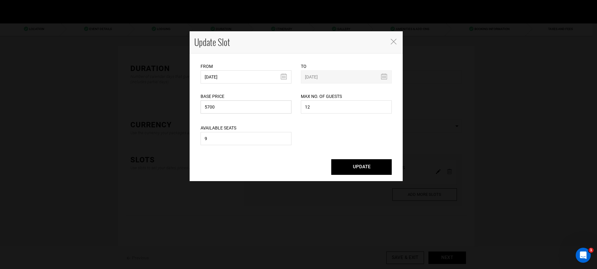
click at [257, 110] on input "5700" at bounding box center [246, 107] width 91 height 13
type input "6750"
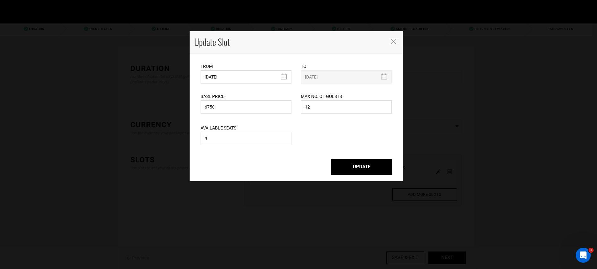
click at [340, 164] on button "UPDATE" at bounding box center [361, 167] width 60 height 16
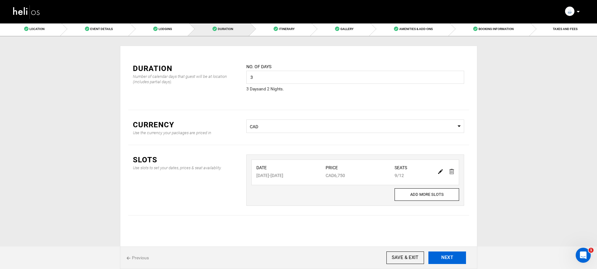
click at [446, 258] on button "NEXT" at bounding box center [447, 258] width 38 height 13
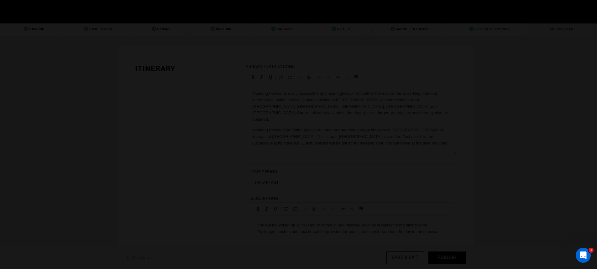
click at [446, 258] on div at bounding box center [298, 134] width 597 height 269
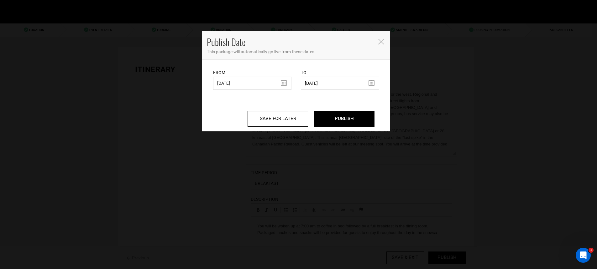
click at [446, 258] on div "Publish Date This package will automatically go live from these dates. From 07/…" at bounding box center [298, 134] width 597 height 269
click at [363, 113] on input "PUBLISH" at bounding box center [344, 119] width 60 height 16
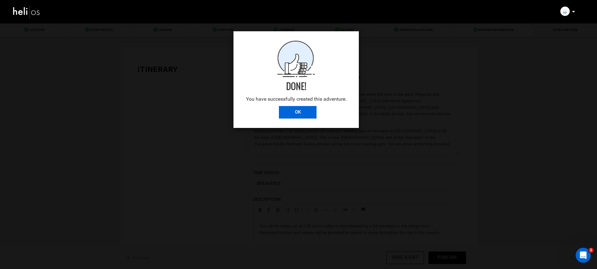
click at [288, 111] on input "OK" at bounding box center [298, 112] width 38 height 13
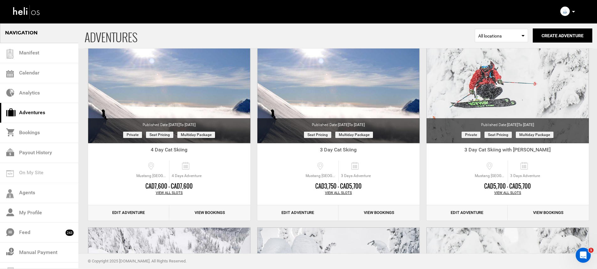
scroll to position [253, 0]
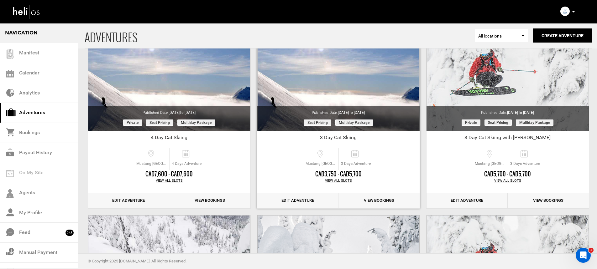
click at [335, 180] on div "View All Slots" at bounding box center [338, 181] width 162 height 5
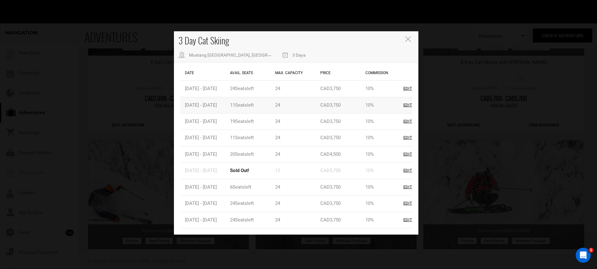
scroll to position [369, 0]
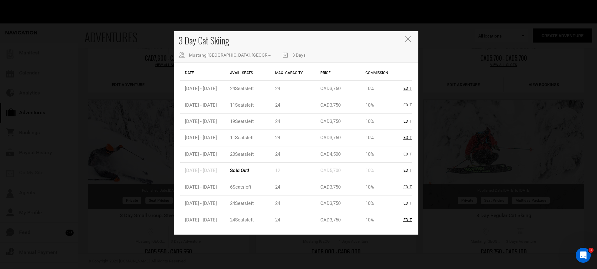
click at [408, 40] on icon "Close" at bounding box center [408, 39] width 6 height 6
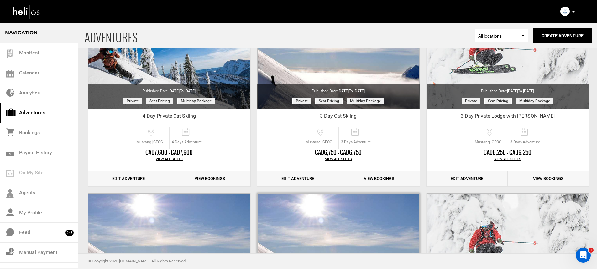
scroll to position [48, 0]
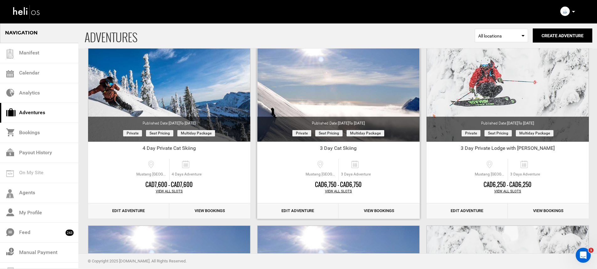
click at [340, 192] on div "View All Slots" at bounding box center [338, 191] width 162 height 5
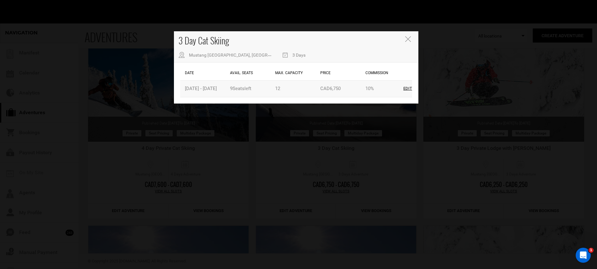
click at [407, 88] on div "Edit" at bounding box center [407, 89] width 9 height 6
type input "01/06/2026"
type input "01/08/2026"
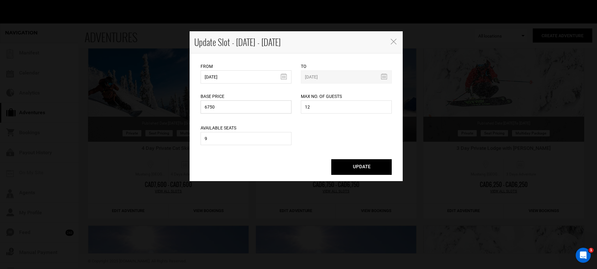
click at [263, 108] on input "6750" at bounding box center [246, 107] width 91 height 13
click at [262, 108] on input "6750" at bounding box center [246, 107] width 91 height 13
type input "5700"
click at [355, 162] on button "UPDATE" at bounding box center [361, 167] width 60 height 16
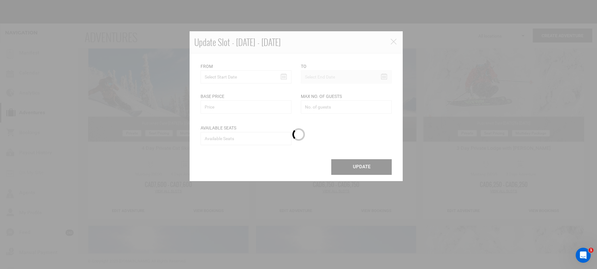
scroll to position [0, 0]
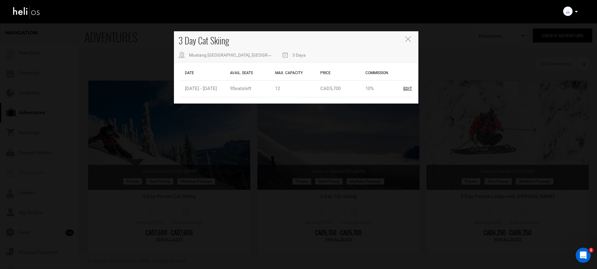
click at [405, 40] on div "3 Day Cat Skiing Mustang Powder Lodge, Avoca West Rd, Malakwa, BC, Canada 3 Days" at bounding box center [296, 46] width 244 height 31
click at [410, 39] on icon "Close" at bounding box center [408, 39] width 6 height 6
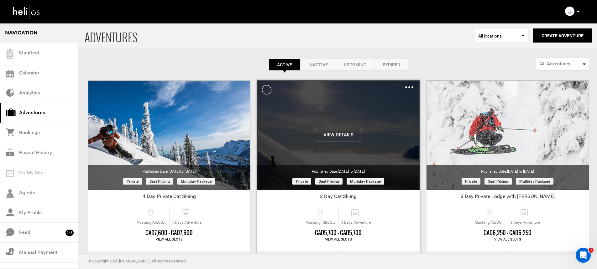
scroll to position [14, 0]
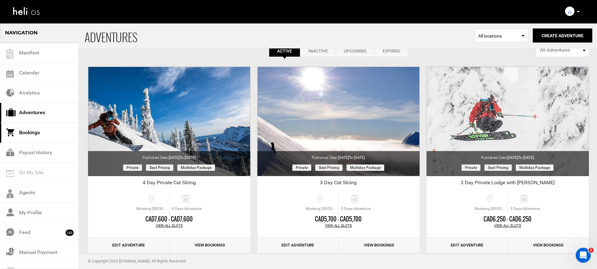
click at [43, 133] on link "Bookings" at bounding box center [39, 133] width 78 height 20
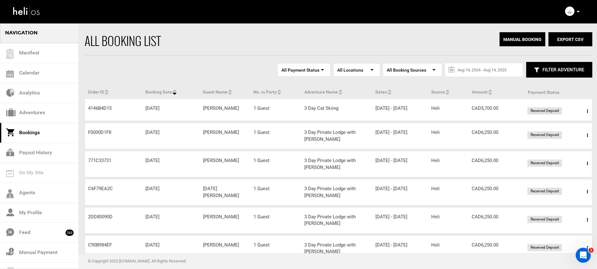
click at [586, 111] on span at bounding box center [587, 112] width 8 height 16
click at [549, 133] on link "View Details" at bounding box center [564, 131] width 62 height 16
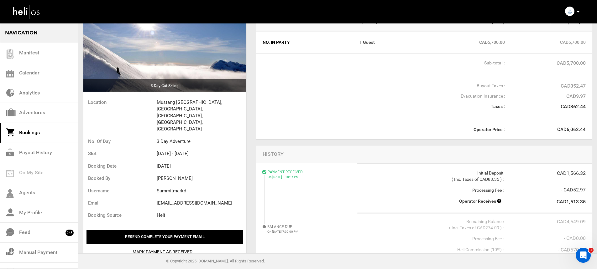
scroll to position [55, 0]
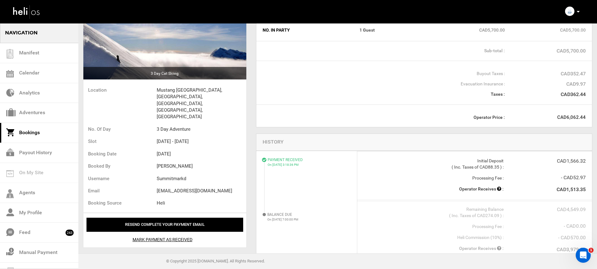
click at [578, 12] on icon at bounding box center [578, 12] width 3 height 2
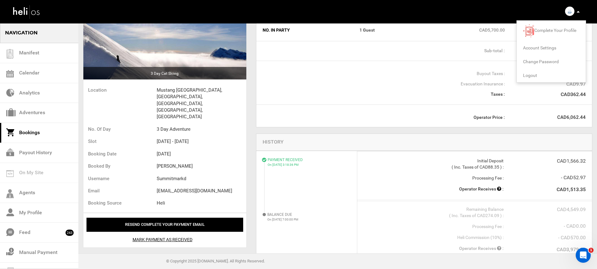
click at [532, 48] on span "Account Settings" at bounding box center [539, 47] width 33 height 5
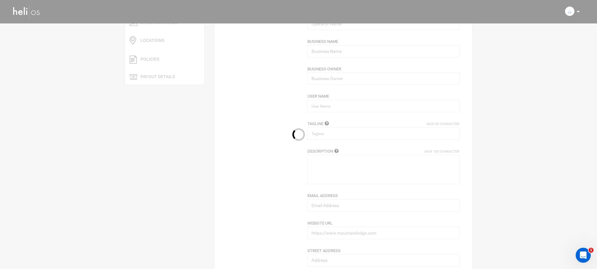
type input "Mustang Powder"
type input "Heli Adventures Inc"
type input "mustangpowder"
type input "Cat Skiing in Beautiful BC"
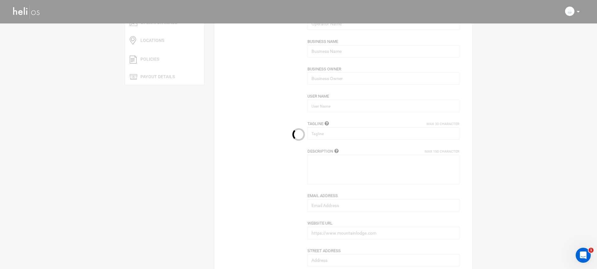
type textarea "We provide cat skiing in the Monashee Mountains of British Columbia."
type input "info@mustangpowder.com"
type input "https://www.mustangpowder.com"
type input "Po Box 2266"
type input "Revelstoke"
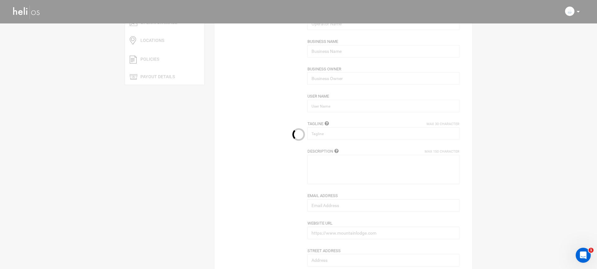
type input "V0E2S0"
type input "+1 888-884-4666"
type input "0"
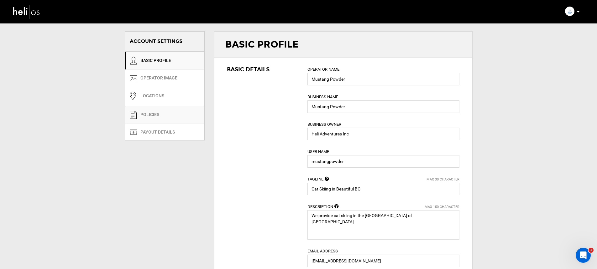
click at [165, 119] on link "POLICIES" at bounding box center [164, 115] width 79 height 18
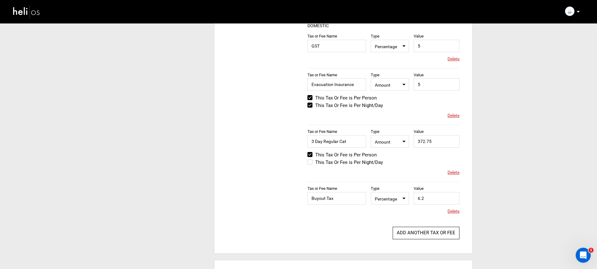
scroll to position [217, 0]
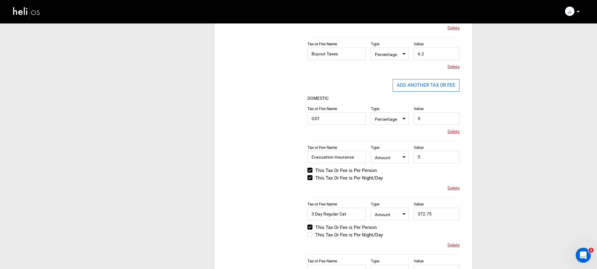
click at [438, 88] on button "ADD ANOTHER TAX OR FEE" at bounding box center [426, 85] width 67 height 13
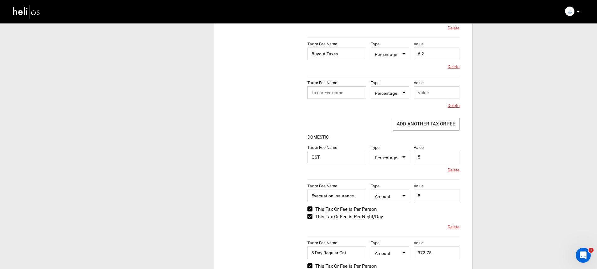
click at [344, 96] on input "text" at bounding box center [336, 92] width 59 height 13
type input "3 Day Evac Insurance"
click at [382, 92] on span "Percentage" at bounding box center [390, 93] width 30 height 8
click at [386, 111] on div "Amount" at bounding box center [395, 112] width 37 height 6
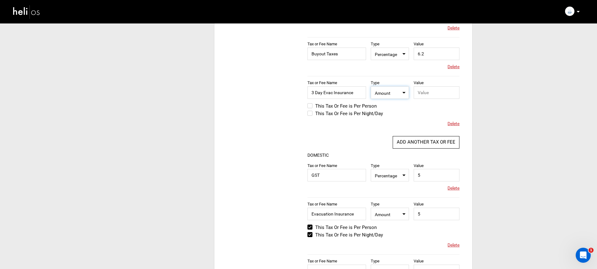
click at [319, 103] on label "This Tax Or Fee is Per Person" at bounding box center [341, 106] width 69 height 8
click at [303, 103] on input "This Tax Or Fee is Per Person" at bounding box center [303, 109] width 0 height 15
click at [429, 94] on input "text" at bounding box center [437, 92] width 46 height 13
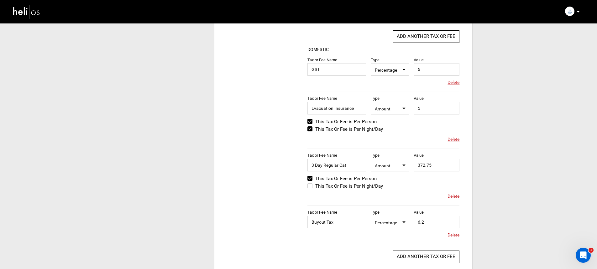
scroll to position [355, 0]
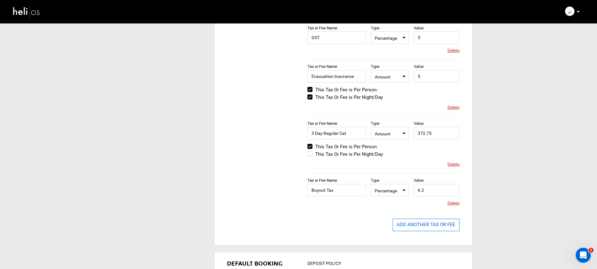
type input "15"
click at [418, 229] on button "ADD ANOTHER TAX OR FEE" at bounding box center [426, 225] width 67 height 13
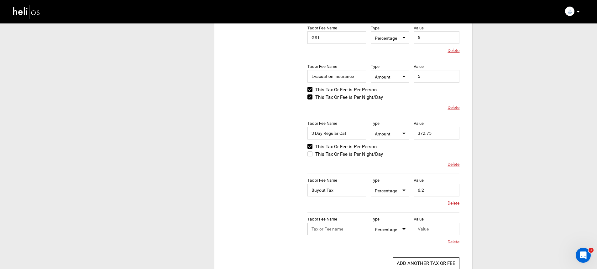
click at [336, 231] on input "text" at bounding box center [336, 229] width 59 height 13
type input "3 Day Evac Insurance"
click at [375, 234] on span "Select Type Percentage" at bounding box center [390, 229] width 38 height 13
click at [390, 248] on div "Amount" at bounding box center [395, 249] width 37 height 6
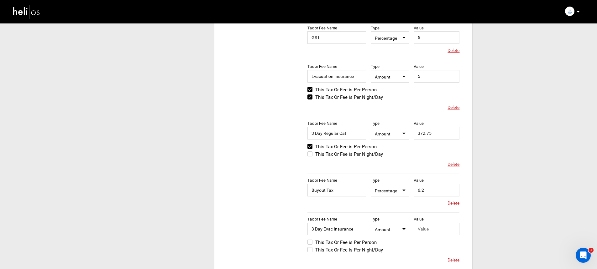
click at [440, 223] on input "text" at bounding box center [437, 229] width 46 height 13
click at [346, 241] on label "This Tax Or Fee is Per Person" at bounding box center [341, 243] width 69 height 8
click at [303, 241] on input "This Tax Or Fee is Per Person" at bounding box center [303, 245] width 0 height 15
click at [440, 231] on input "text" at bounding box center [437, 229] width 46 height 13
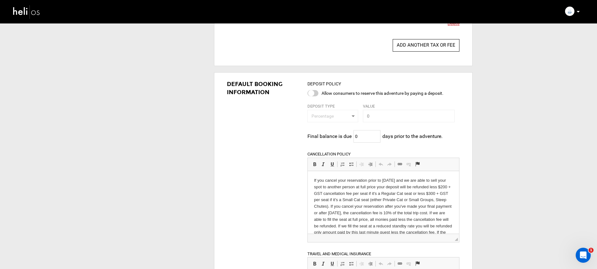
scroll to position [811, 0]
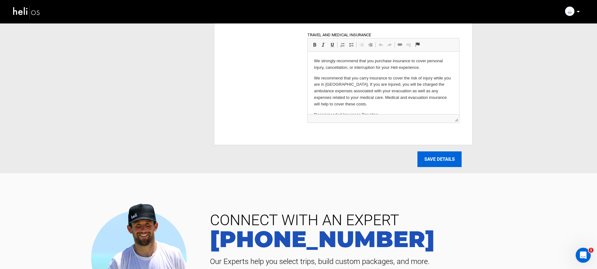
type input "15"
click at [442, 165] on input "SAVE DETAILS" at bounding box center [439, 160] width 44 height 16
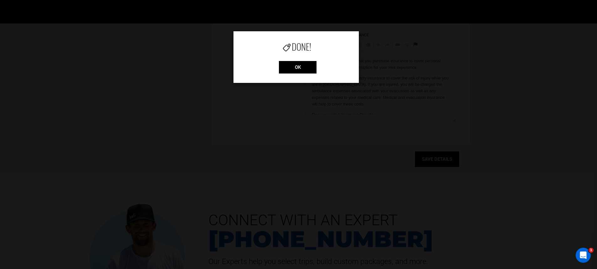
click at [288, 60] on div "Done! OK" at bounding box center [295, 57] width 125 height 52
click at [290, 64] on input "OK" at bounding box center [298, 67] width 38 height 13
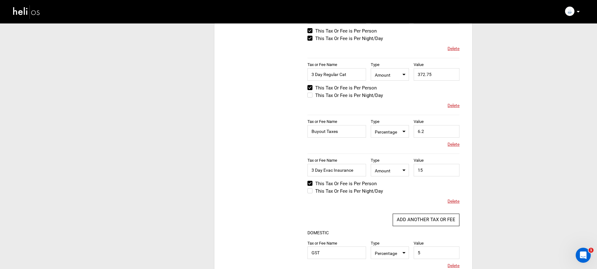
scroll to position [6, 0]
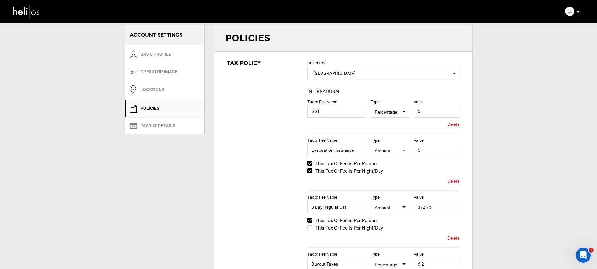
click at [21, 12] on img at bounding box center [27, 11] width 28 height 17
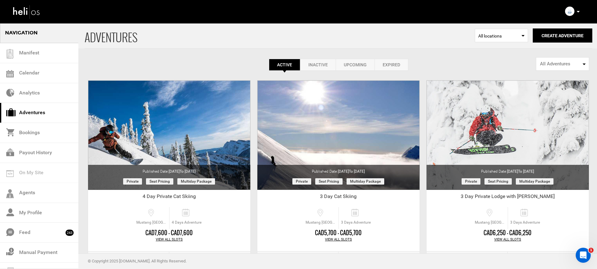
click at [578, 12] on icon at bounding box center [578, 12] width 3 height 2
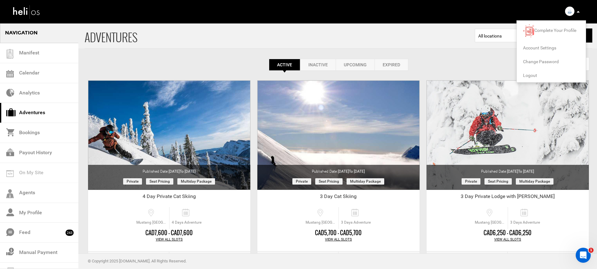
click at [533, 51] on li "Account Settings" at bounding box center [551, 48] width 69 height 14
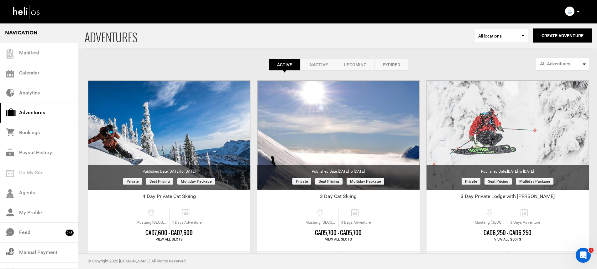
click at [577, 11] on icon at bounding box center [578, 12] width 3 height 2
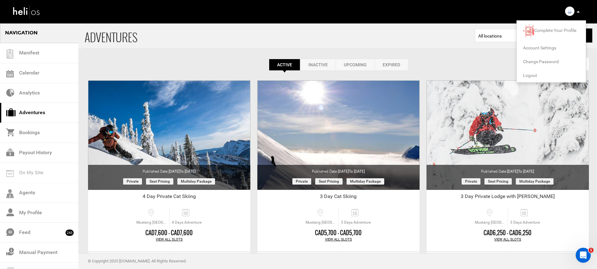
click at [536, 47] on span "Account Settings" at bounding box center [539, 47] width 33 height 5
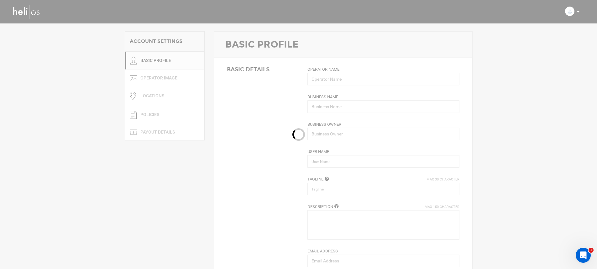
type input "Mustang Powder"
type input "Heli Adventures Inc"
type input "mustangpowder"
type input "Cat Skiing in Beautiful BC"
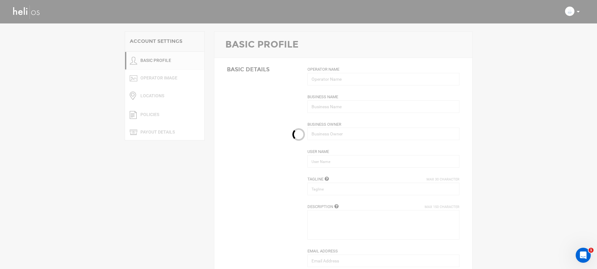
type textarea "We provide cat skiing in the Monashee Mountains of British Columbia."
type input "info@mustangpowder.com"
type input "https://www.mustangpowder.com"
type input "Po Box 2266"
type input "Revelstoke"
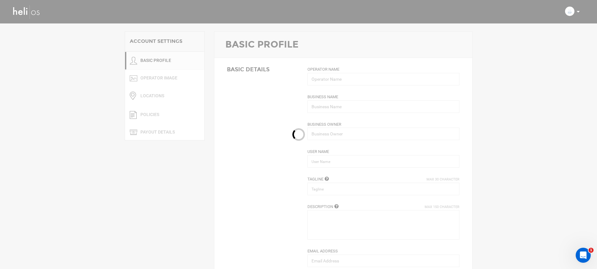
type input "V0E2S0"
type input "+1 888-884-4666"
type input "0"
click at [165, 115] on link "POLICIES" at bounding box center [164, 115] width 79 height 18
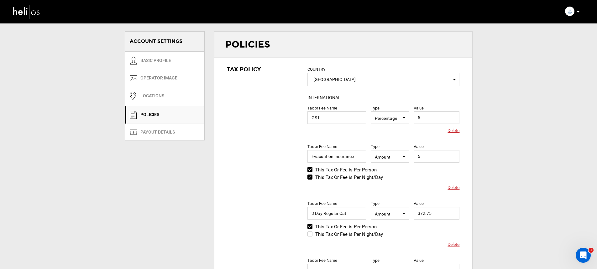
scroll to position [68, 0]
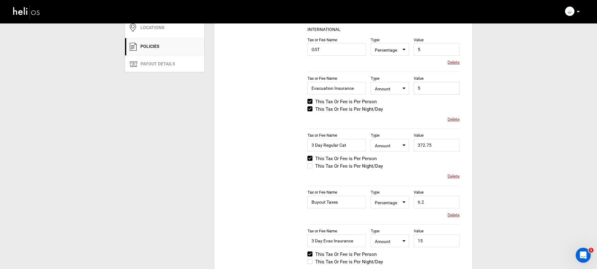
click at [439, 92] on input "5" at bounding box center [437, 88] width 46 height 13
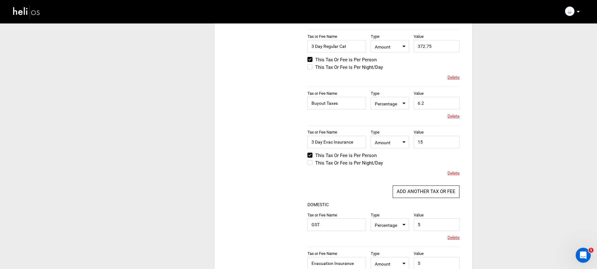
scroll to position [171, 0]
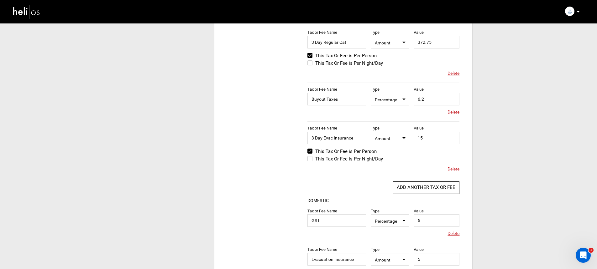
type input "5.25"
click at [432, 139] on input "15" at bounding box center [437, 138] width 46 height 13
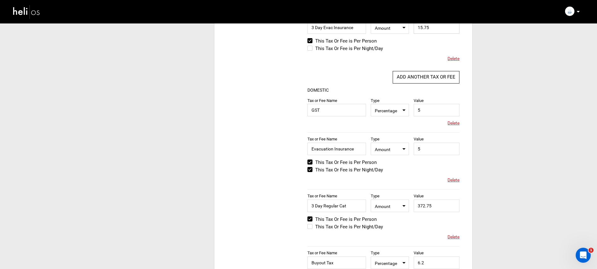
scroll to position [400, 0]
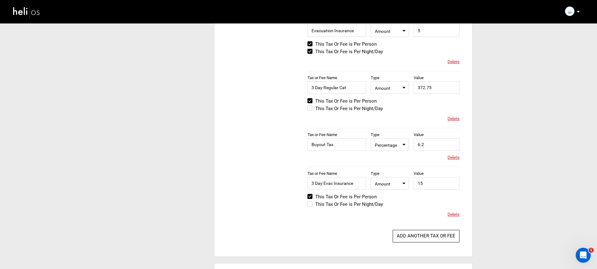
type input "15.75"
click at [439, 184] on input "15" at bounding box center [437, 183] width 46 height 13
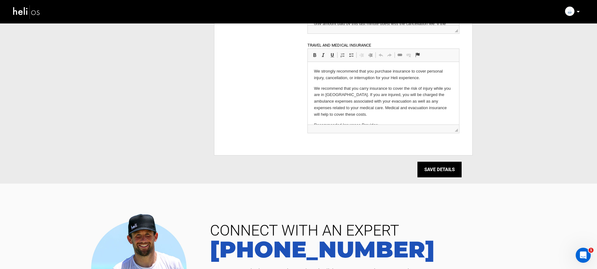
scroll to position [865, 0]
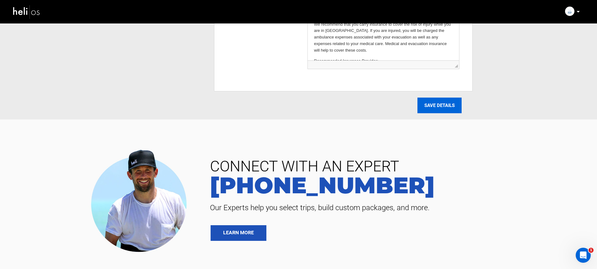
type input "15.75"
click at [443, 111] on input "SAVE DETAILS" at bounding box center [439, 106] width 44 height 16
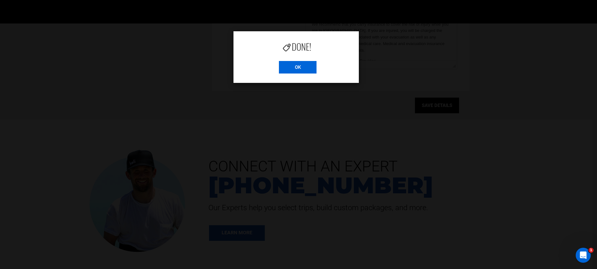
click at [299, 65] on input "OK" at bounding box center [298, 67] width 38 height 13
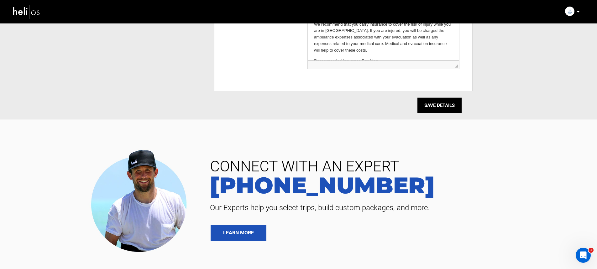
click at [28, 13] on img at bounding box center [27, 11] width 28 height 17
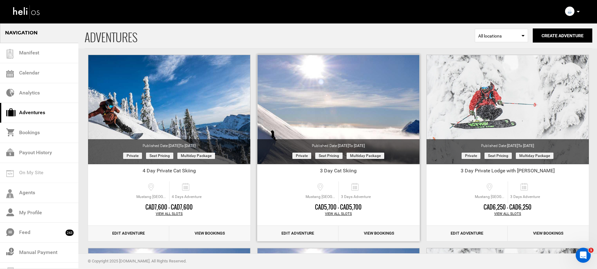
scroll to position [58, 0]
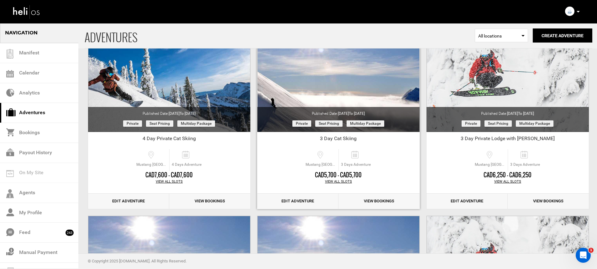
click at [304, 196] on link "Edit Adventure" at bounding box center [297, 201] width 81 height 15
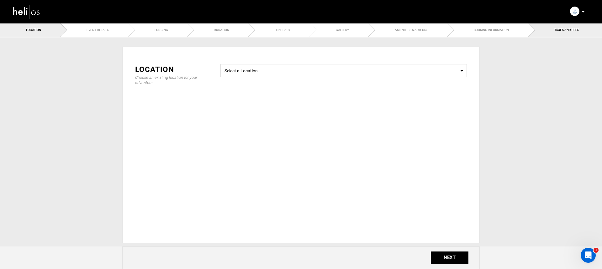
click at [554, 32] on link "TAXES AND FEES" at bounding box center [564, 30] width 73 height 14
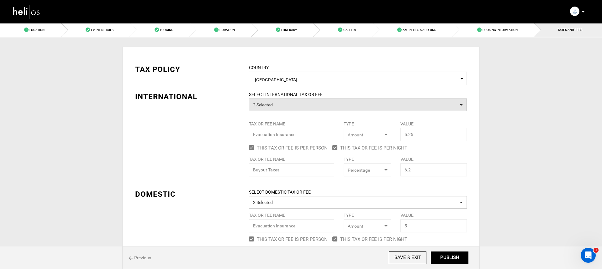
click at [330, 105] on button "2 Selected" at bounding box center [358, 105] width 218 height 13
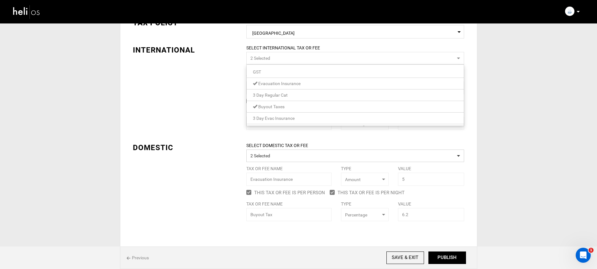
click at [294, 84] on span "Evacuation Insurance" at bounding box center [279, 83] width 42 height 5
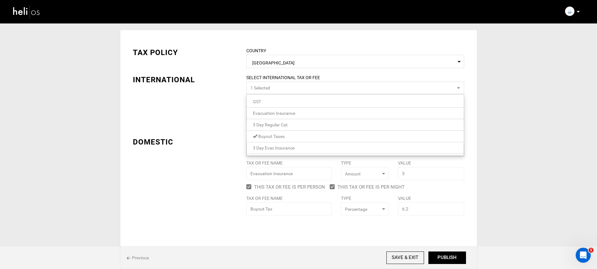
click at [296, 148] on link "3 Day Evac Insurance" at bounding box center [355, 148] width 217 height 8
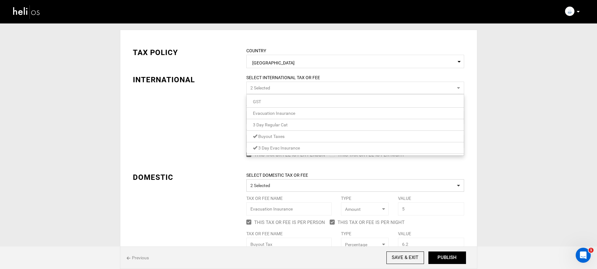
click at [225, 144] on div "TAX POLICY COUNTRY Select Country Canada Please select a country. INTERNATIONAL…" at bounding box center [298, 144] width 341 height 213
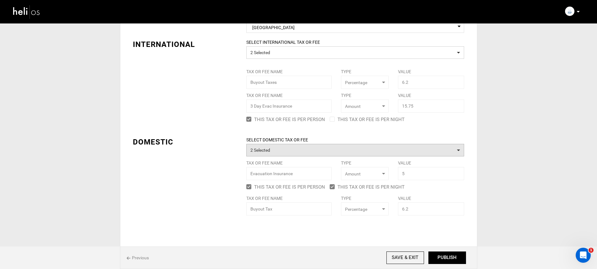
click at [268, 148] on button "2 Selected" at bounding box center [355, 150] width 218 height 13
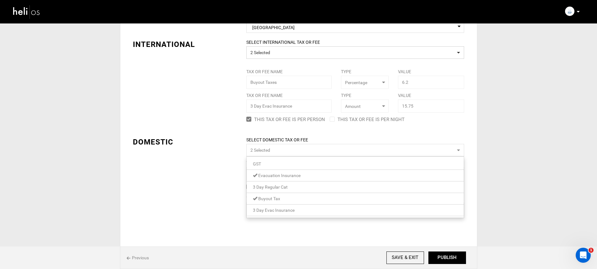
click at [286, 209] on span "3 Day Evac Insurance" at bounding box center [274, 210] width 42 height 5
click at [288, 175] on span "Evacuation Insurance" at bounding box center [279, 175] width 42 height 5
click at [215, 175] on div "TAX POLICY COUNTRY Select Country Canada Please select a country. INTERNATIONAL…" at bounding box center [298, 109] width 341 height 213
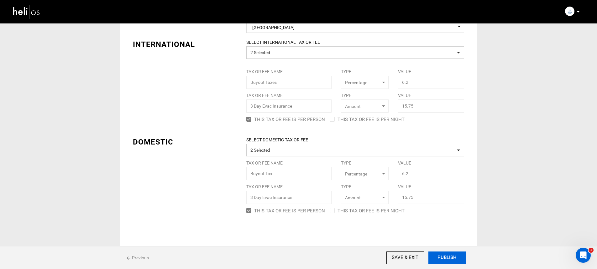
click at [446, 258] on button "PUBLISH" at bounding box center [447, 258] width 38 height 13
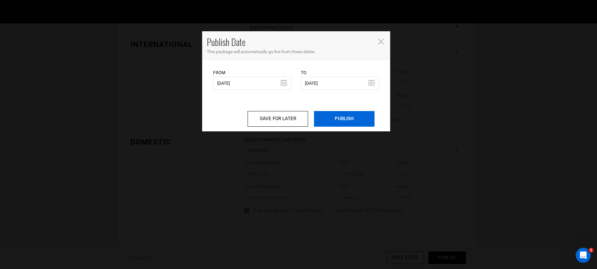
click at [356, 113] on input "PUBLISH" at bounding box center [344, 119] width 60 height 16
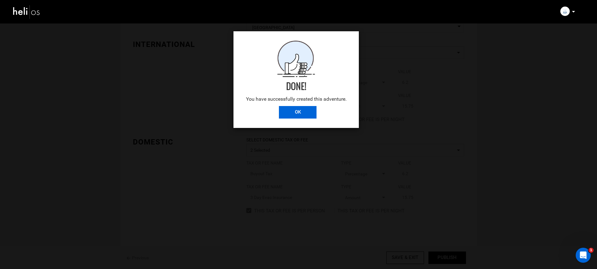
click at [310, 113] on input "OK" at bounding box center [298, 112] width 38 height 13
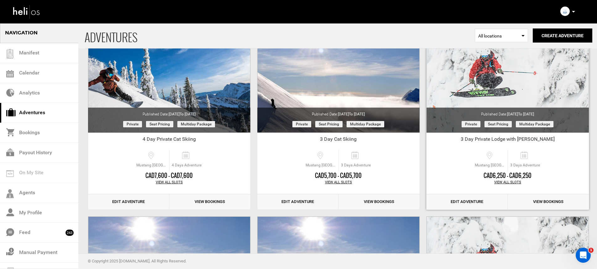
click at [488, 206] on link "Edit Adventure" at bounding box center [466, 202] width 81 height 15
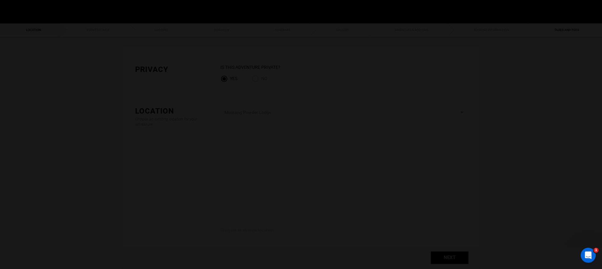
click at [551, 33] on body "Manifest Calendar Analytics Adventures Bookings Payout History Agents My Profil…" at bounding box center [301, 134] width 602 height 269
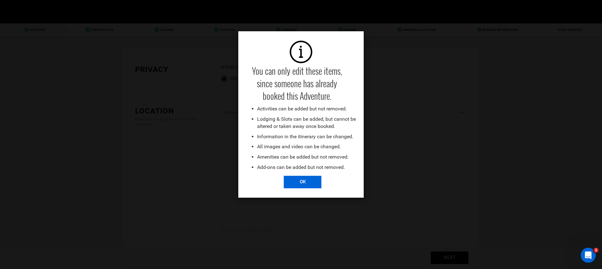
click at [292, 185] on input "OK" at bounding box center [303, 182] width 38 height 13
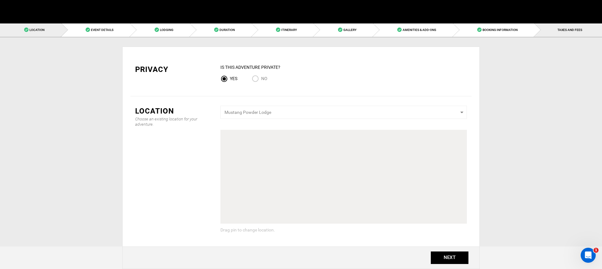
click at [553, 33] on link "TAXES AND FEES" at bounding box center [568, 30] width 68 height 14
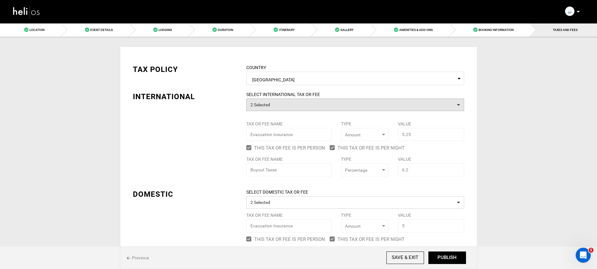
click at [305, 105] on button "2 Selected" at bounding box center [355, 105] width 218 height 13
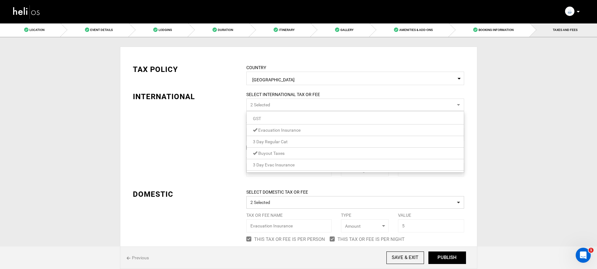
click at [295, 131] on span "Evacuation Insurance" at bounding box center [279, 130] width 42 height 5
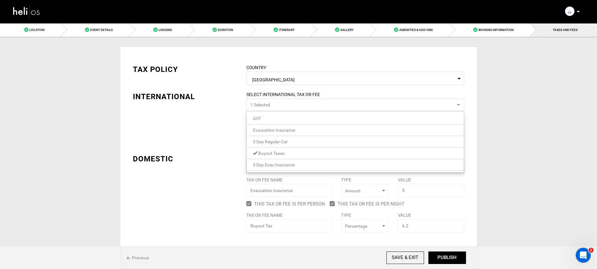
click at [295, 164] on link "3 Day Evac Insurance" at bounding box center [355, 165] width 217 height 8
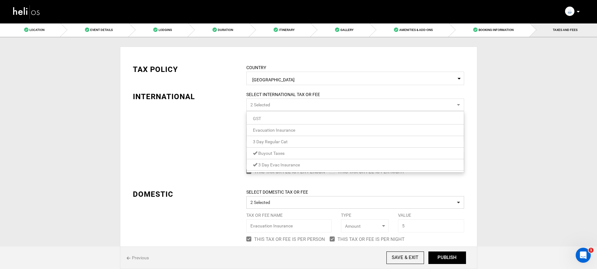
click at [216, 162] on div "TAX POLICY COUNTRY Select Country Canada Please select a country. INTERNATIONAL…" at bounding box center [298, 161] width 341 height 213
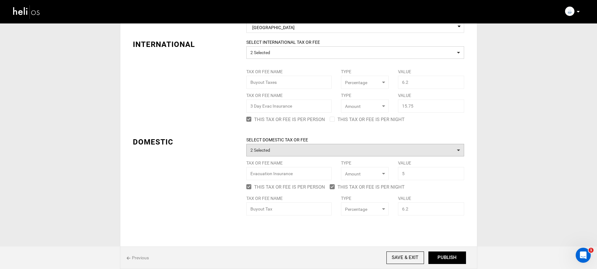
click at [267, 152] on button "2 Selected" at bounding box center [355, 150] width 218 height 13
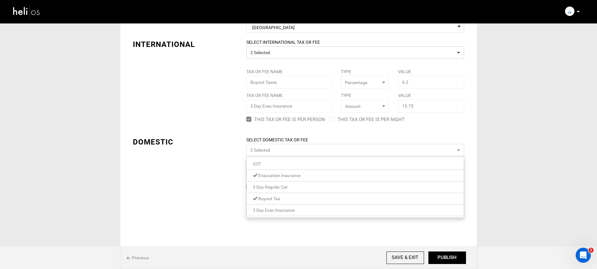
click at [289, 175] on span "Evacuation Insurance" at bounding box center [279, 175] width 42 height 5
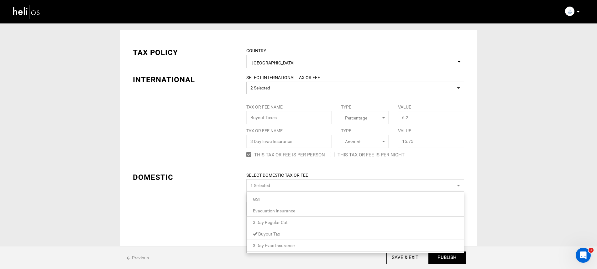
click at [285, 246] on span "3 Day Evac Insurance" at bounding box center [274, 245] width 42 height 5
click at [216, 200] on div "TAX POLICY COUNTRY Select Country Canada Please select a country. INTERNATIONAL…" at bounding box center [298, 144] width 341 height 213
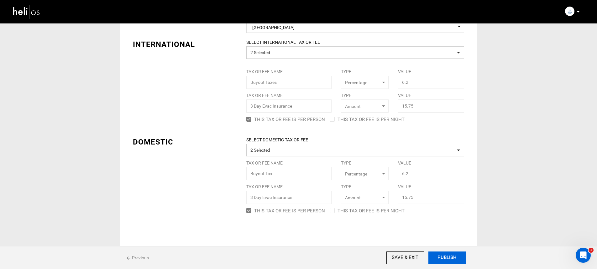
click at [442, 255] on button "PUBLISH" at bounding box center [447, 258] width 38 height 13
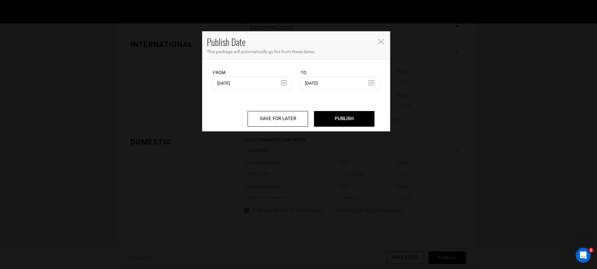
click at [347, 131] on div "SAVE FOR LATER PUBLISH" at bounding box center [295, 111] width 175 height 42
click at [344, 121] on input "PUBLISH" at bounding box center [344, 119] width 60 height 16
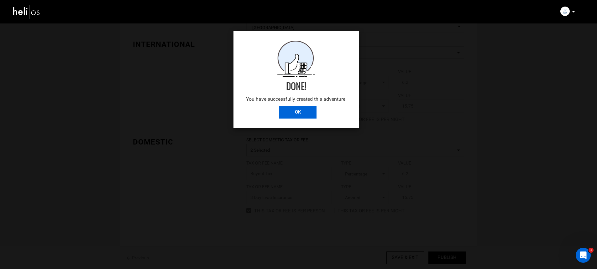
click at [308, 116] on input "OK" at bounding box center [298, 112] width 38 height 13
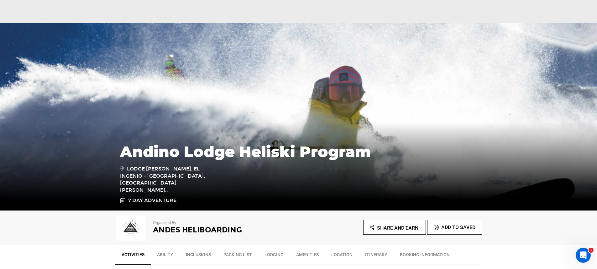
scroll to position [72, 0]
